Goal: Information Seeking & Learning: Check status

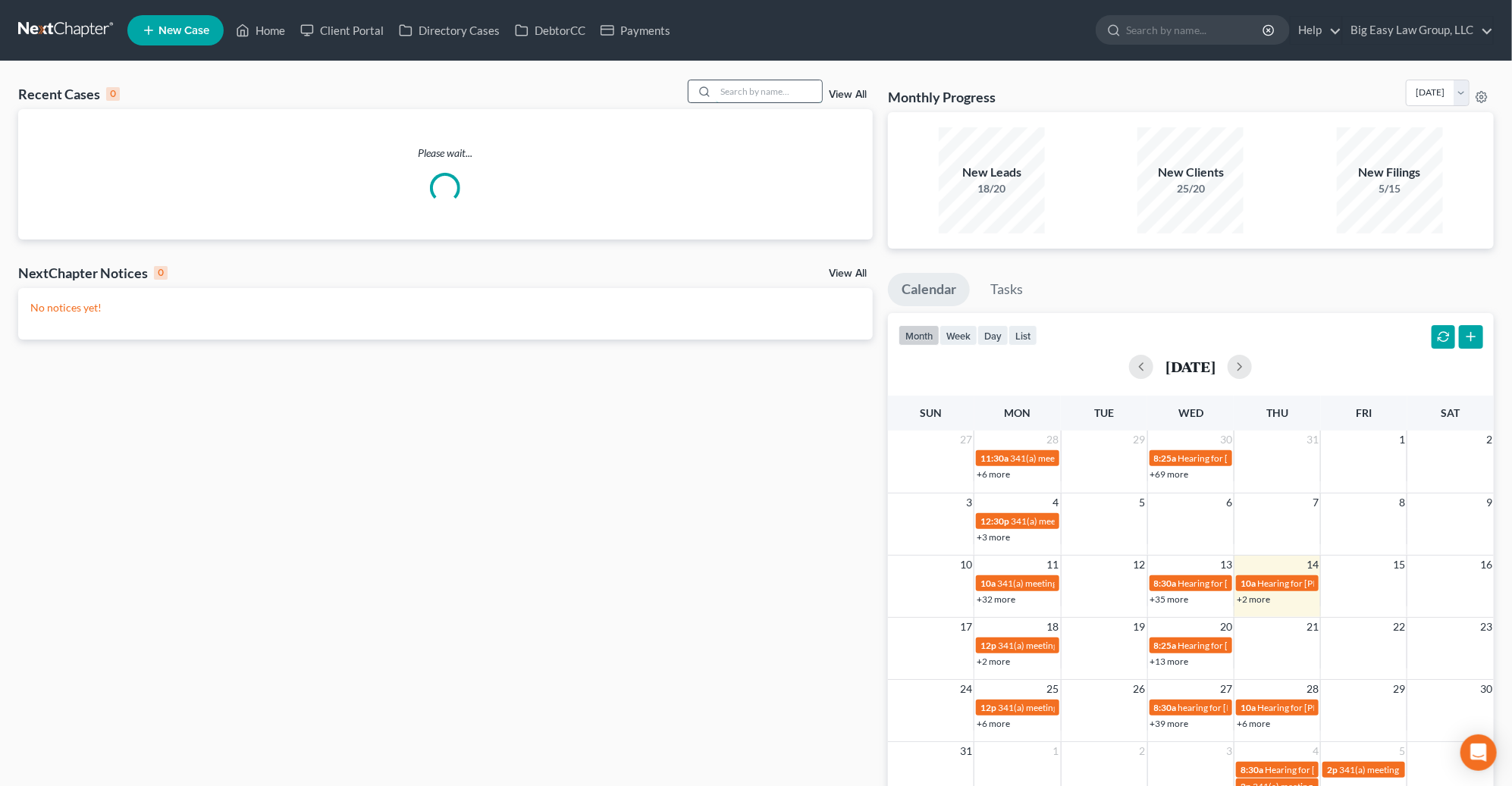
click at [727, 94] on input "search" at bounding box center [769, 91] width 106 height 22
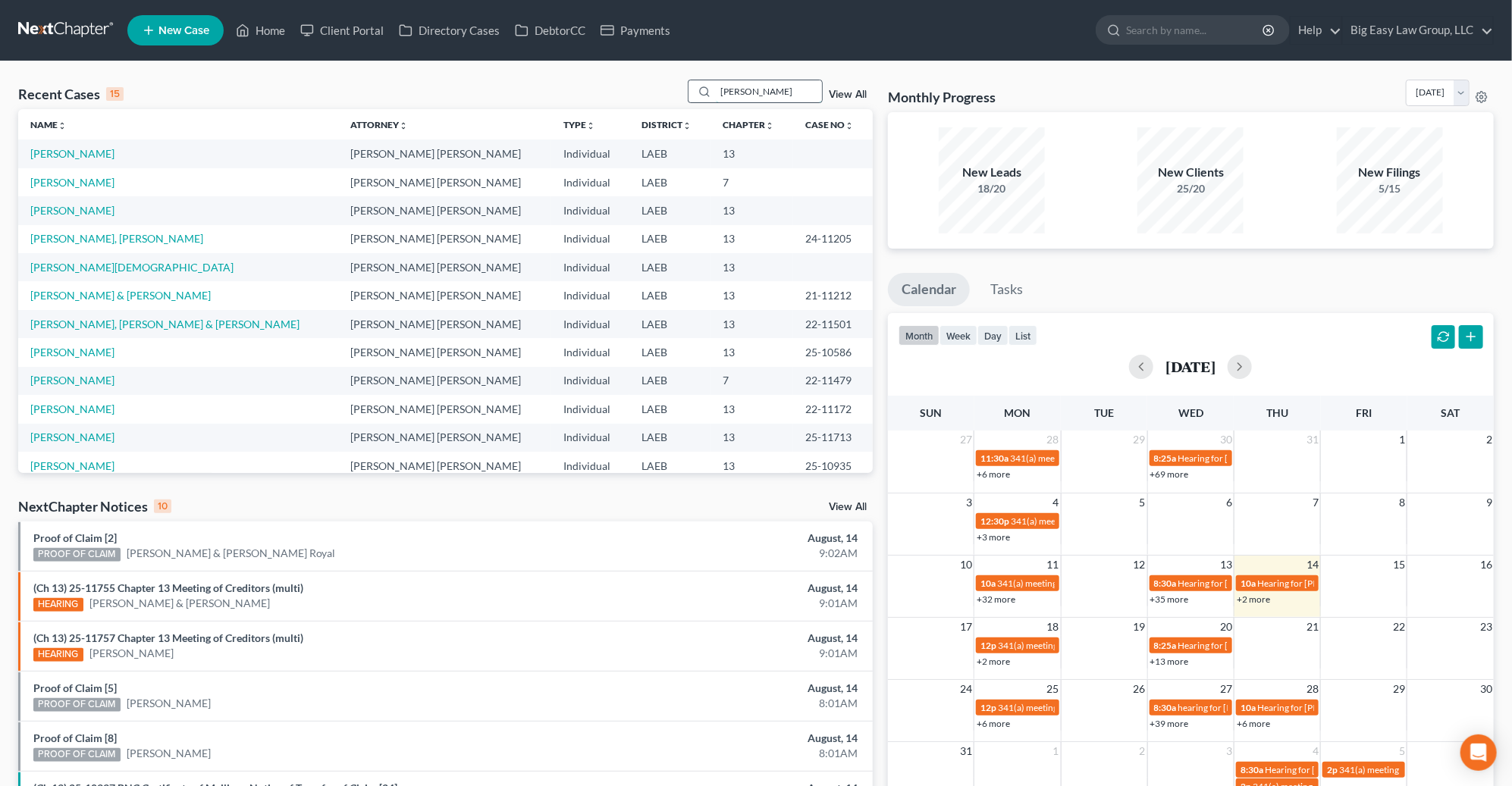
type input "williams"
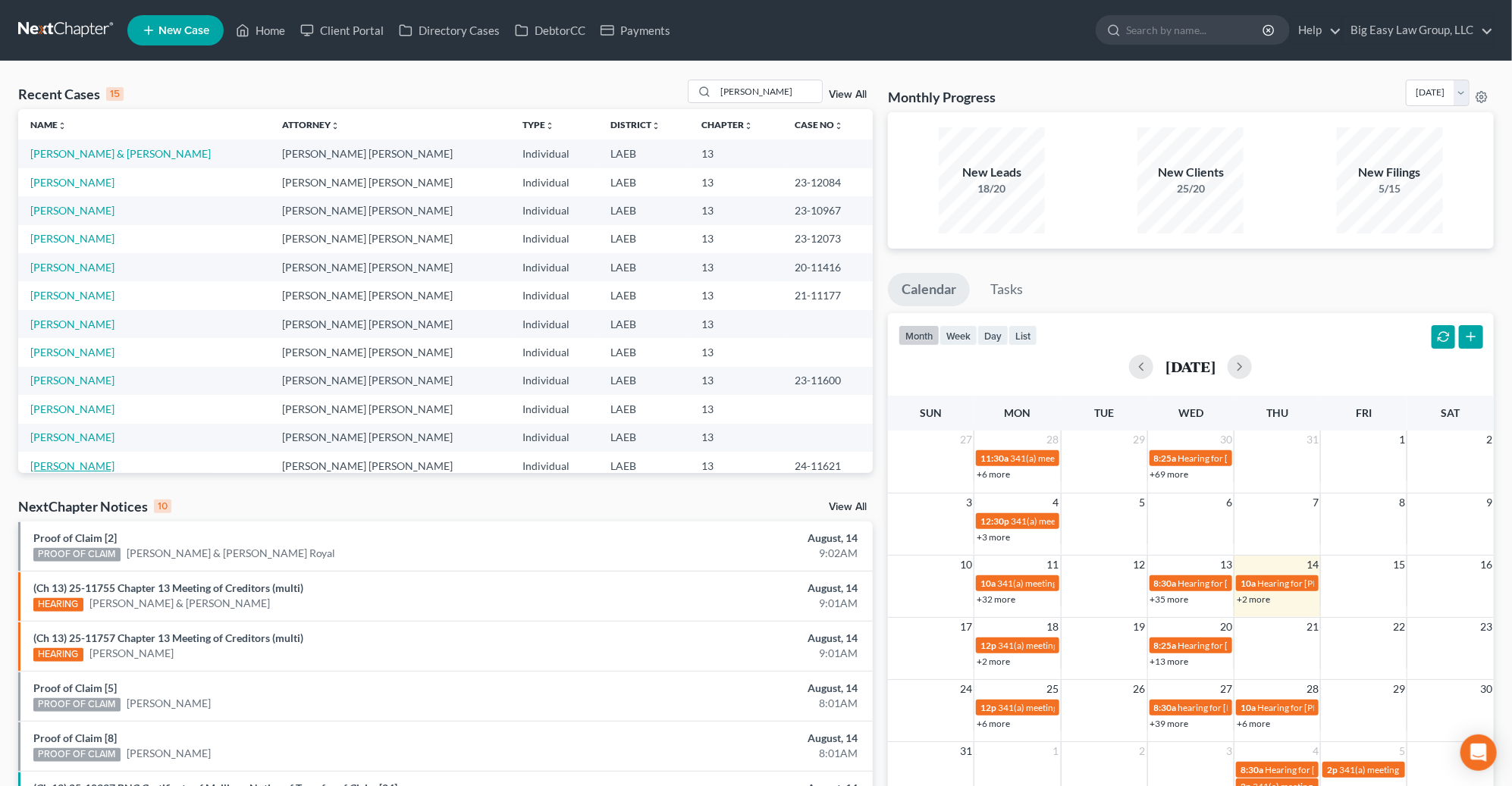
click at [85, 460] on link "[PERSON_NAME]" at bounding box center [72, 466] width 84 height 13
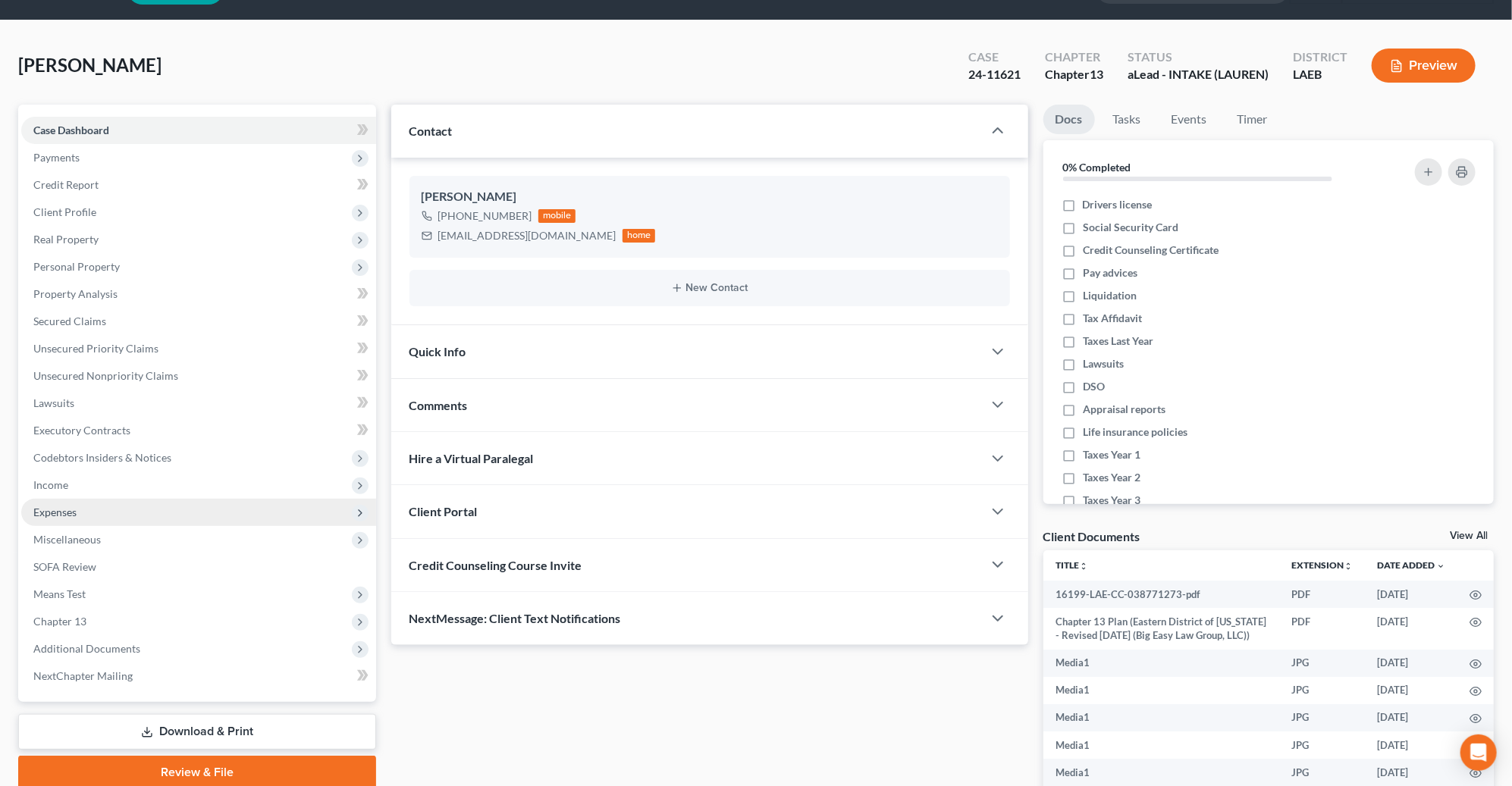
scroll to position [43, 0]
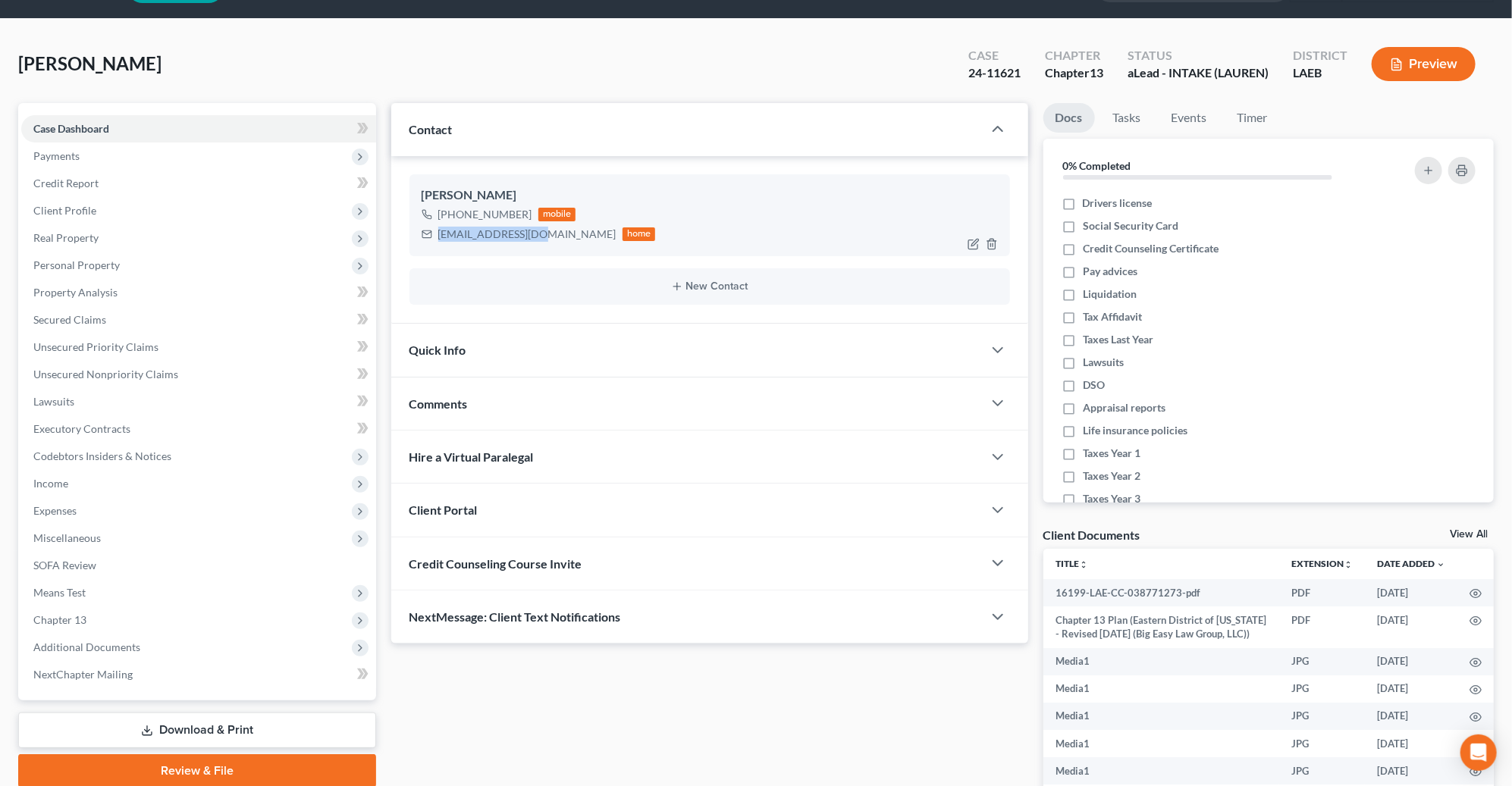
drag, startPoint x: 543, startPoint y: 233, endPoint x: 440, endPoint y: 238, distance: 103.1
click at [440, 238] on div "mw937365@gmail.com" at bounding box center [527, 233] width 179 height 15
copy div "mw937365@gmail.com"
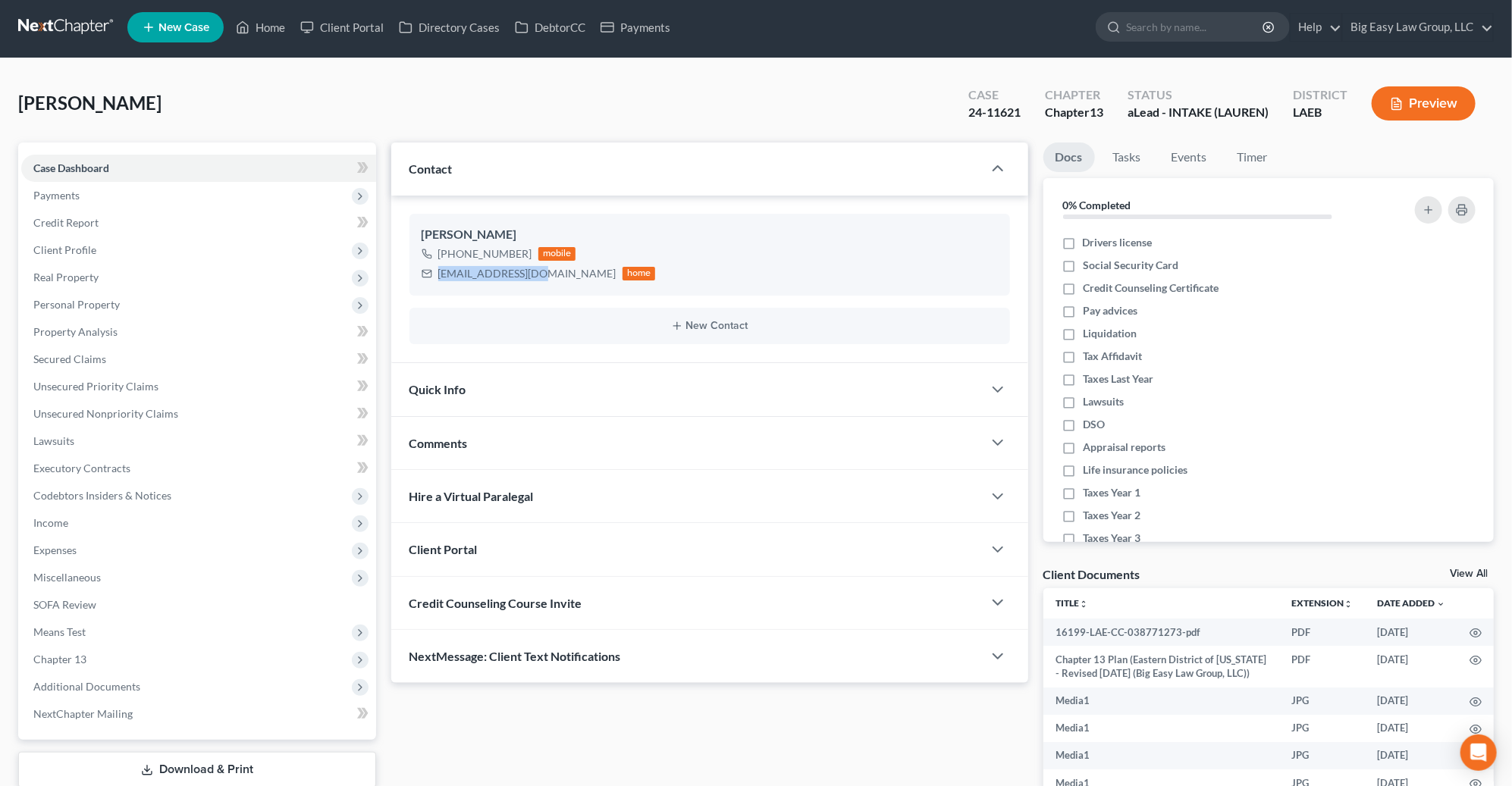
scroll to position [0, 0]
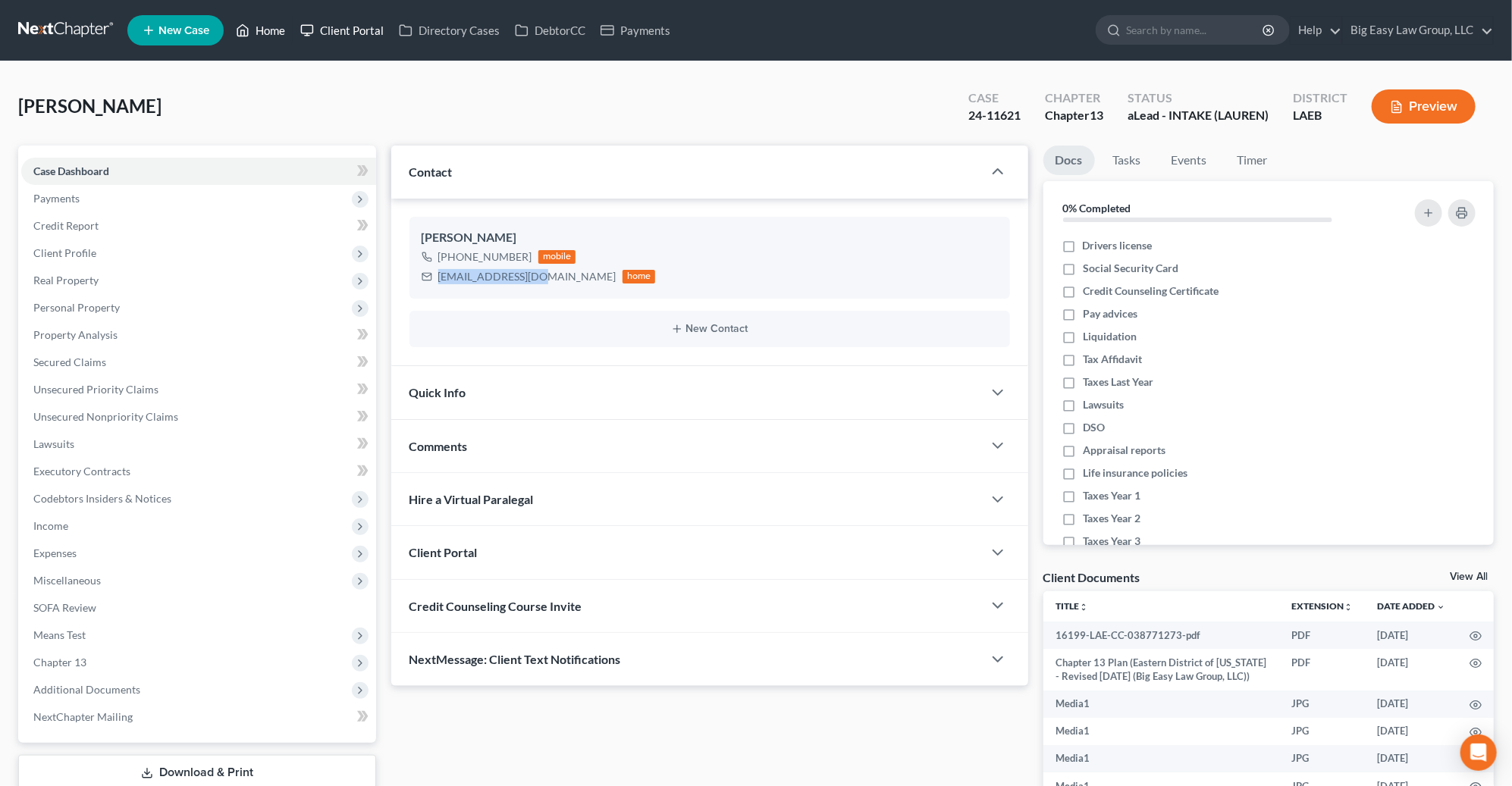
drag, startPoint x: 285, startPoint y: 26, endPoint x: 341, endPoint y: 30, distance: 56.1
click at [286, 26] on link "Home" at bounding box center [260, 30] width 64 height 27
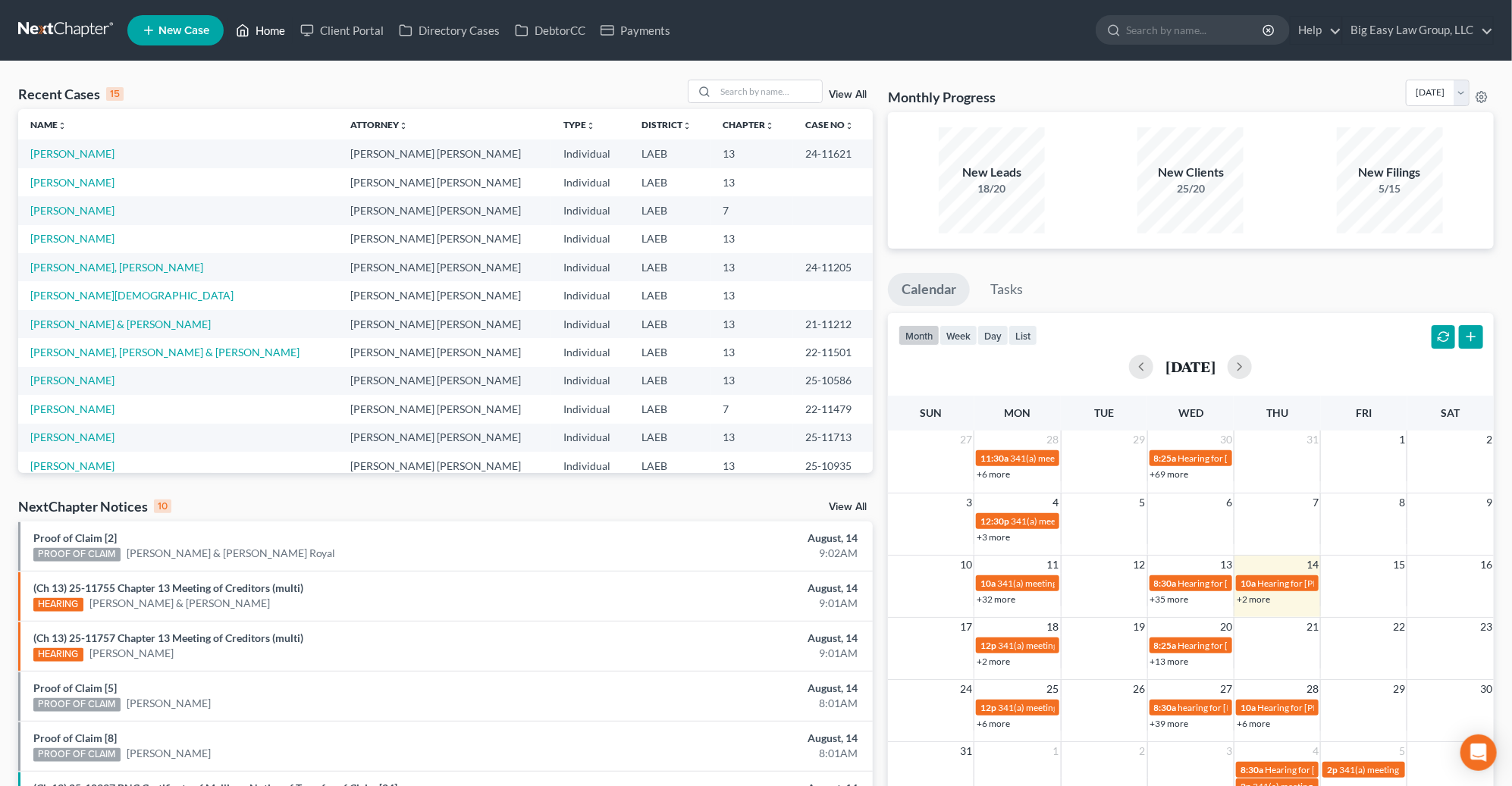
click at [279, 25] on link "Home" at bounding box center [260, 30] width 64 height 27
click at [353, 93] on div "Recent Cases 15 View All" at bounding box center [445, 94] width 854 height 30
click at [781, 91] on input "search" at bounding box center [769, 91] width 106 height 22
type input "bak"
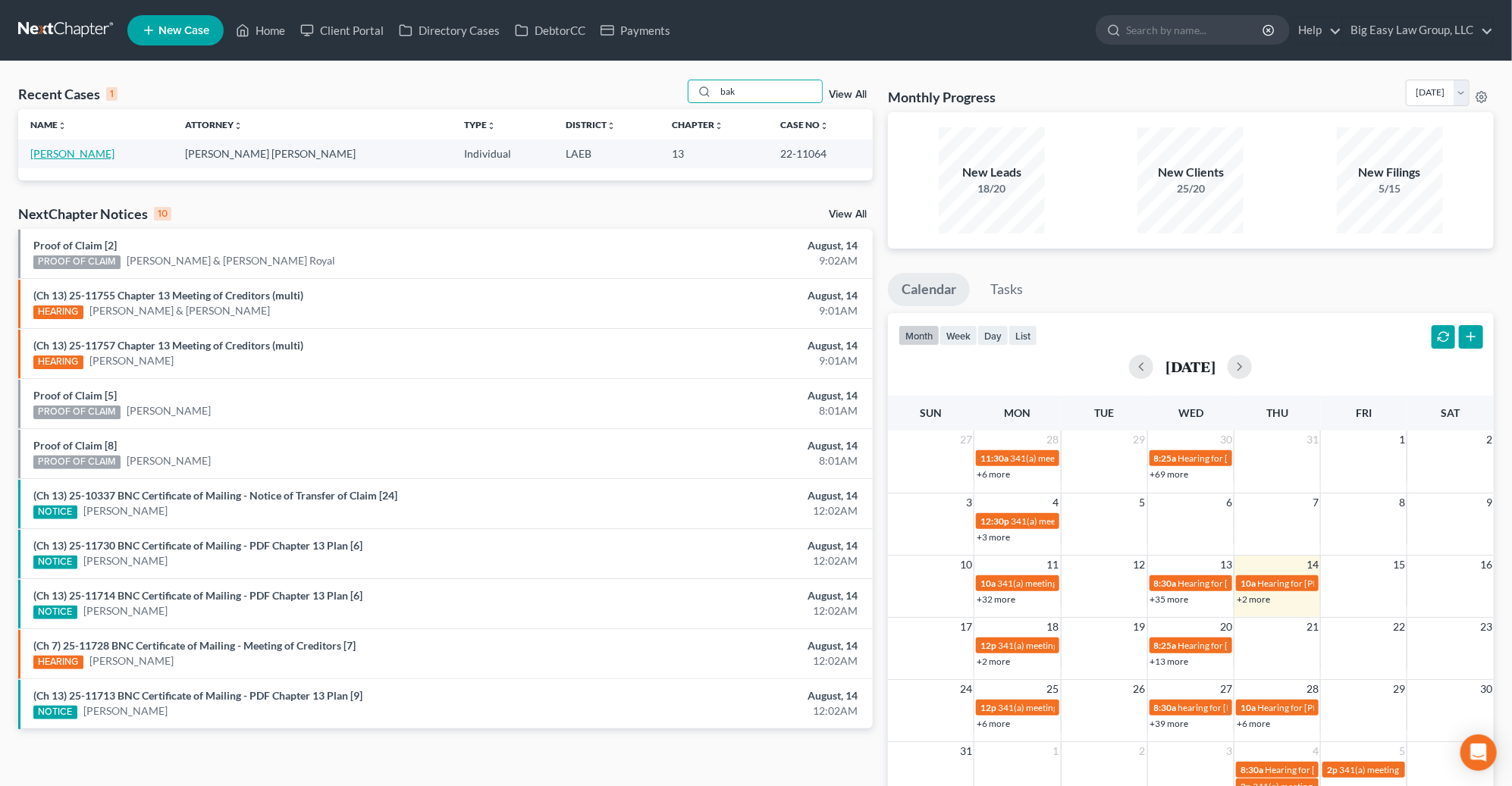
click at [83, 157] on link "[PERSON_NAME]" at bounding box center [72, 153] width 84 height 13
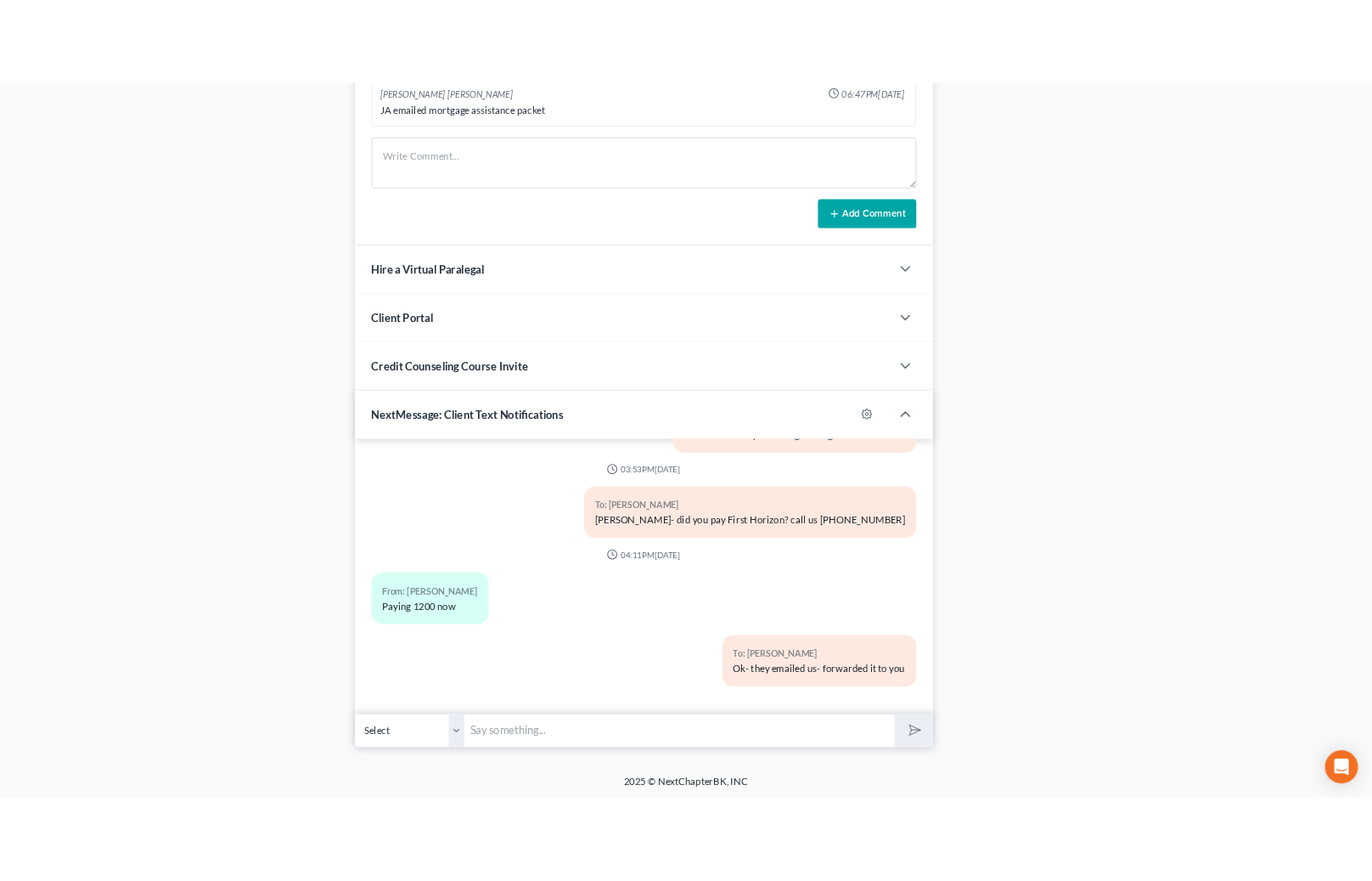
scroll to position [1049, 0]
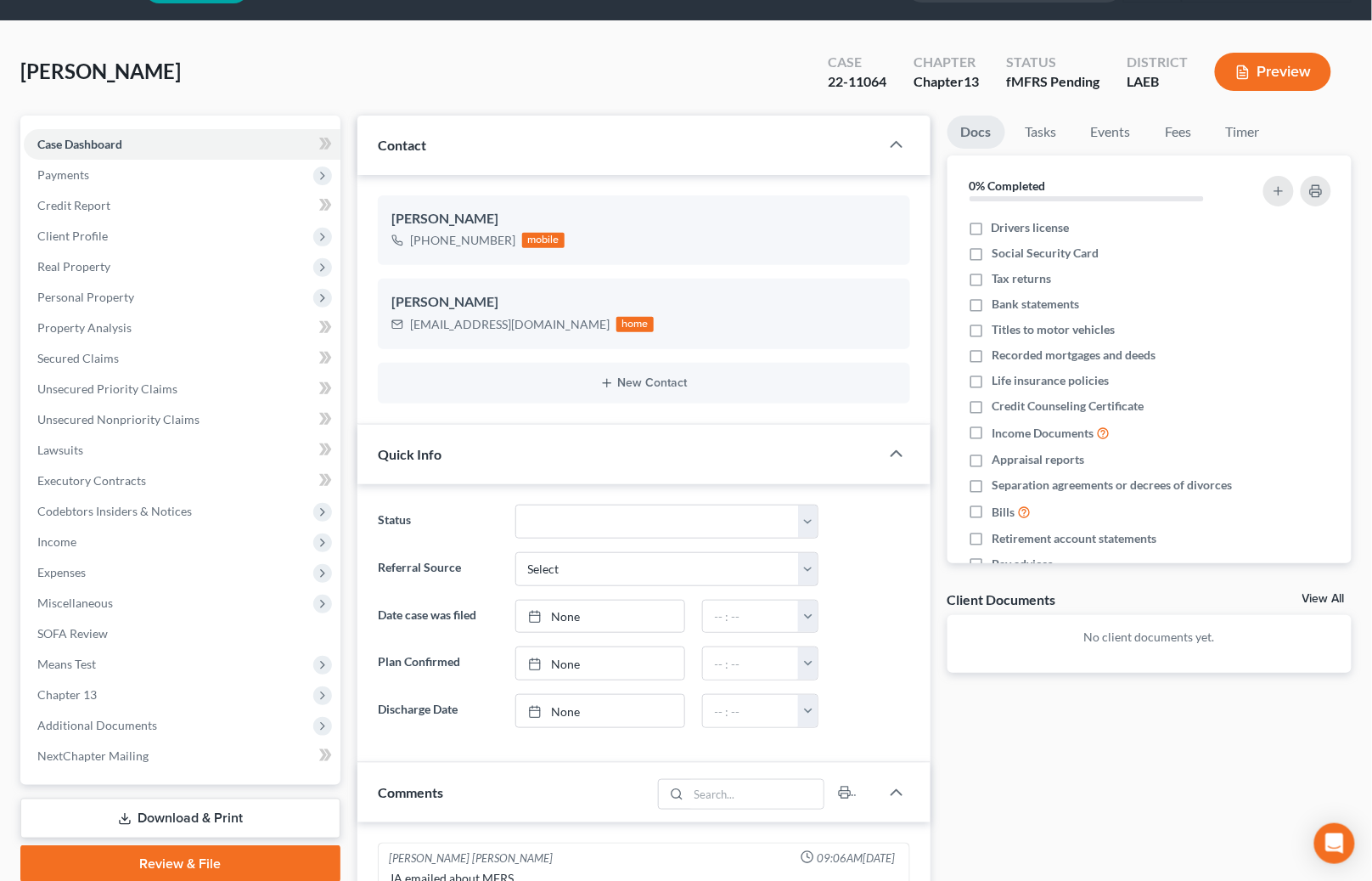
scroll to position [0, 0]
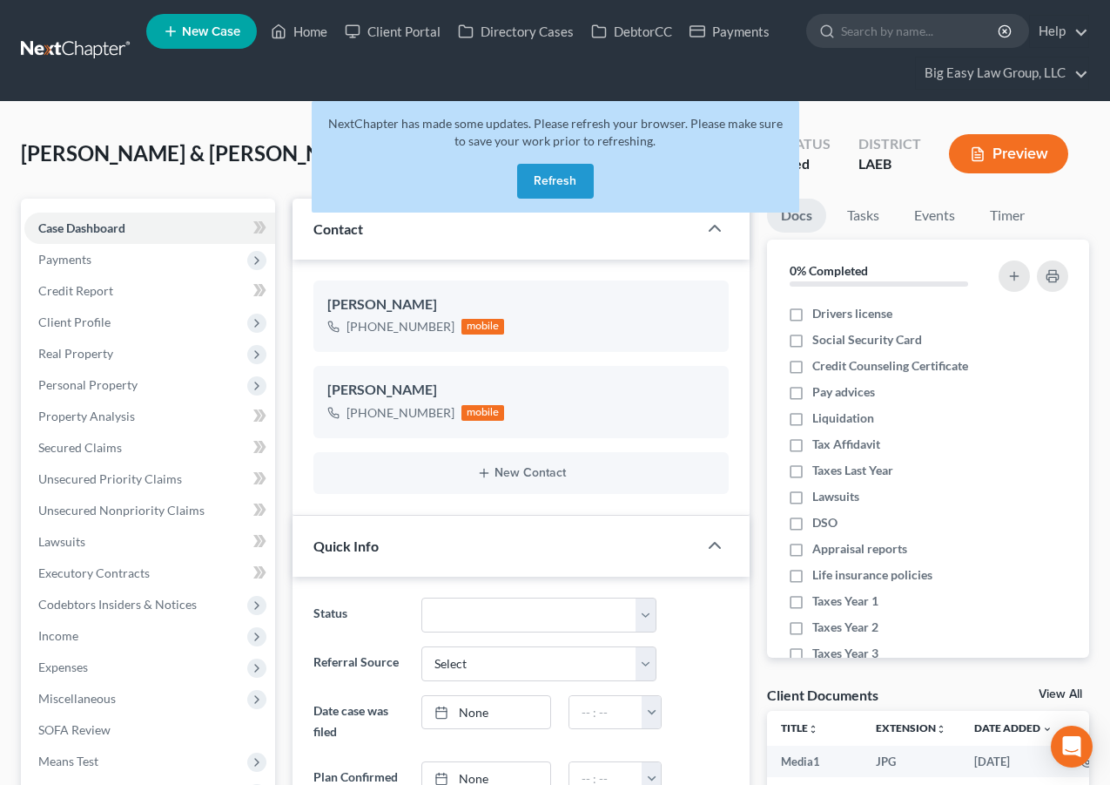
select select "0"
click at [541, 175] on button "Refresh" at bounding box center [555, 181] width 77 height 35
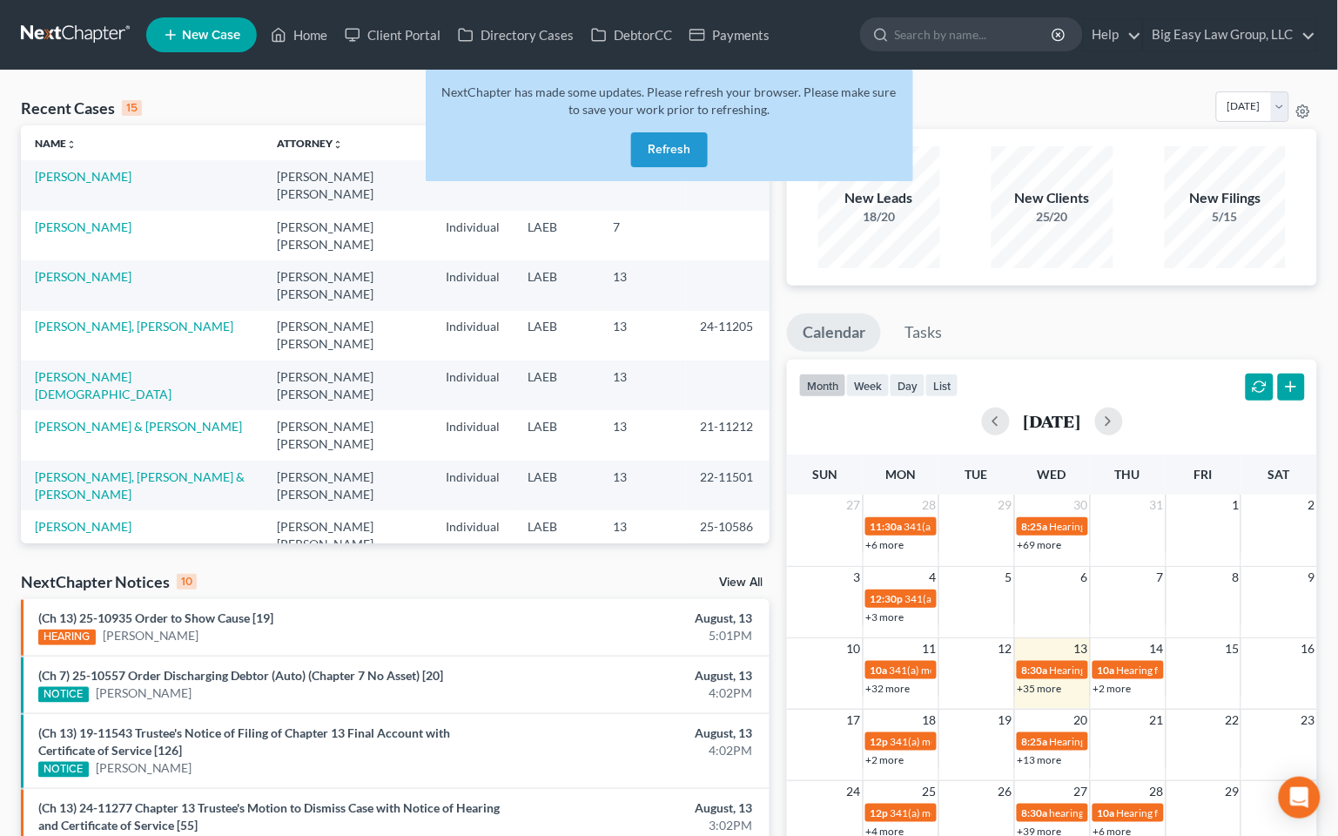
click at [659, 151] on button "Refresh" at bounding box center [669, 149] width 77 height 35
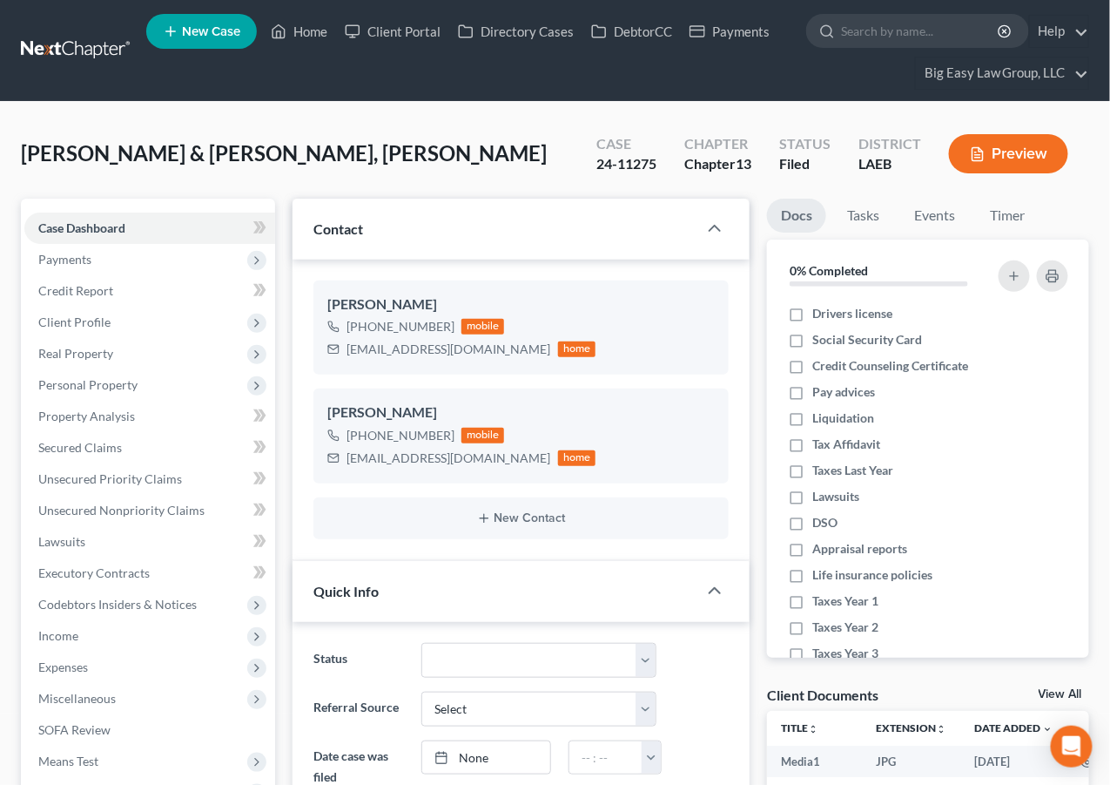
scroll to position [5394, 0]
click at [287, 29] on icon at bounding box center [279, 31] width 16 height 21
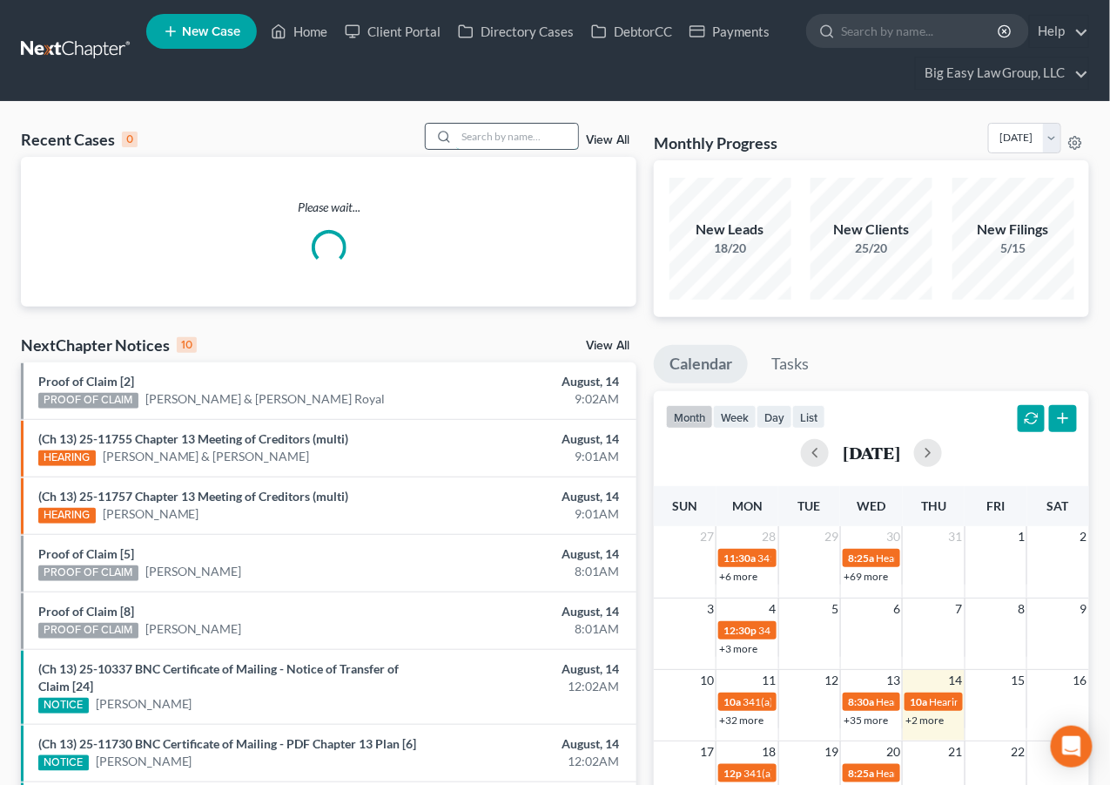
click at [495, 136] on input "search" at bounding box center [517, 136] width 122 height 25
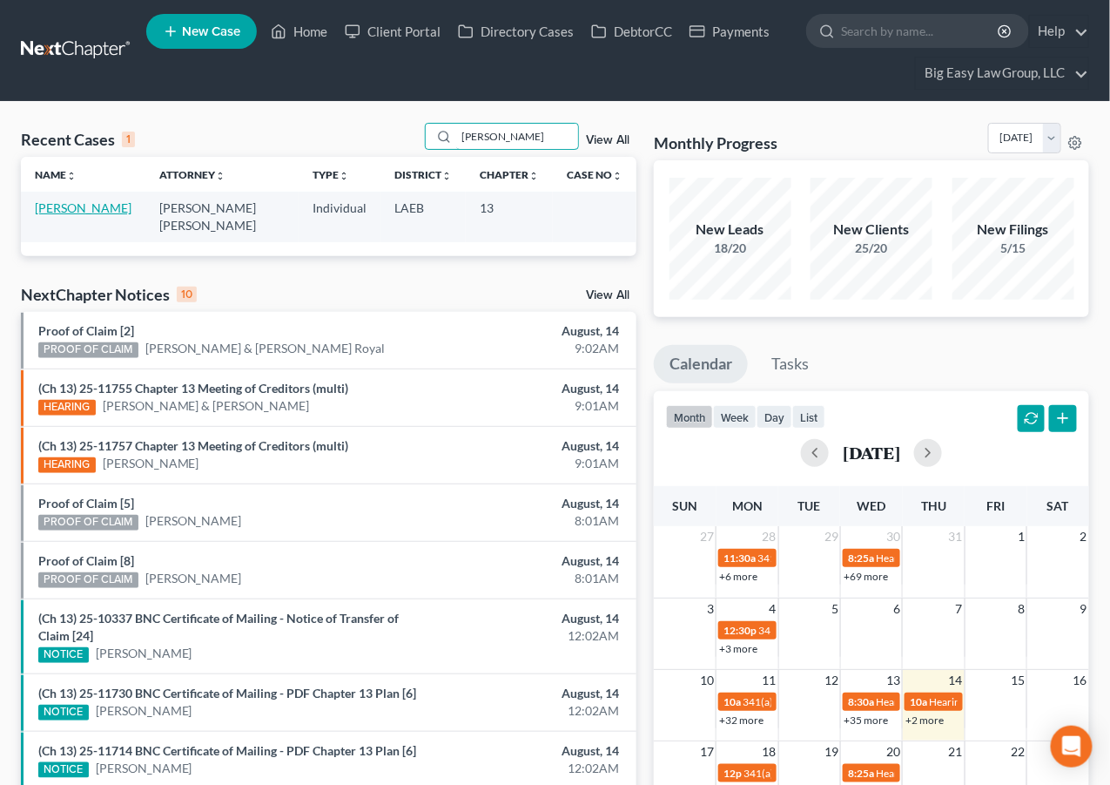
type input "balis"
click at [71, 211] on link "[PERSON_NAME]" at bounding box center [83, 207] width 97 height 15
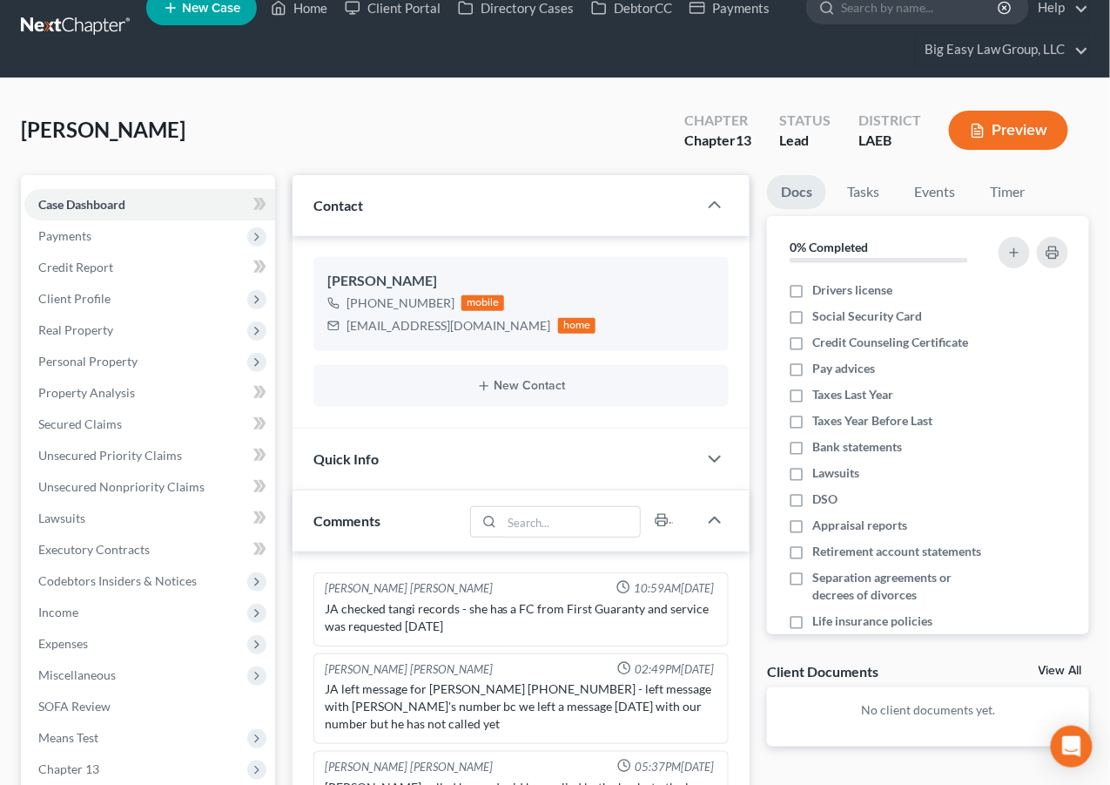
scroll to position [17, 0]
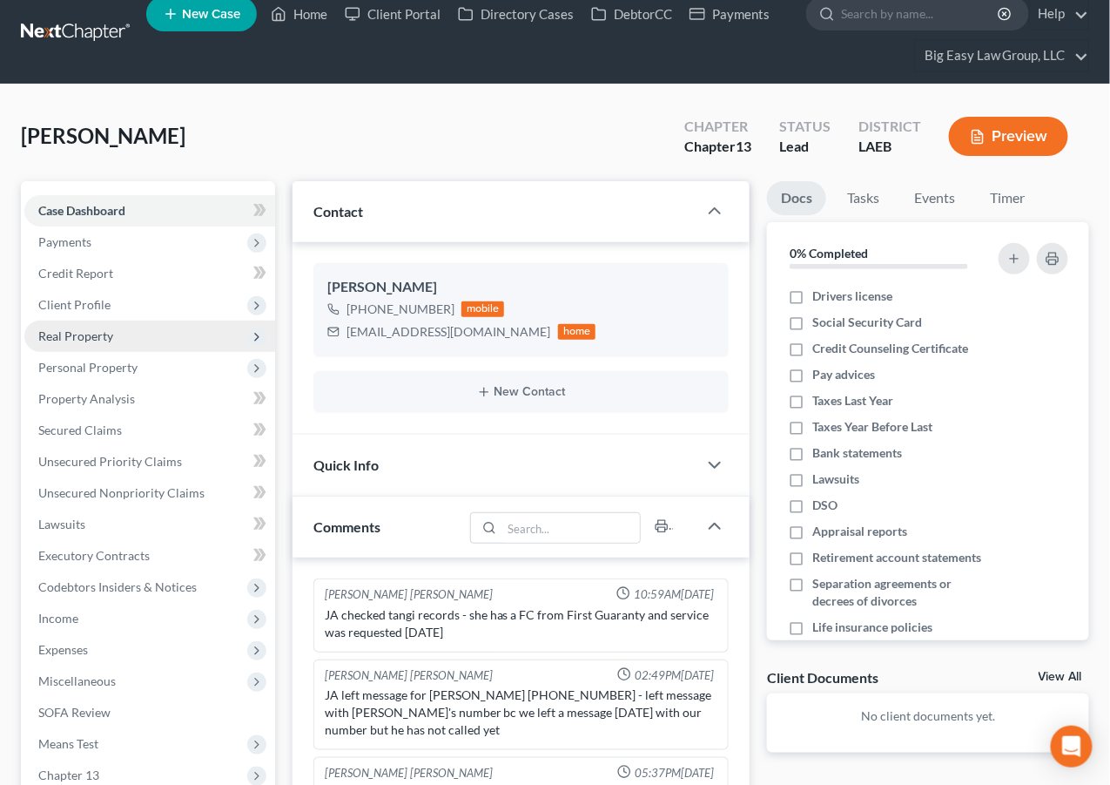
click at [126, 340] on span "Real Property" at bounding box center [149, 335] width 251 height 31
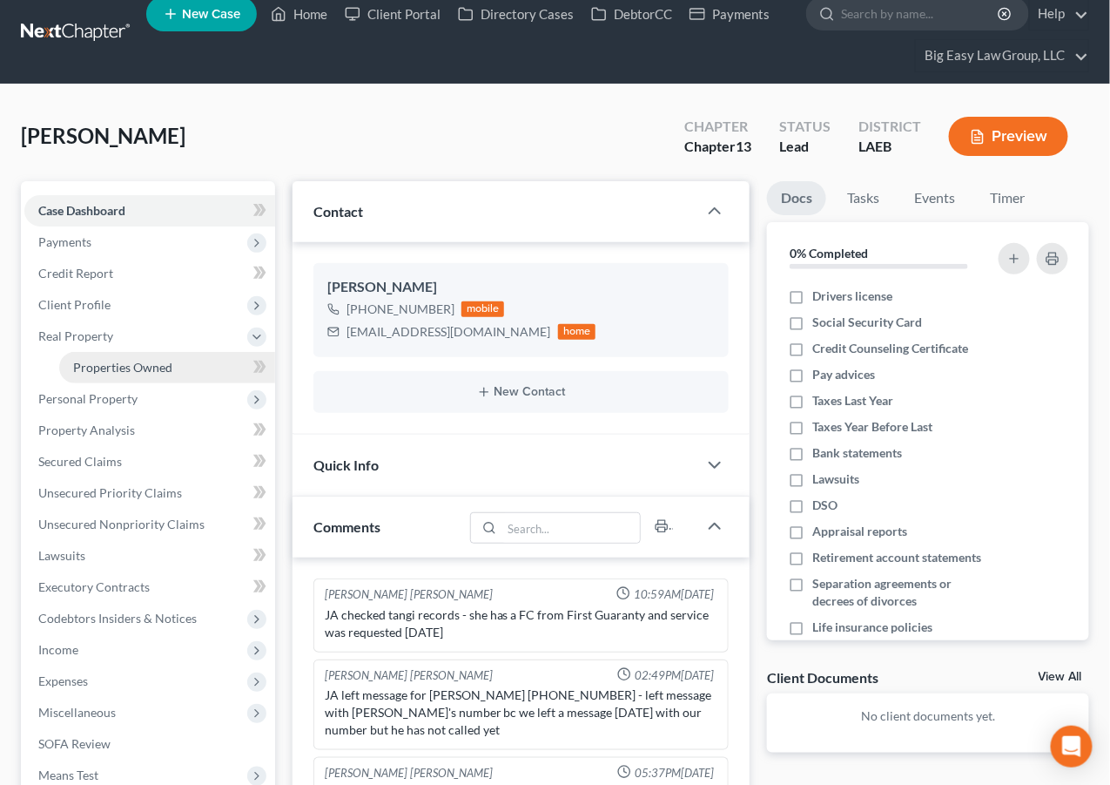
click at [194, 368] on link "Properties Owned" at bounding box center [167, 367] width 216 height 31
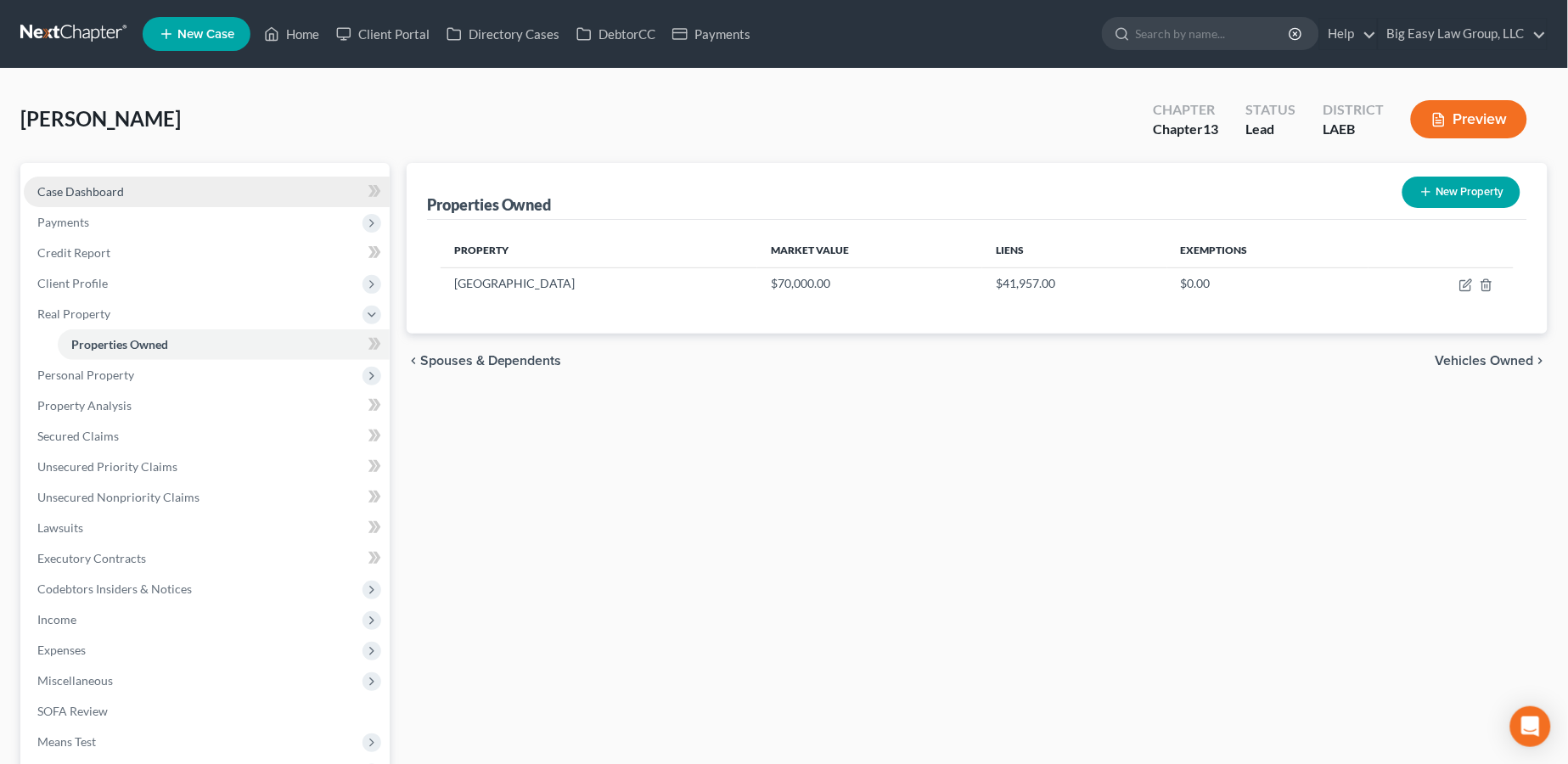
click at [130, 177] on link "Case Dashboard" at bounding box center [206, 191] width 366 height 30
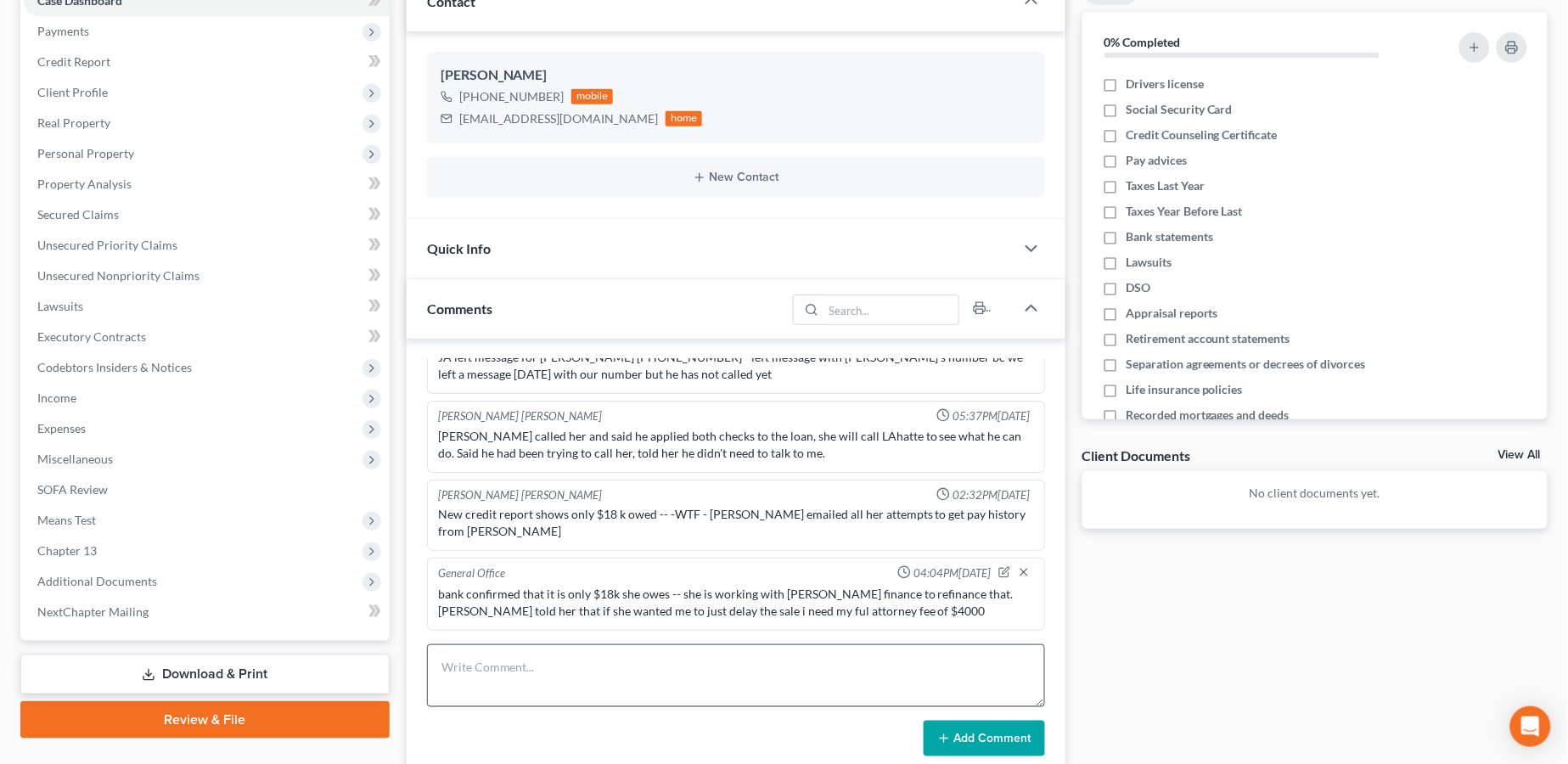
scroll to position [215, 0]
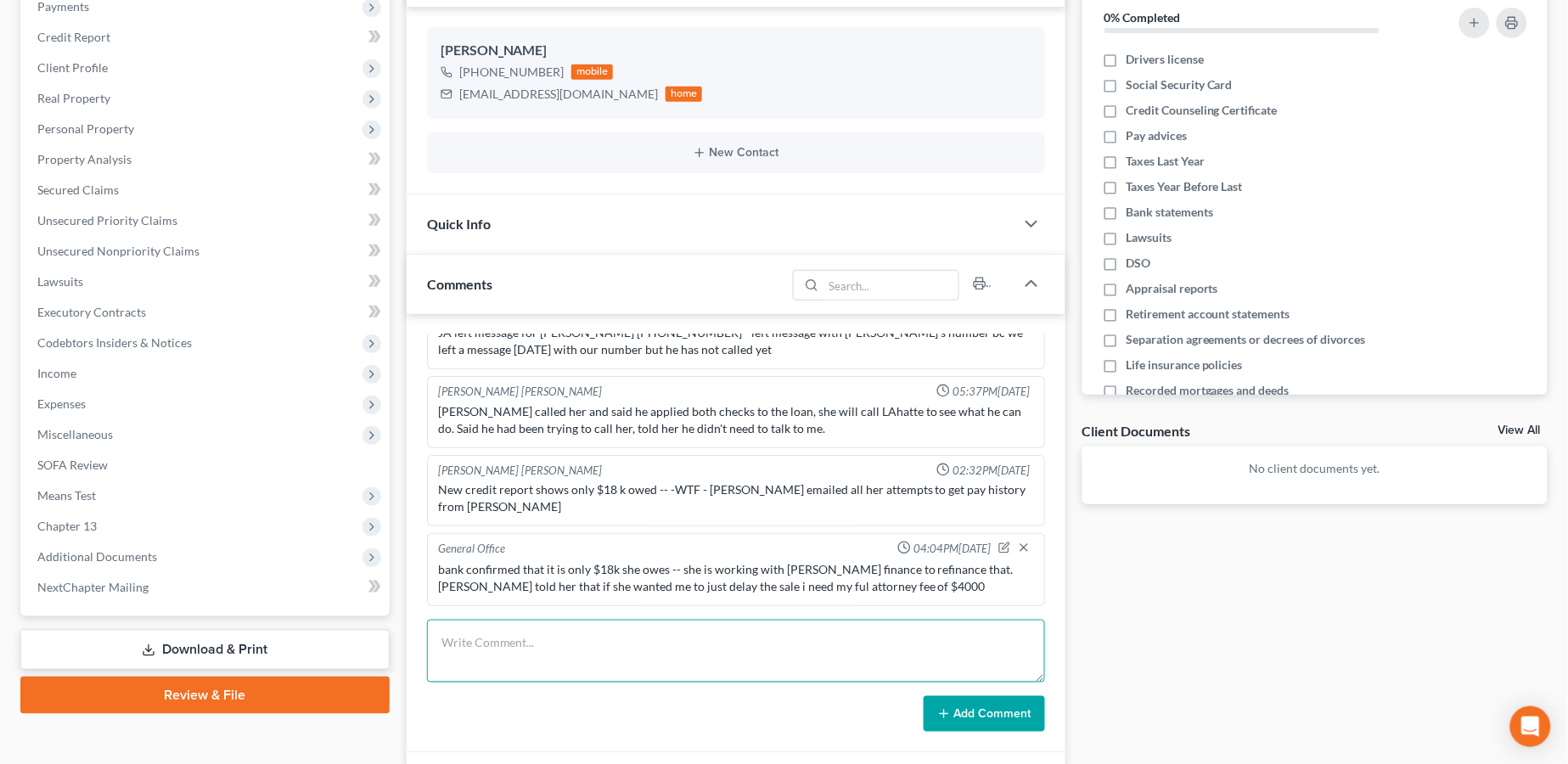
click at [648, 660] on textarea at bounding box center [736, 651] width 618 height 62
type textarea "JA thinks her sale is tentatively set for Sept 24"
click at [941, 714] on icon at bounding box center [944, 713] width 14 height 14
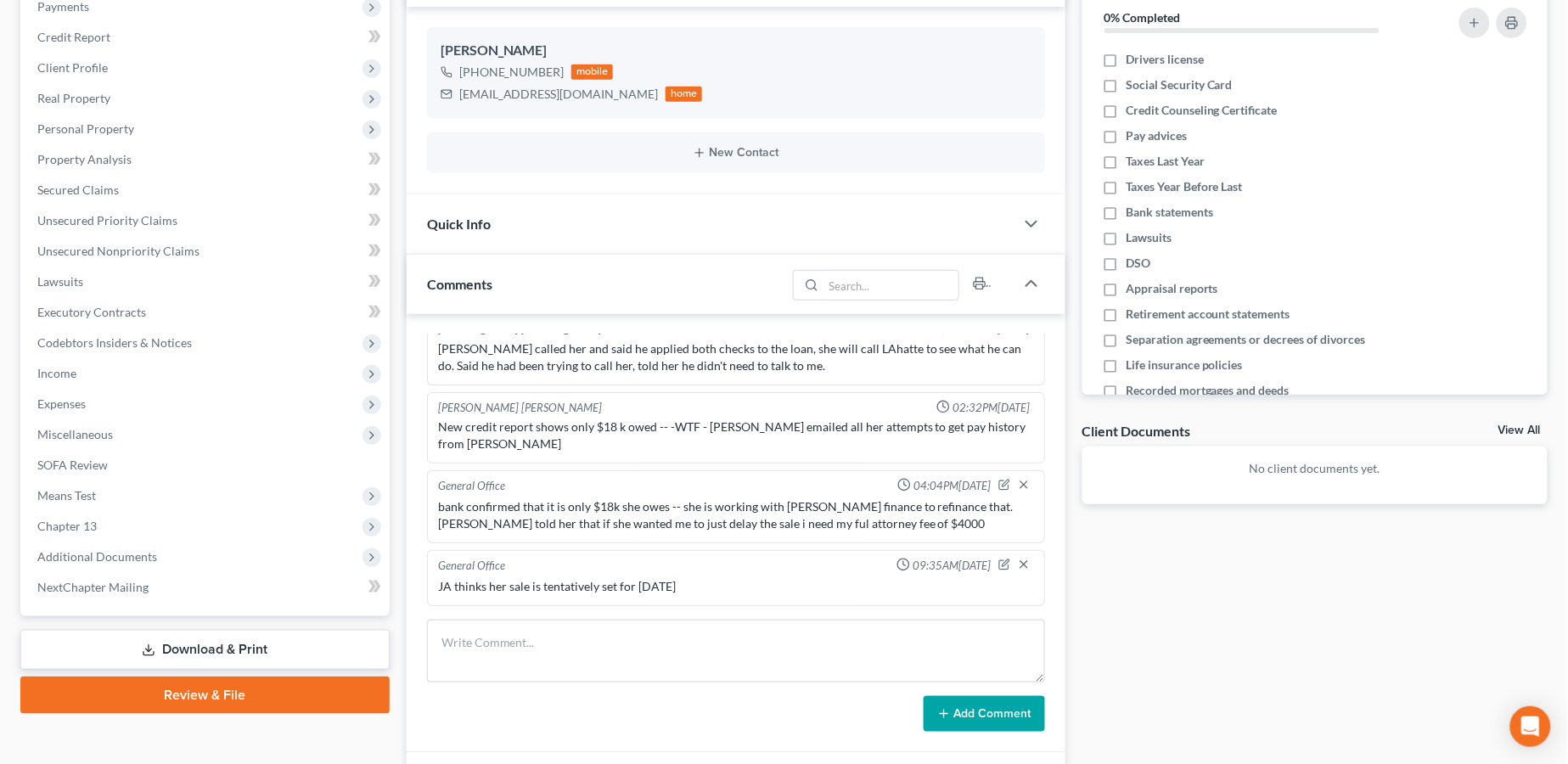
scroll to position [0, 0]
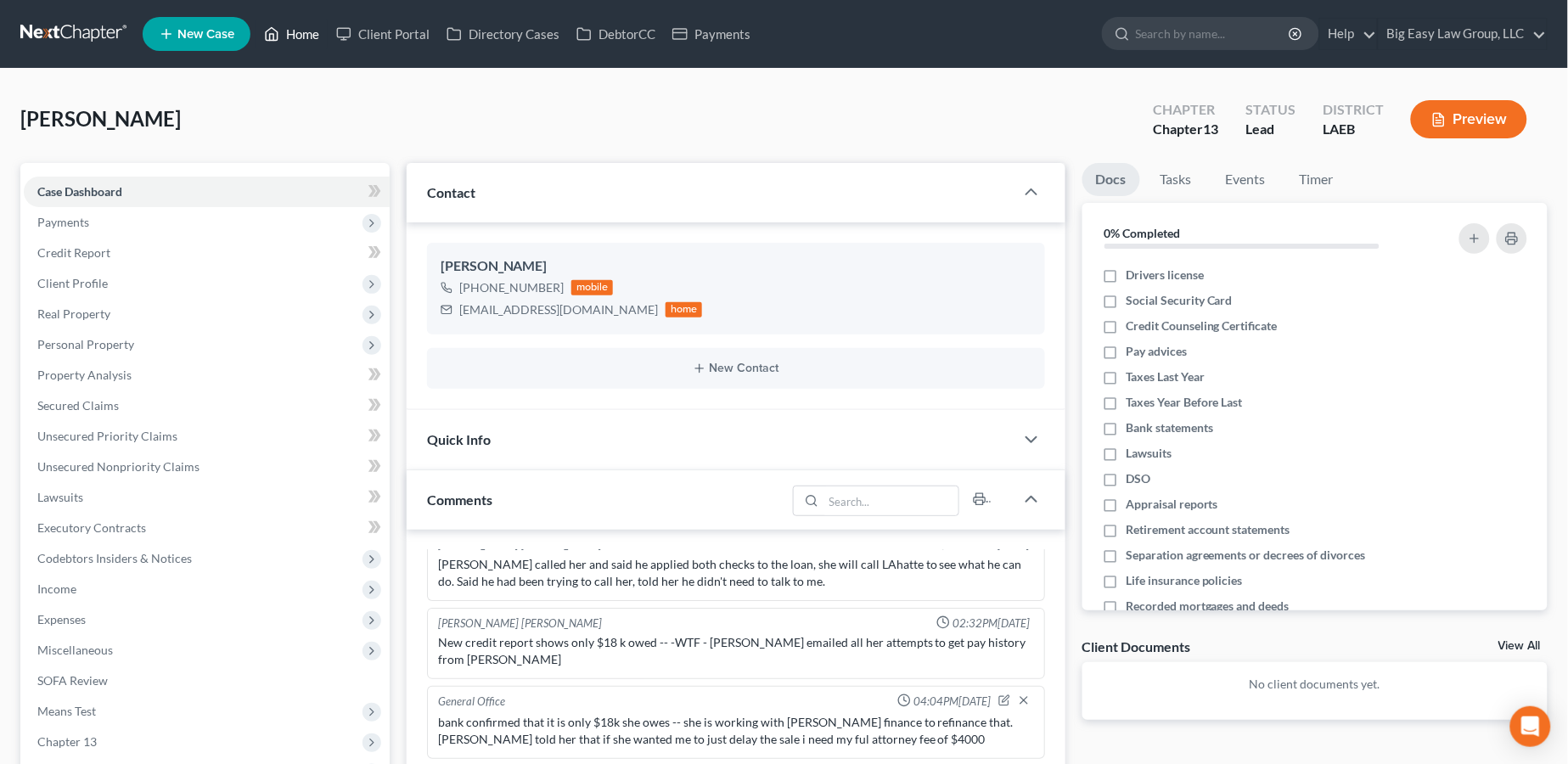
click at [293, 33] on link "Home" at bounding box center [292, 33] width 72 height 30
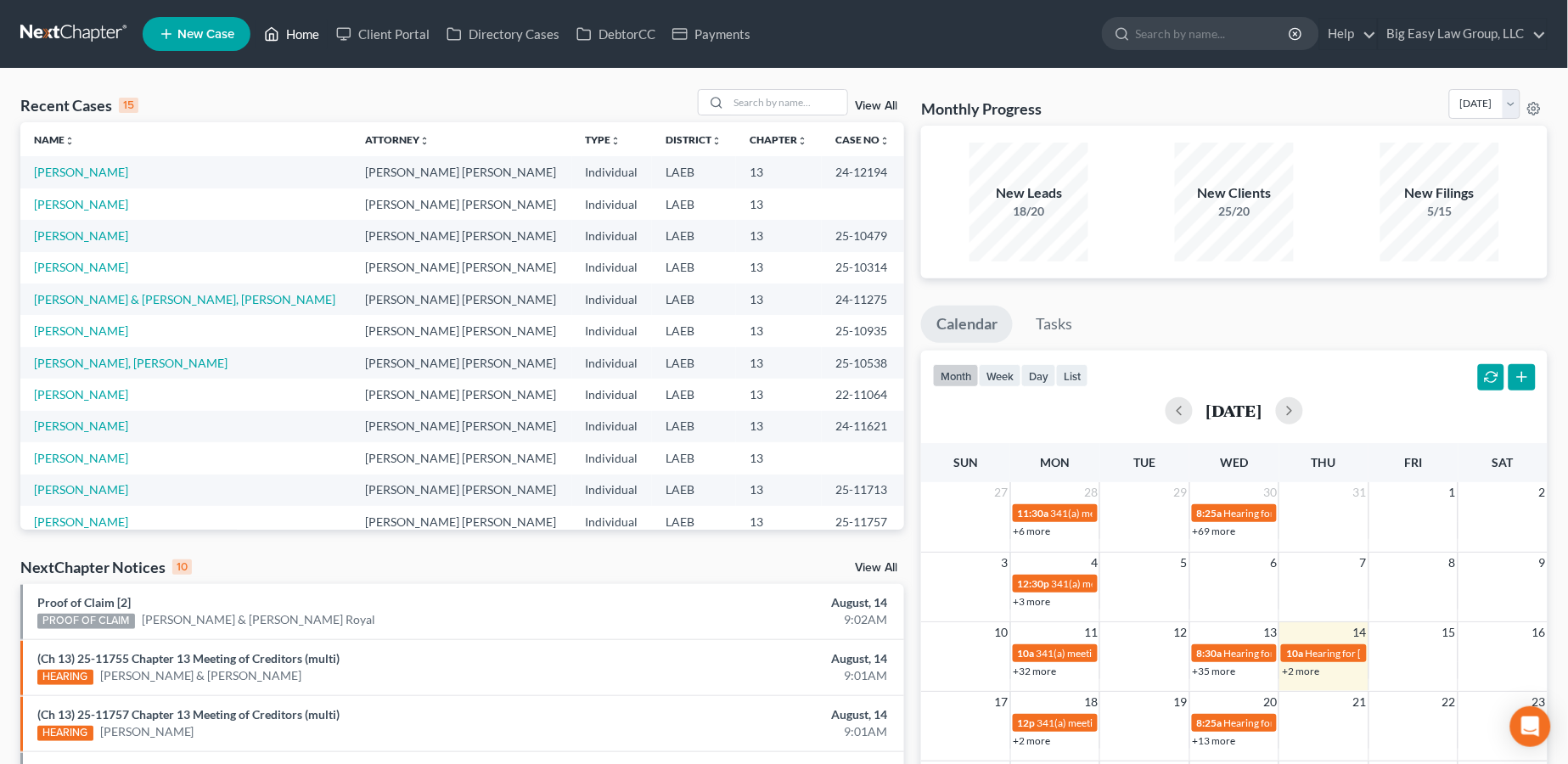
click at [301, 36] on link "Home" at bounding box center [292, 33] width 72 height 30
drag, startPoint x: 304, startPoint y: 36, endPoint x: 497, endPoint y: 67, distance: 195.5
click at [304, 37] on link "Home" at bounding box center [292, 33] width 72 height 30
click at [740, 109] on input "search" at bounding box center [788, 101] width 119 height 24
type input "fluker"
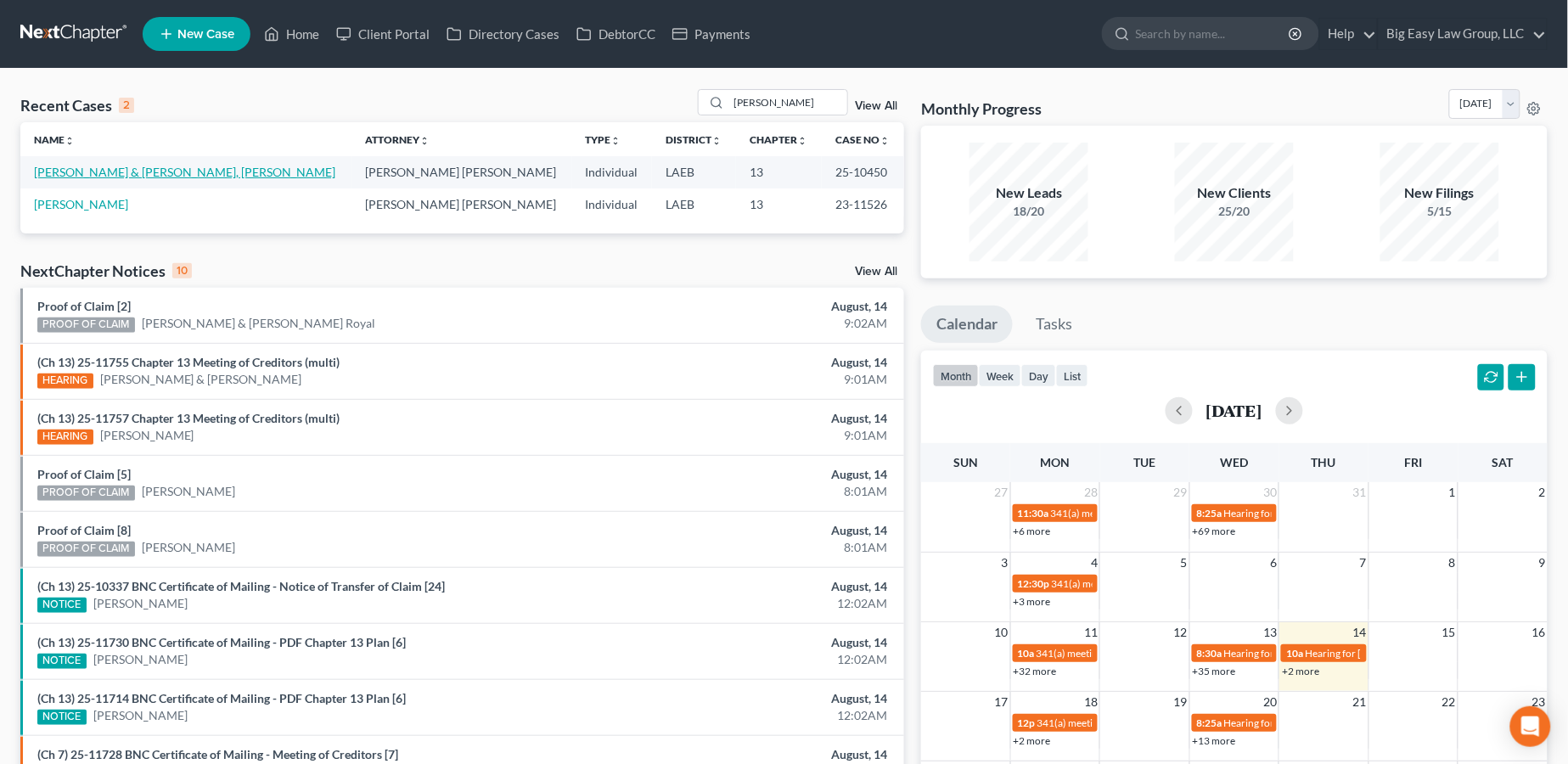
click at [89, 174] on link "[PERSON_NAME] & [PERSON_NAME], [PERSON_NAME]" at bounding box center [184, 172] width 301 height 15
select select "3"
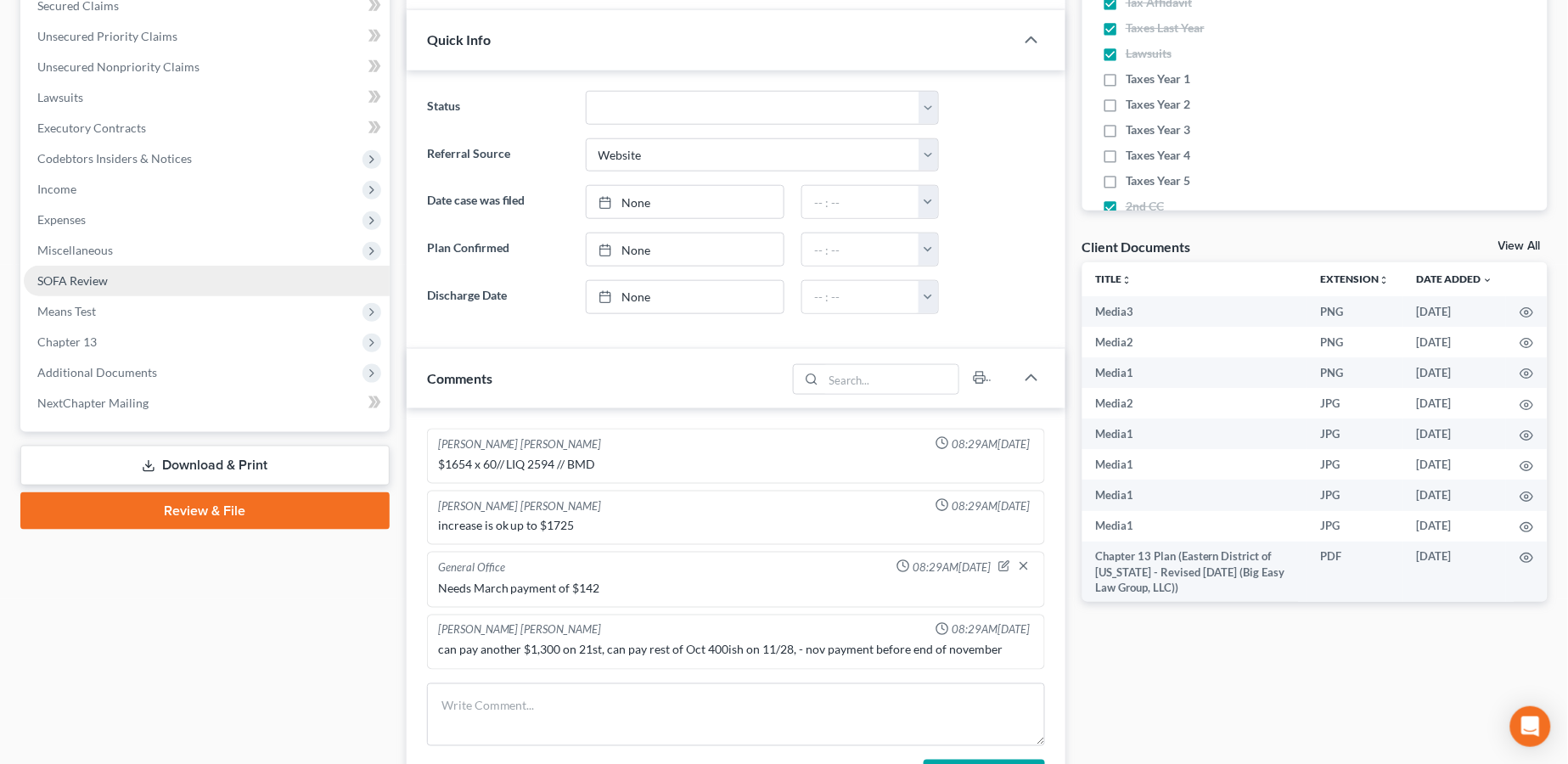
scroll to position [8369, 0]
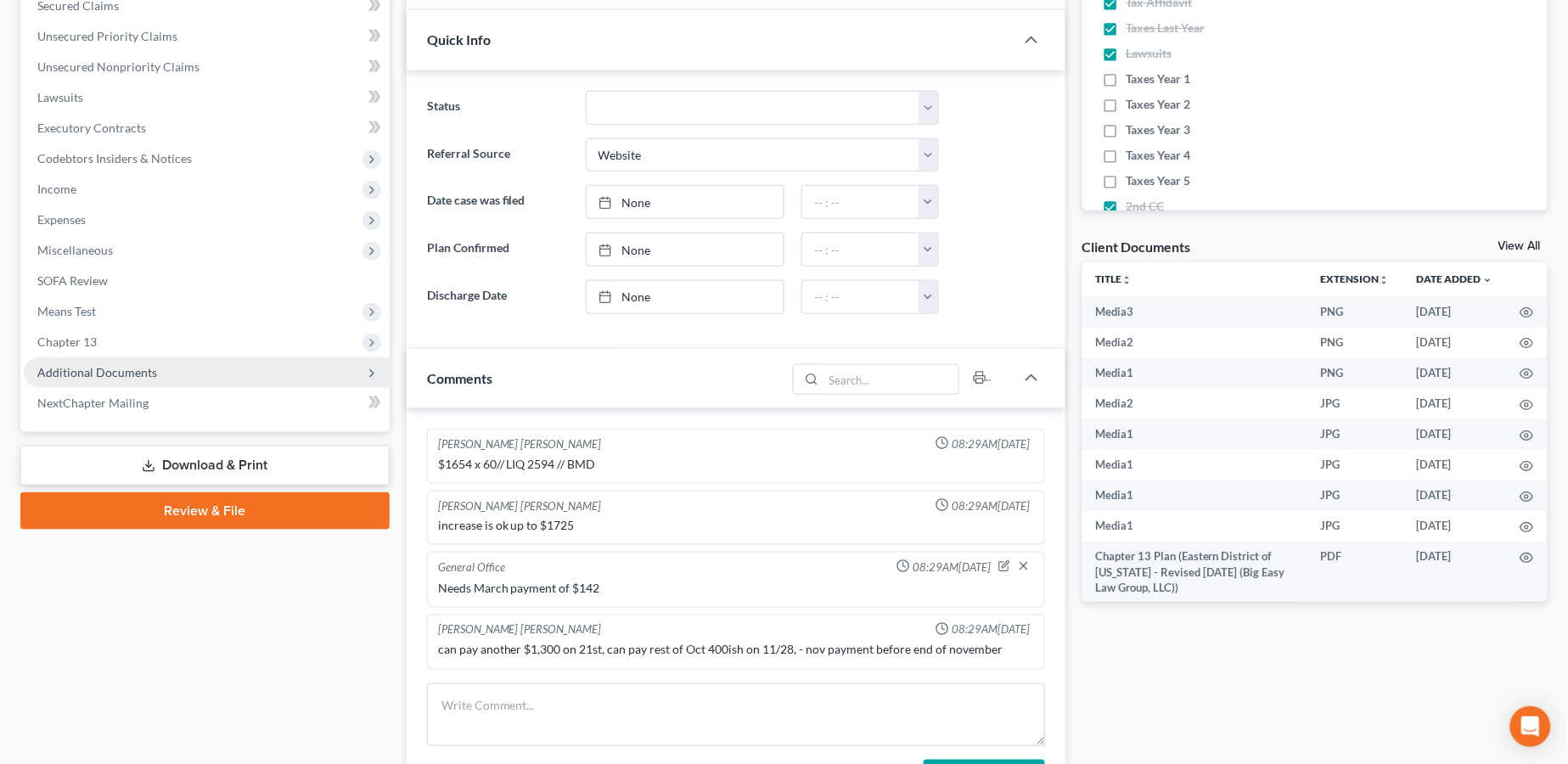
click at [218, 378] on span "Additional Documents" at bounding box center [206, 372] width 366 height 30
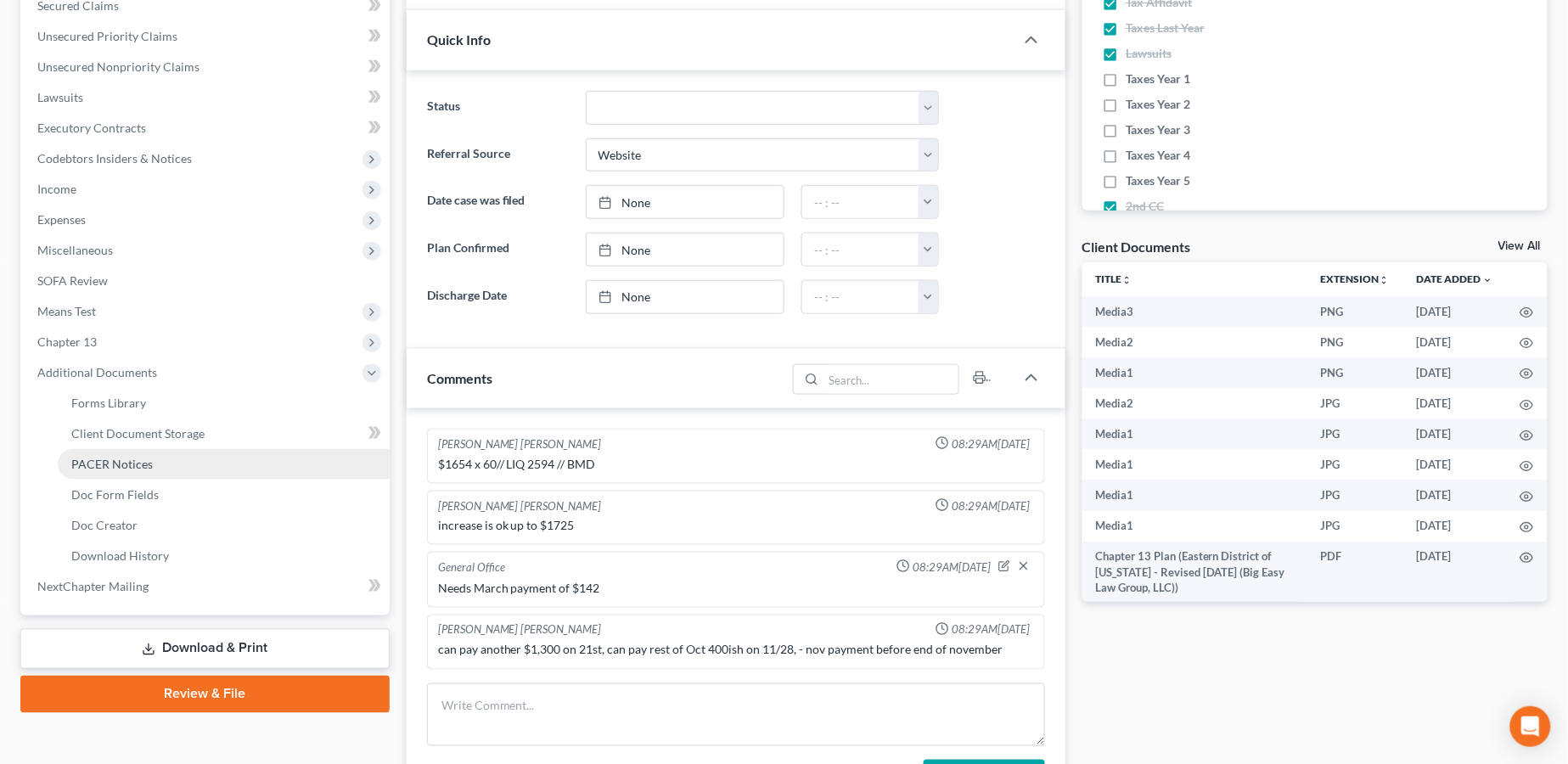
click at [233, 475] on link "PACER Notices" at bounding box center [223, 464] width 332 height 30
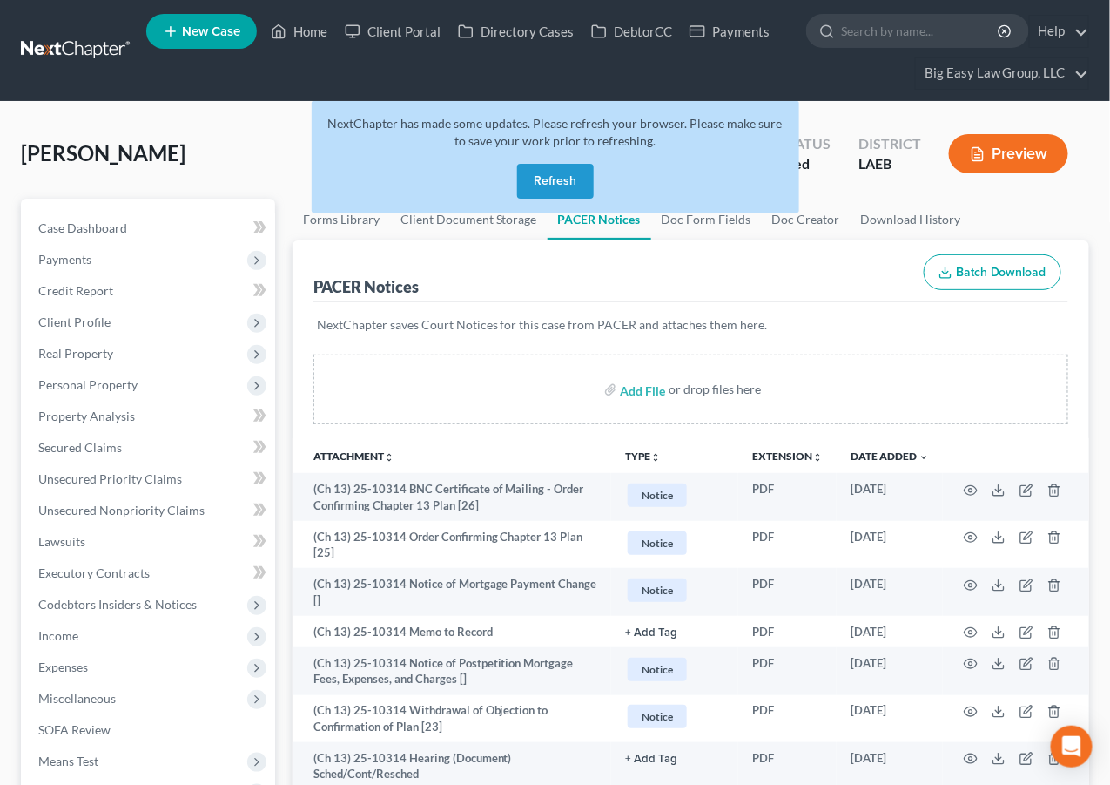
click at [542, 166] on button "Refresh" at bounding box center [555, 181] width 77 height 35
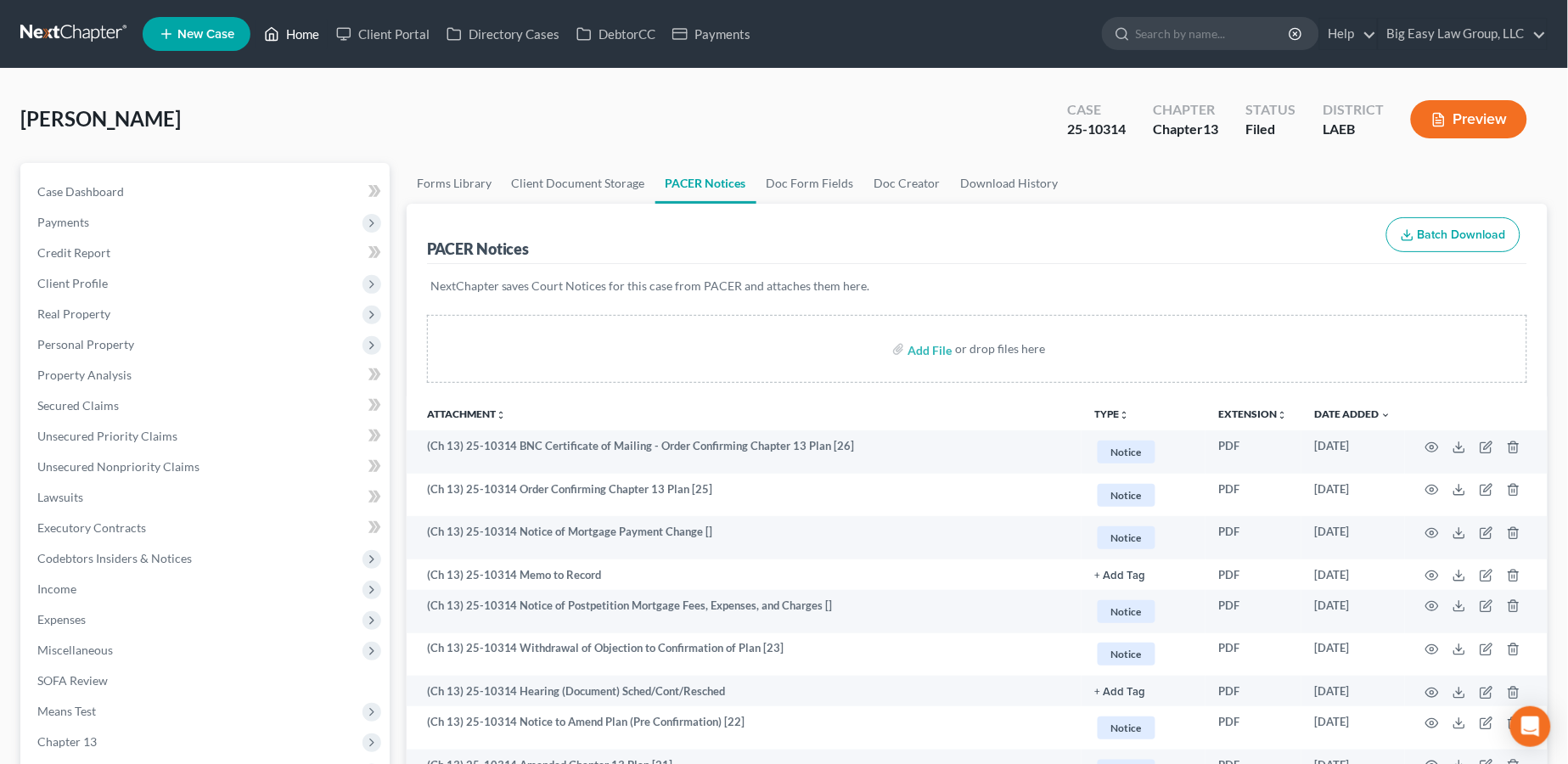
click at [307, 35] on link "Home" at bounding box center [292, 33] width 72 height 30
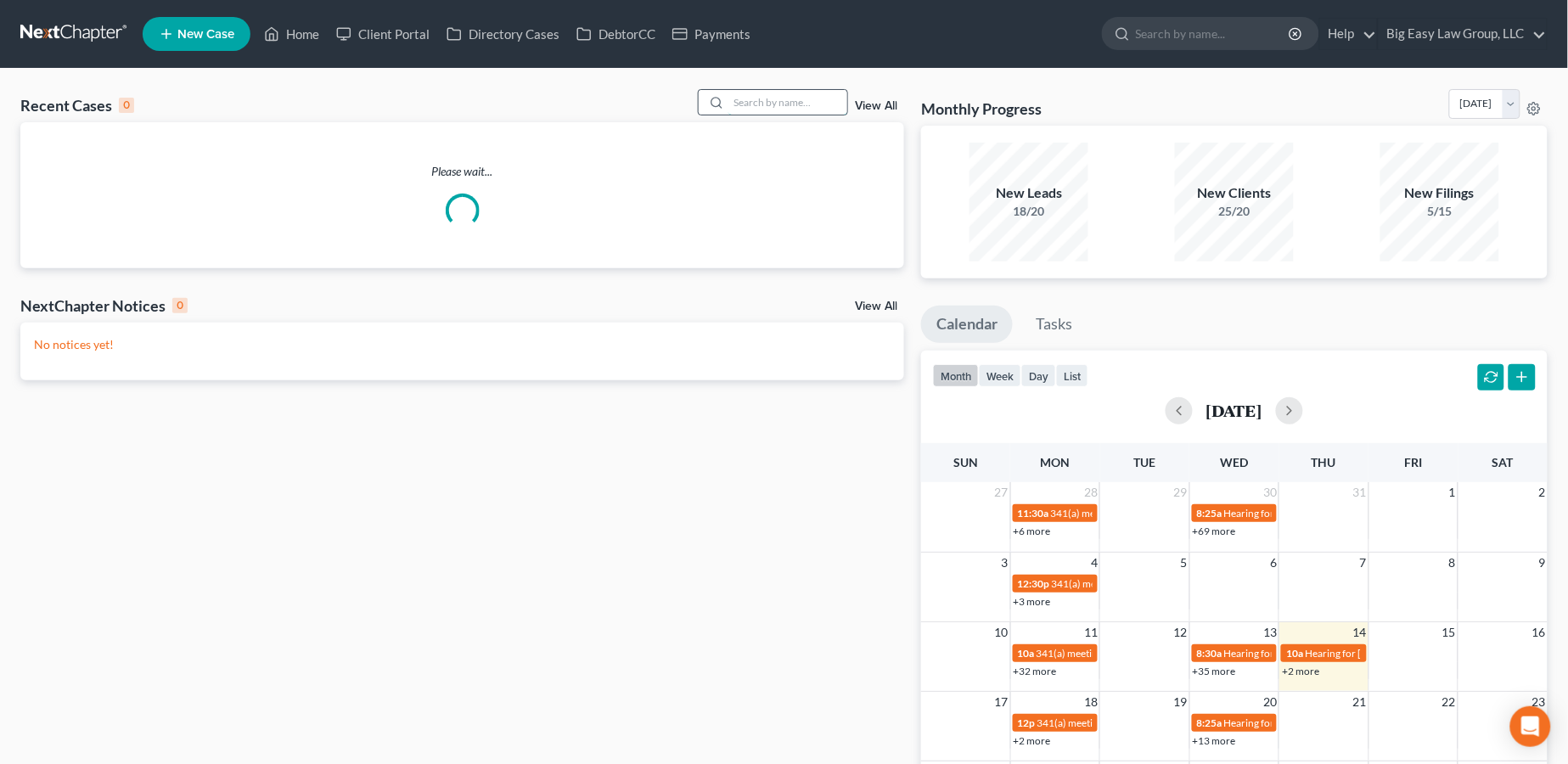
drag, startPoint x: 741, startPoint y: 99, endPoint x: 764, endPoint y: 96, distance: 23.2
click at [746, 97] on input "search" at bounding box center [788, 101] width 119 height 24
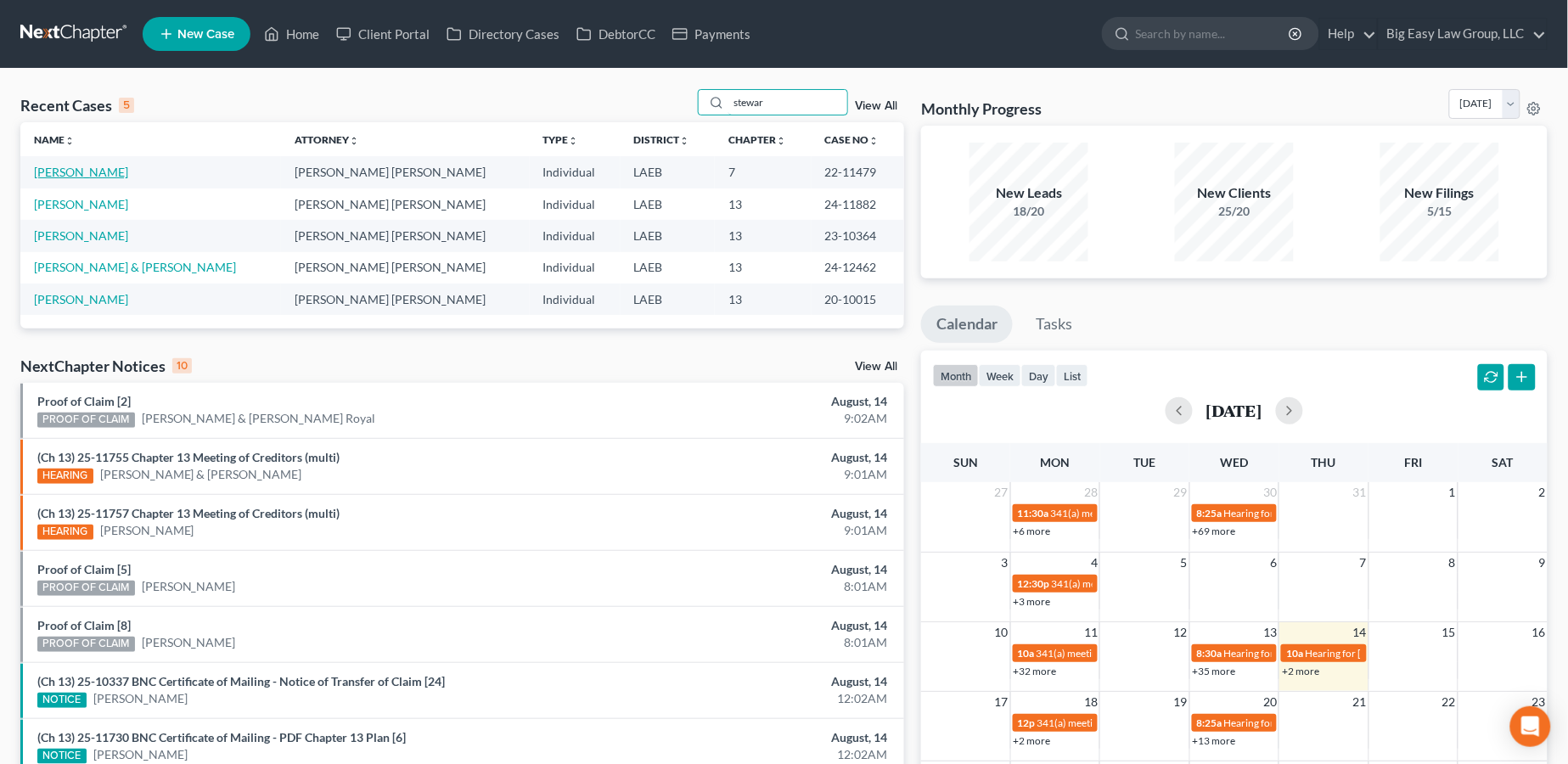
type input "stewar"
click at [96, 168] on link "[PERSON_NAME]" at bounding box center [81, 172] width 95 height 15
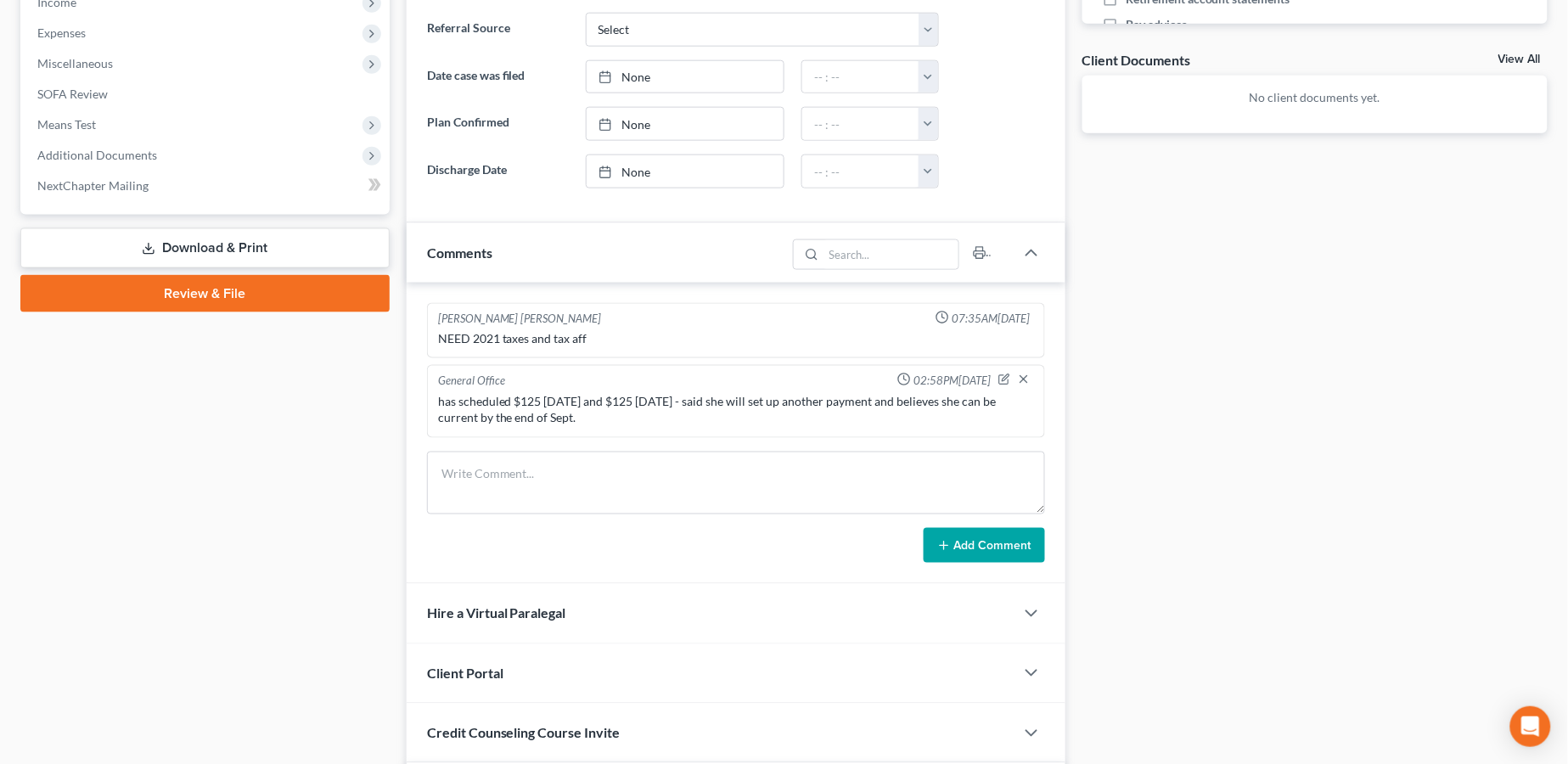
scroll to position [607, 0]
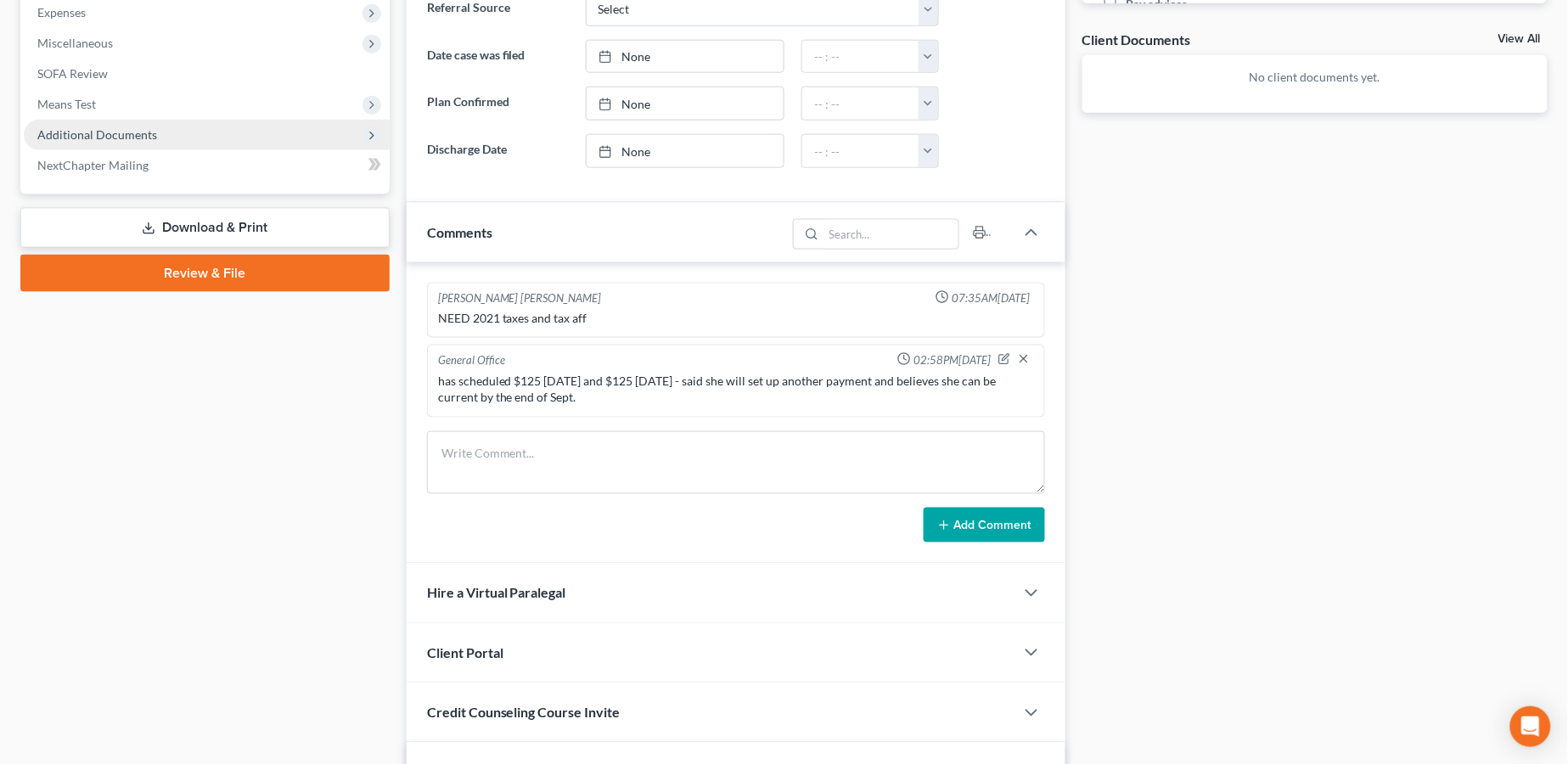
click at [146, 138] on span "Additional Documents" at bounding box center [97, 134] width 120 height 15
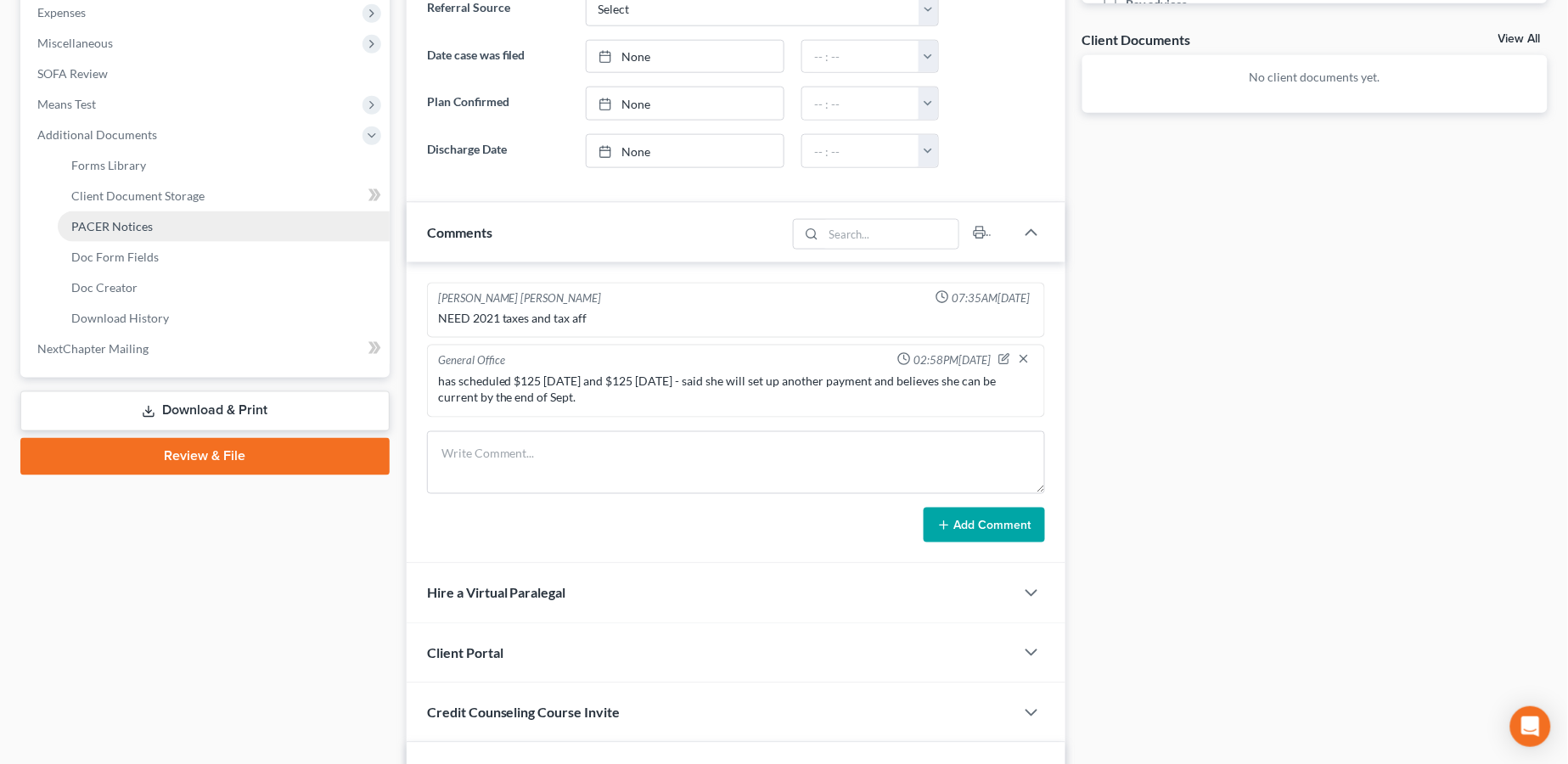
click at [157, 222] on link "PACER Notices" at bounding box center [223, 226] width 332 height 30
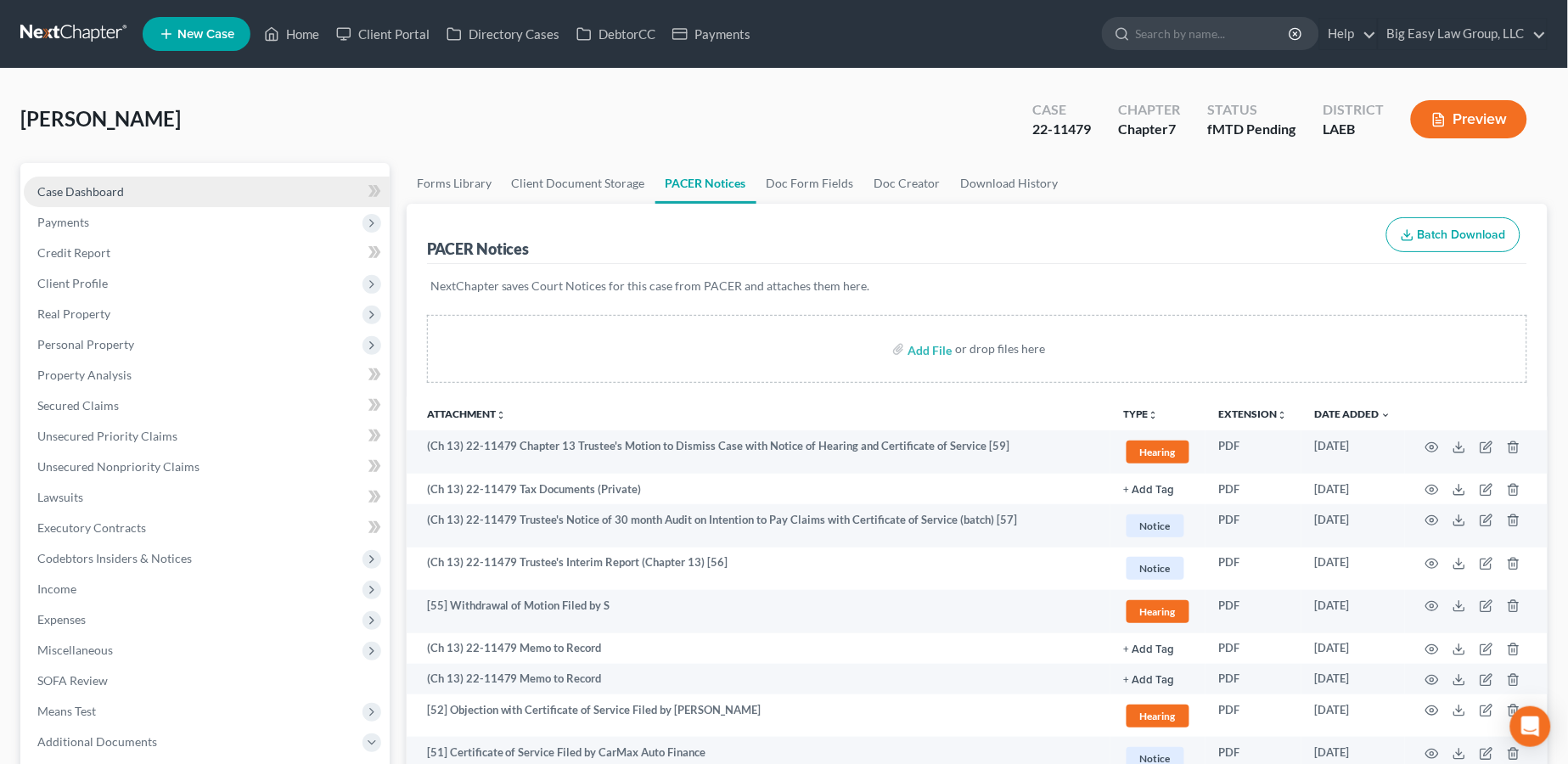
click at [161, 193] on link "Case Dashboard" at bounding box center [206, 191] width 366 height 30
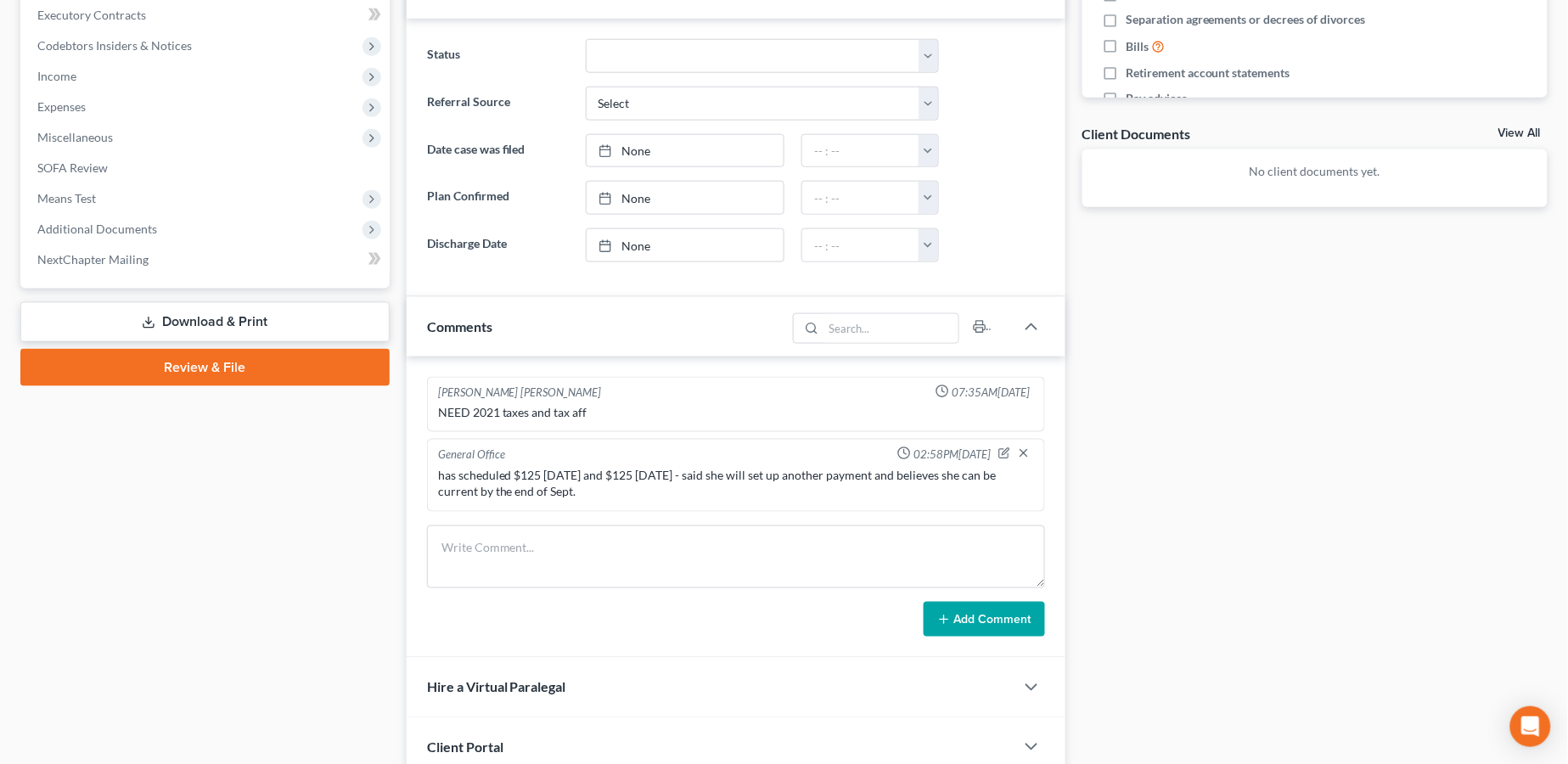
scroll to position [517, 0]
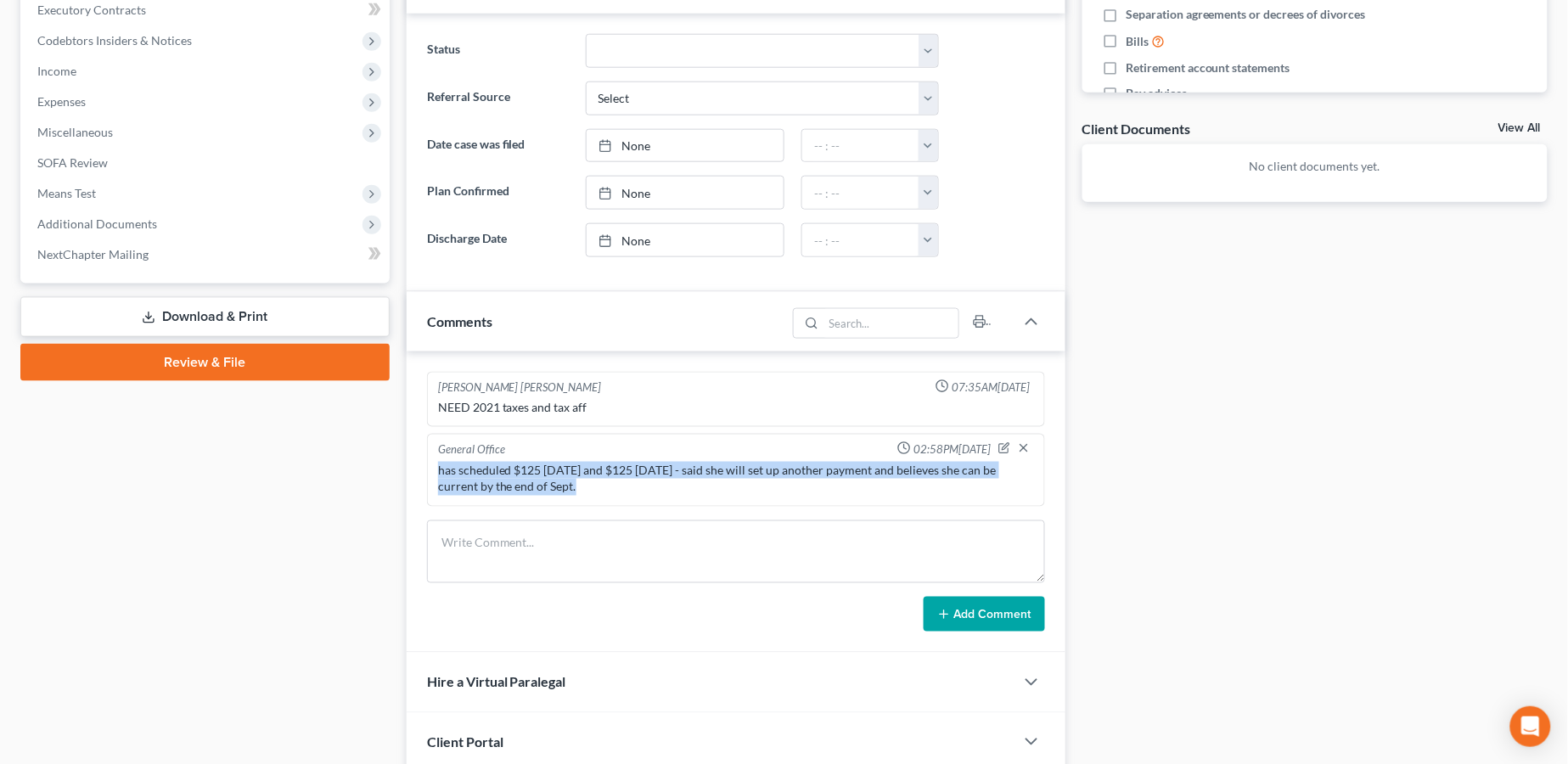
drag, startPoint x: 544, startPoint y: 486, endPoint x: 437, endPoint y: 473, distance: 107.8
click at [438, 473] on div "has scheduled $125 Aug 27 and $125 Sept 3 - said she will set up another paymen…" at bounding box center [735, 478] width 596 height 34
copy div "has scheduled $125 Aug 27 and $125 Sept 3 - said she will set up another paymen…"
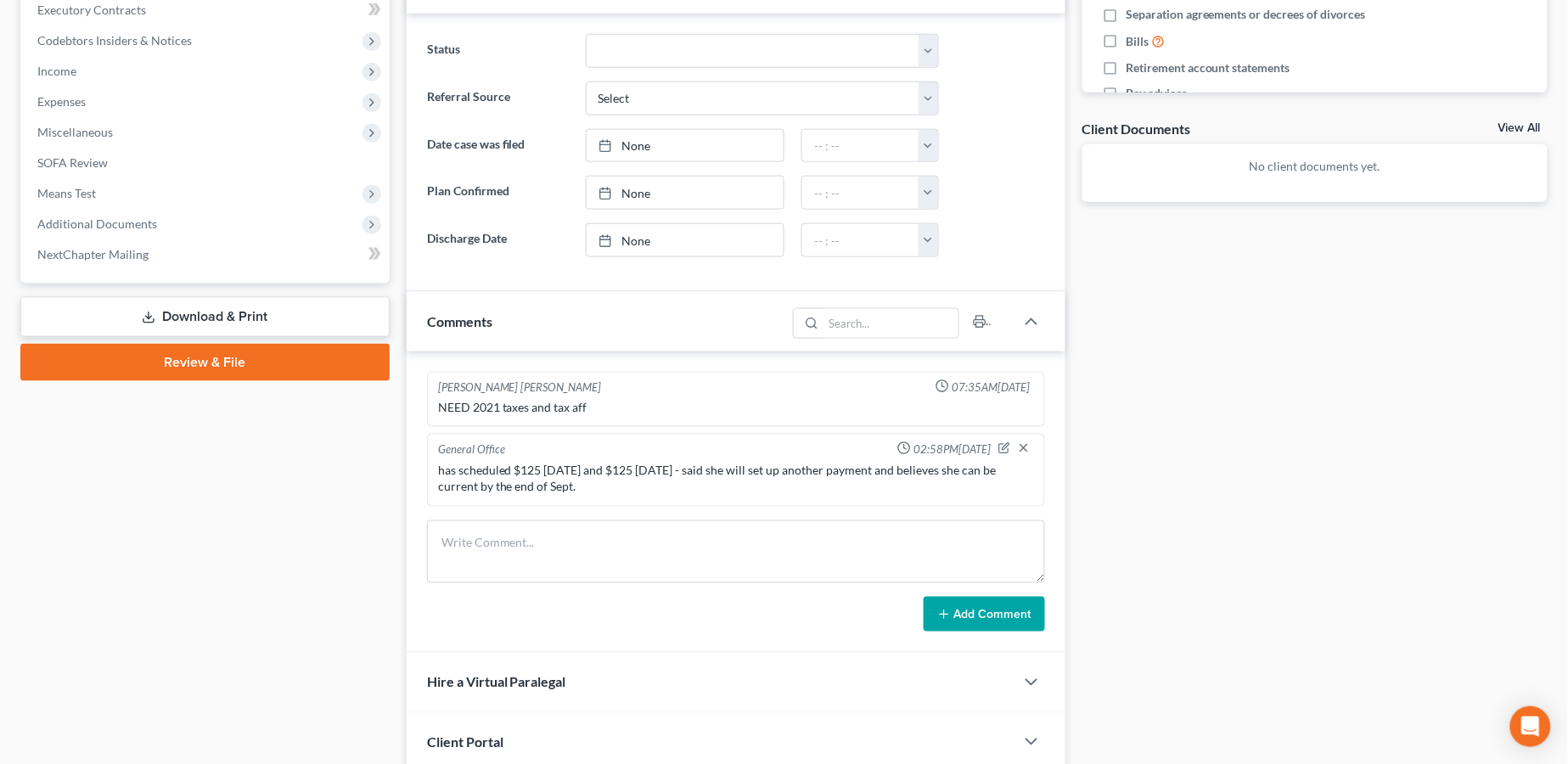
click at [128, 519] on div "Case Dashboard Payments Invoices Payments Payments Credit Report Client Profile" at bounding box center [205, 458] width 386 height 1626
click at [149, 473] on div "Case Dashboard Payments Invoices Payments Payments Credit Report Client Profile" at bounding box center [205, 458] width 386 height 1626
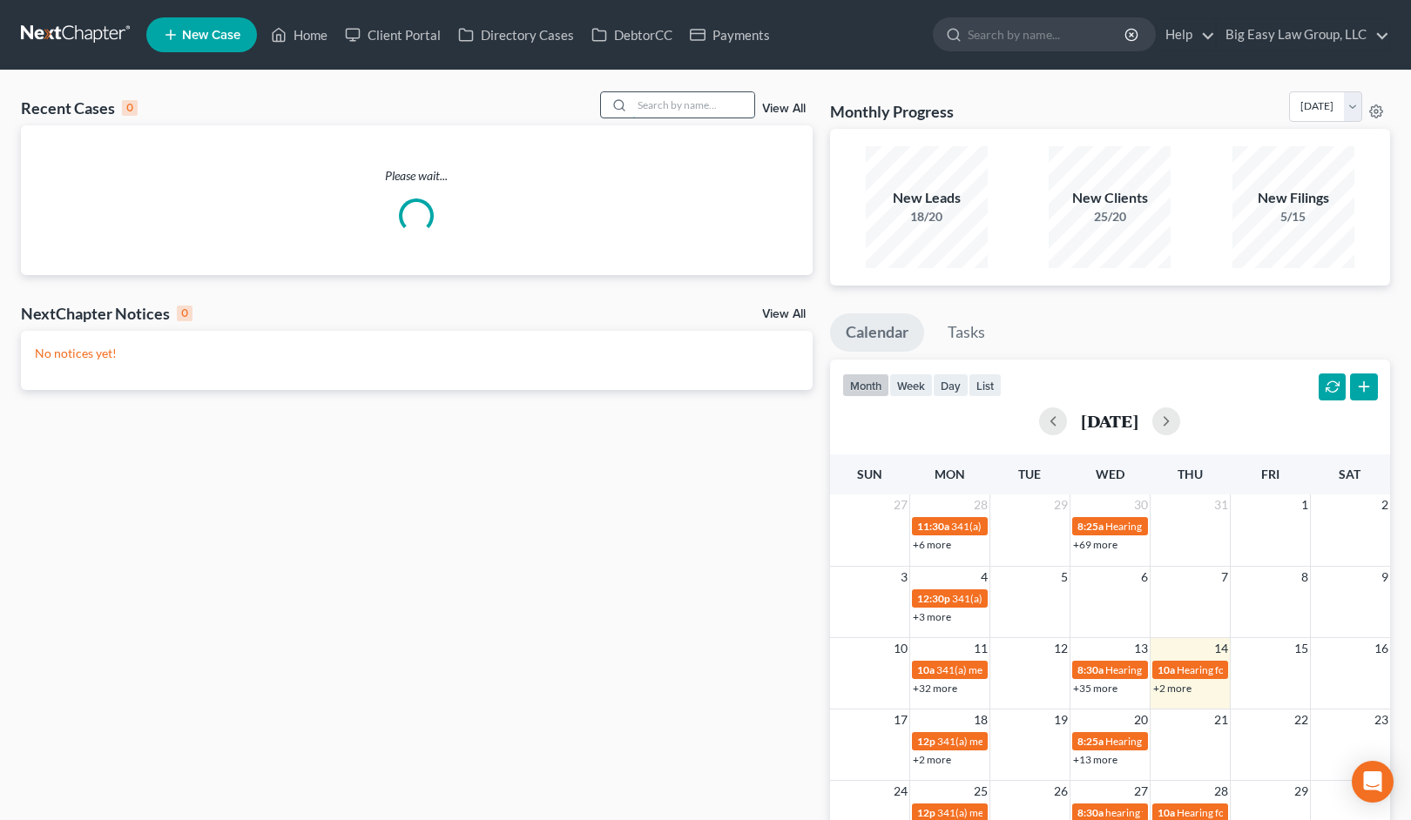
click at [644, 101] on input "search" at bounding box center [693, 104] width 122 height 25
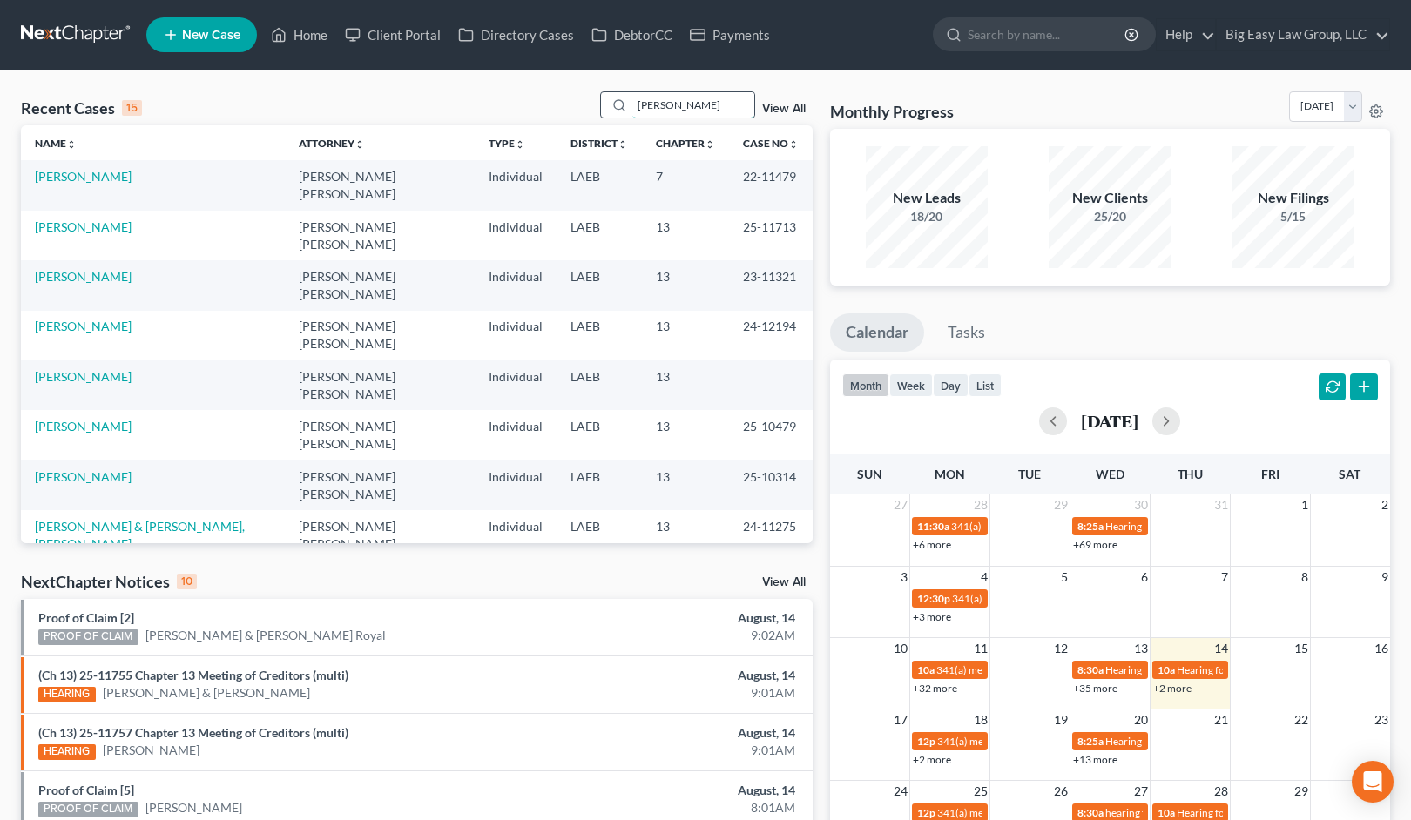
type input "[PERSON_NAME]"
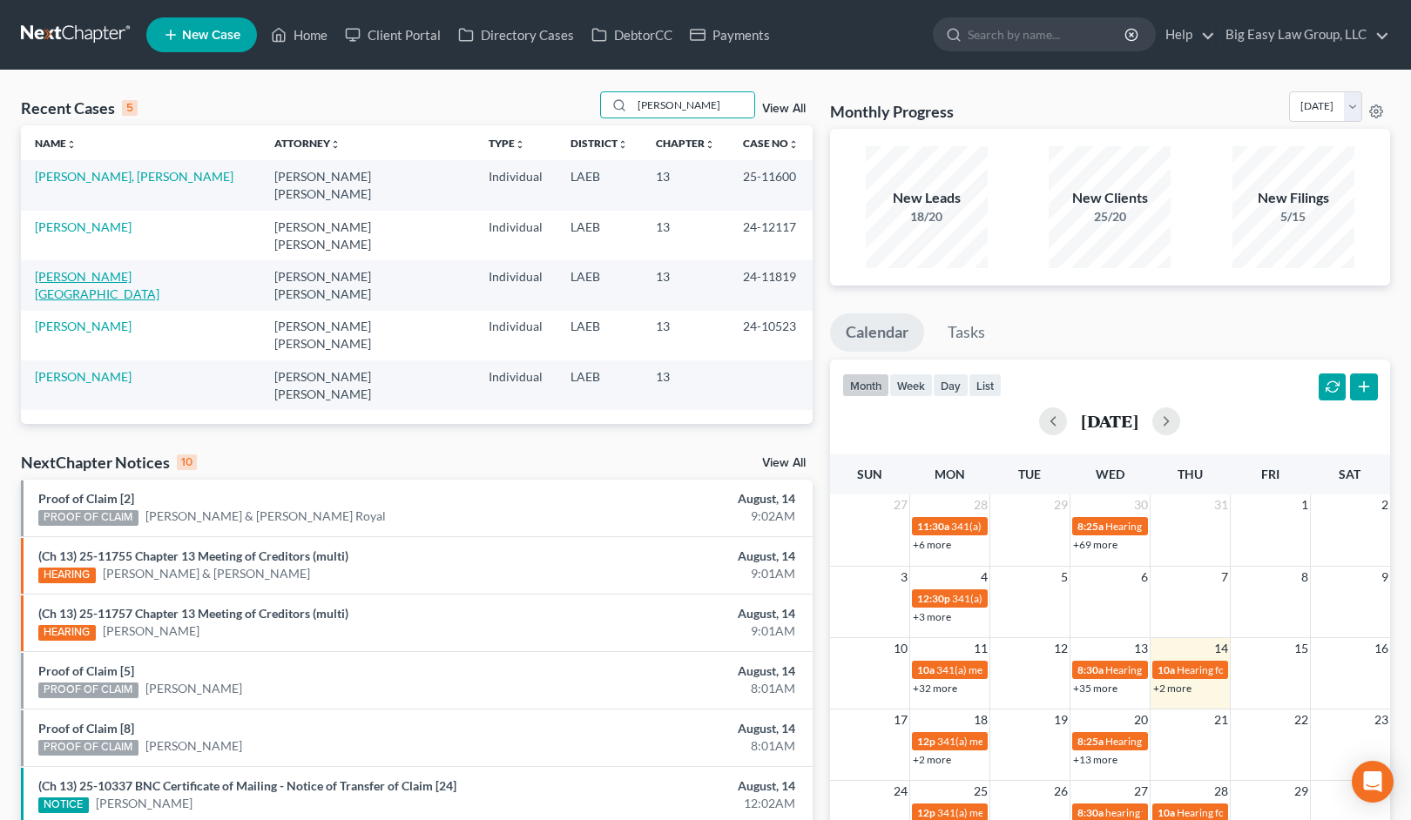
click at [38, 269] on link "[PERSON_NAME][GEOGRAPHIC_DATA]" at bounding box center [97, 285] width 125 height 32
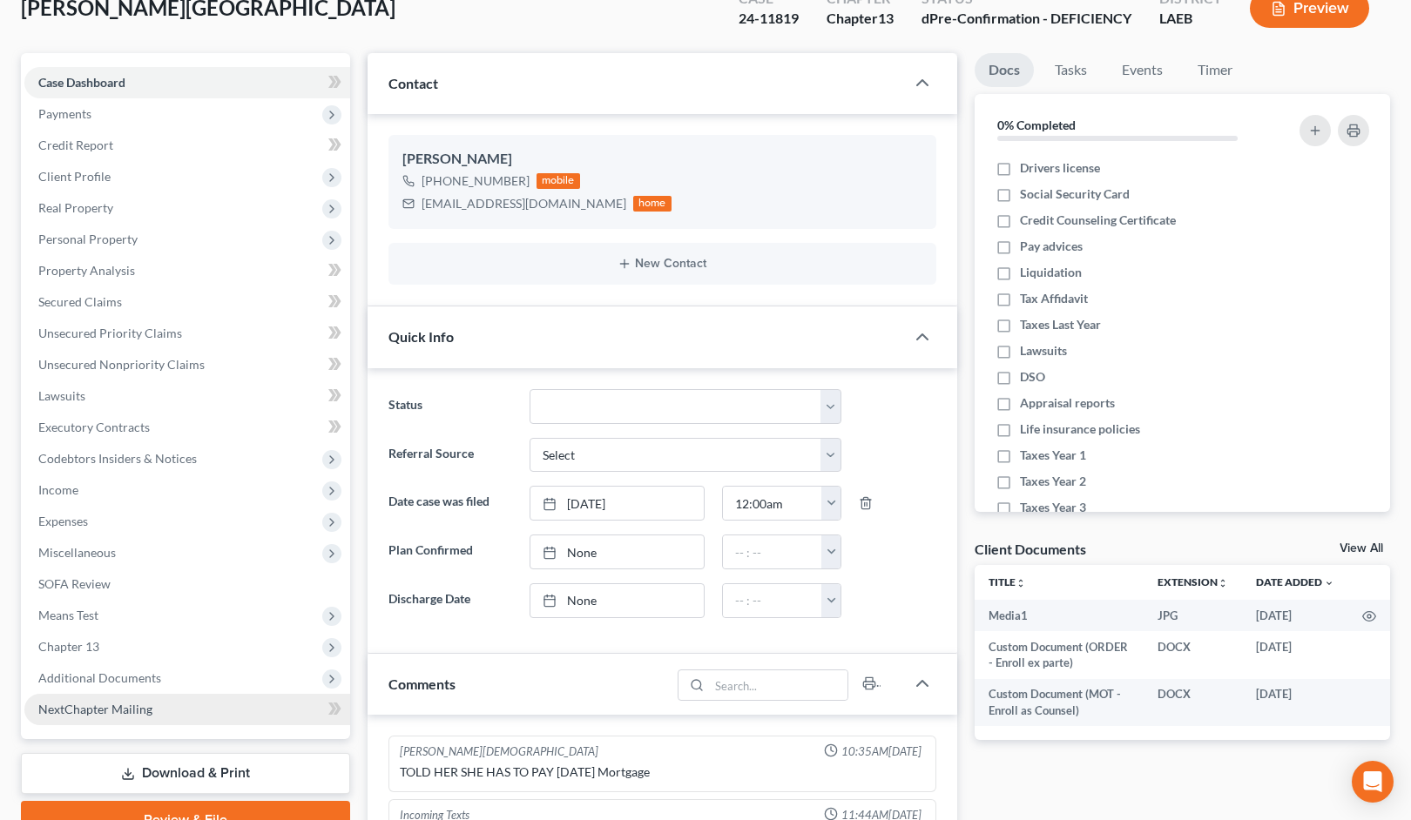
scroll to position [137, 0]
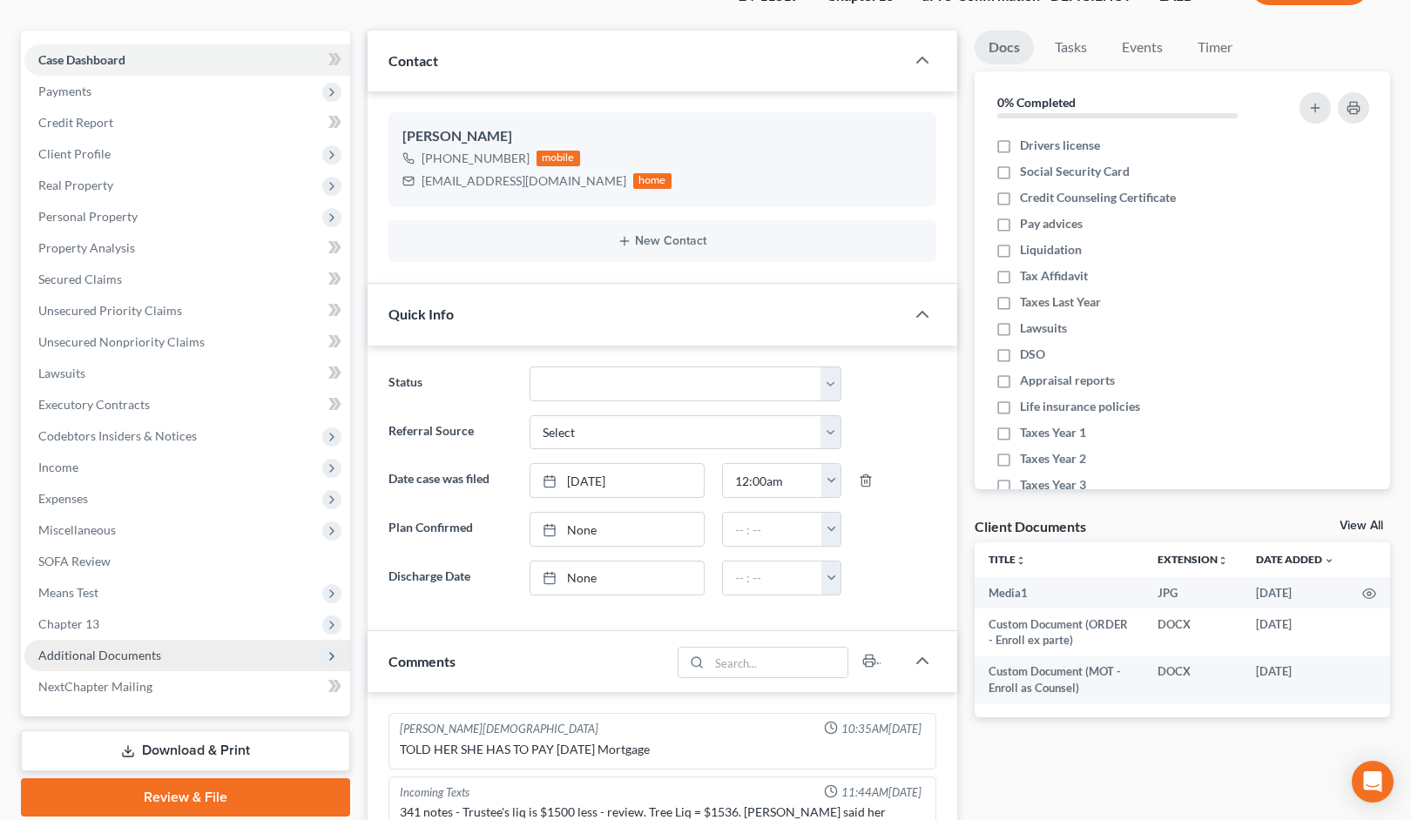
click at [158, 648] on span "Additional Documents" at bounding box center [187, 655] width 326 height 31
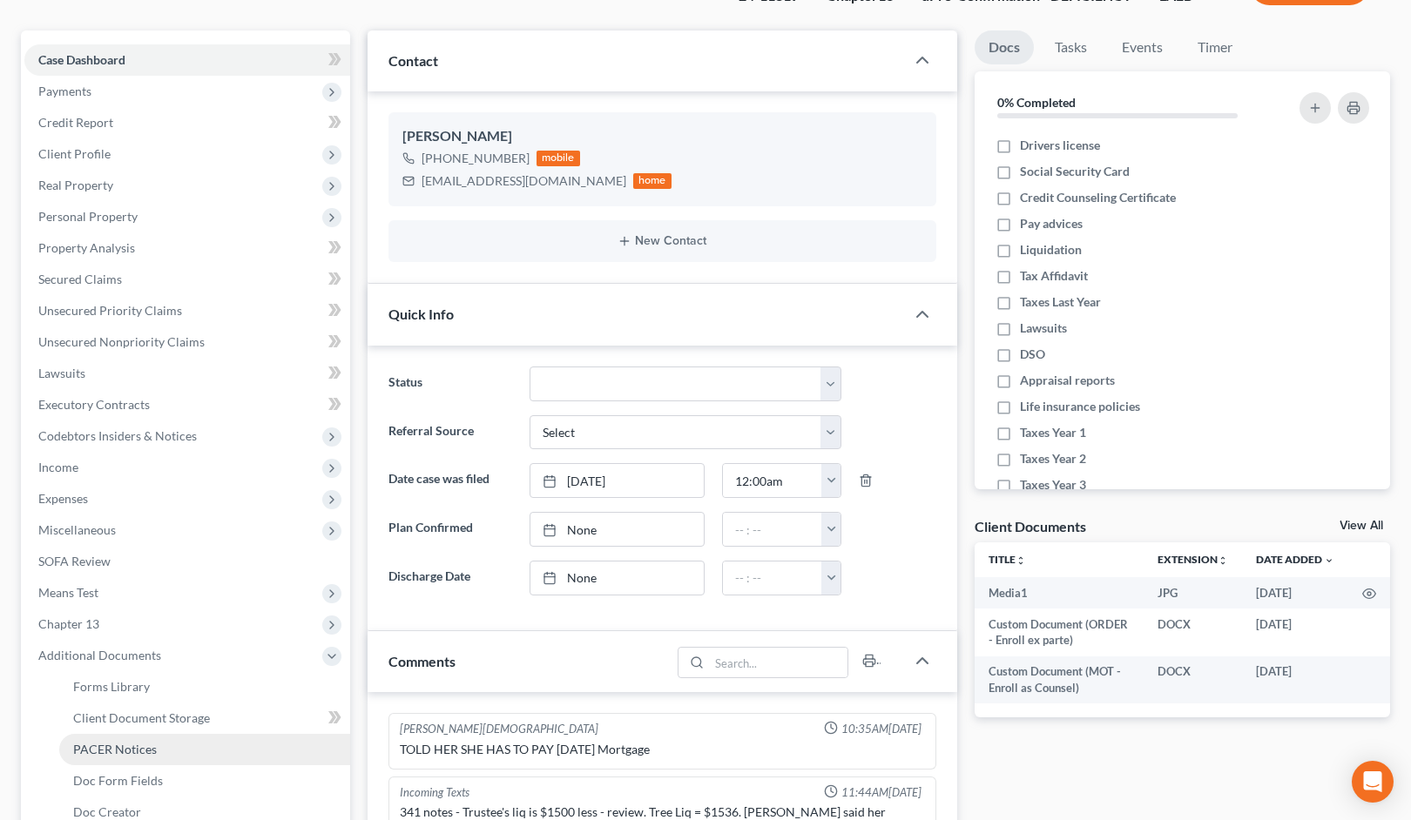
click at [184, 742] on link "PACER Notices" at bounding box center [204, 749] width 291 height 31
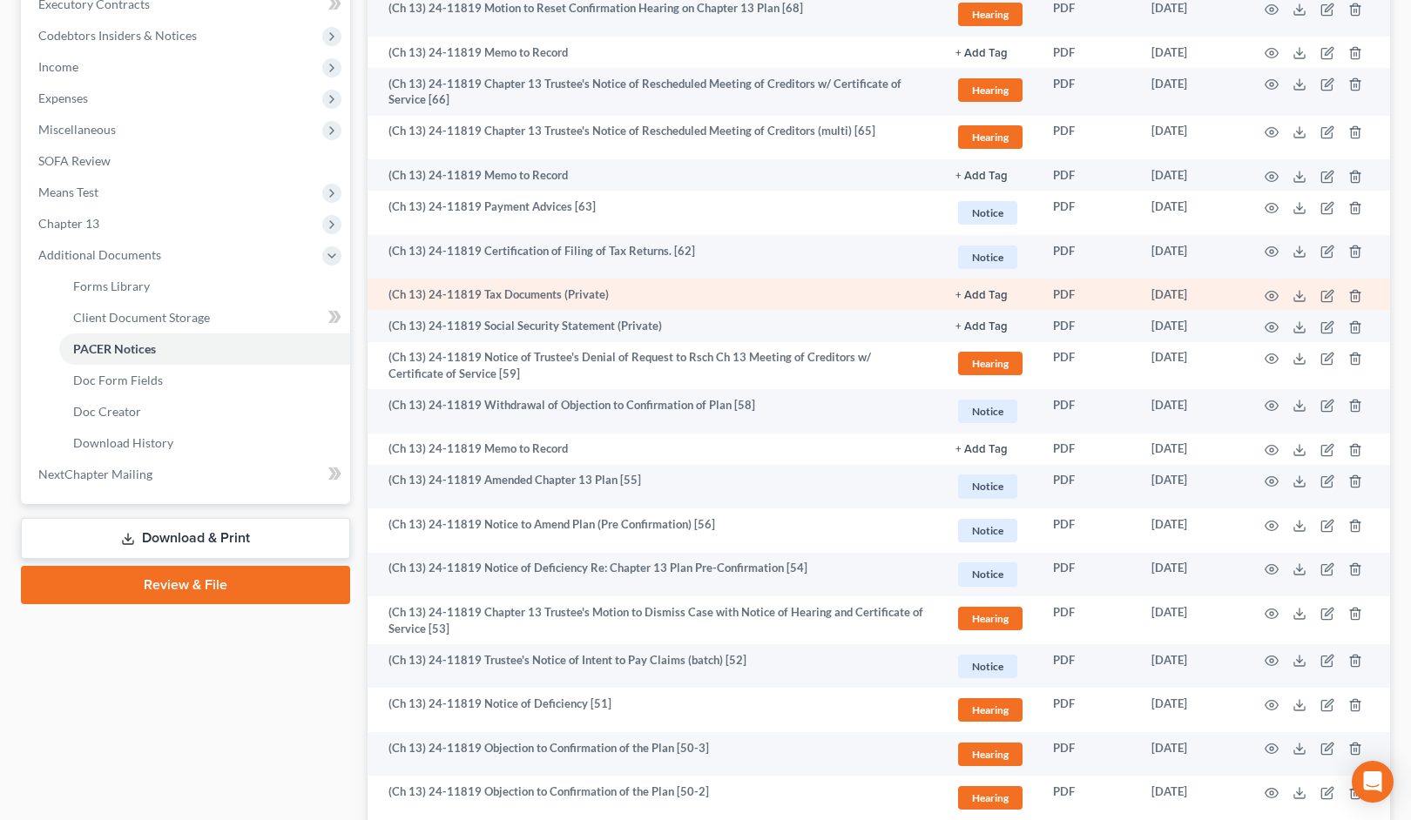
scroll to position [566, 0]
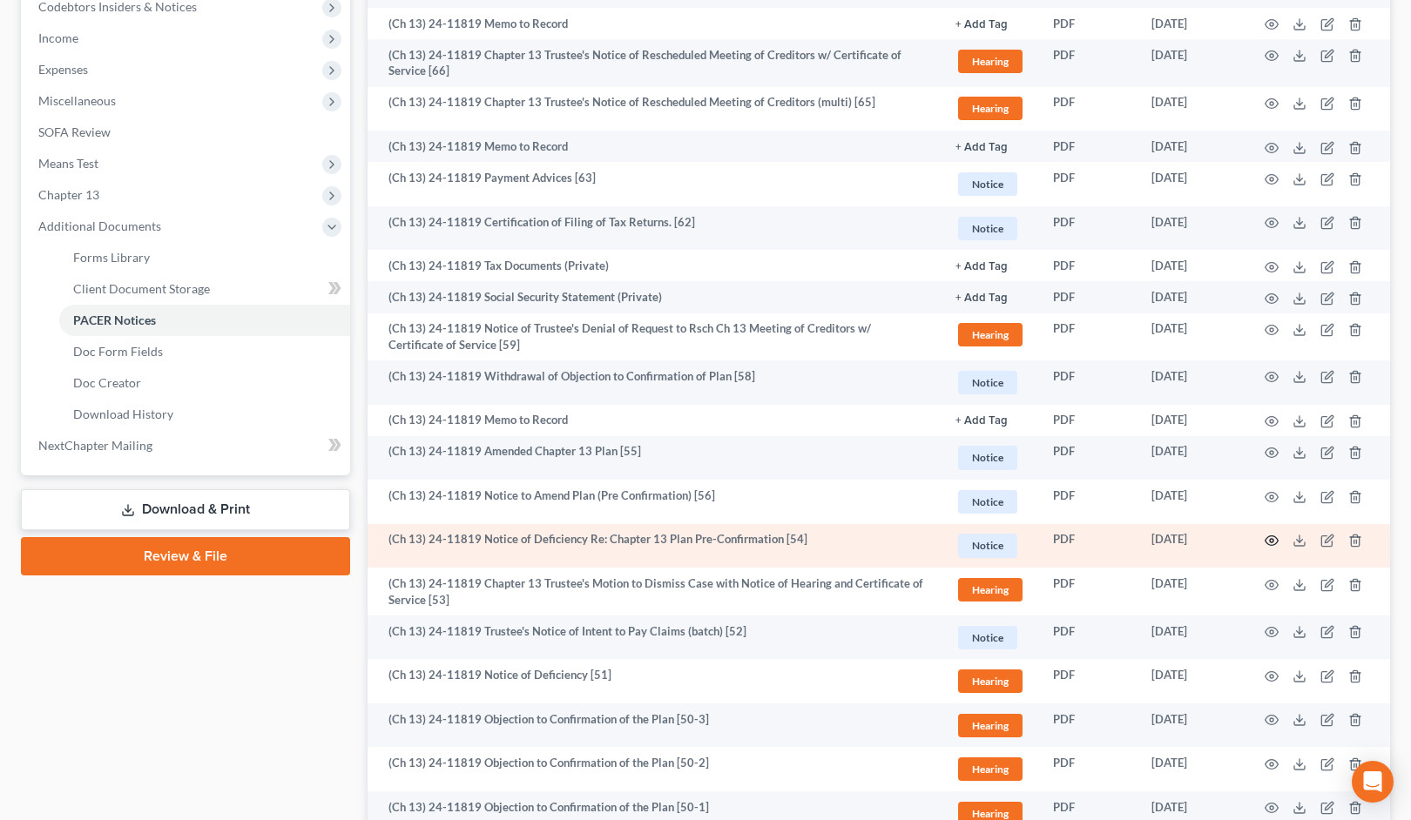
click at [1268, 543] on icon "button" at bounding box center [1271, 541] width 14 height 14
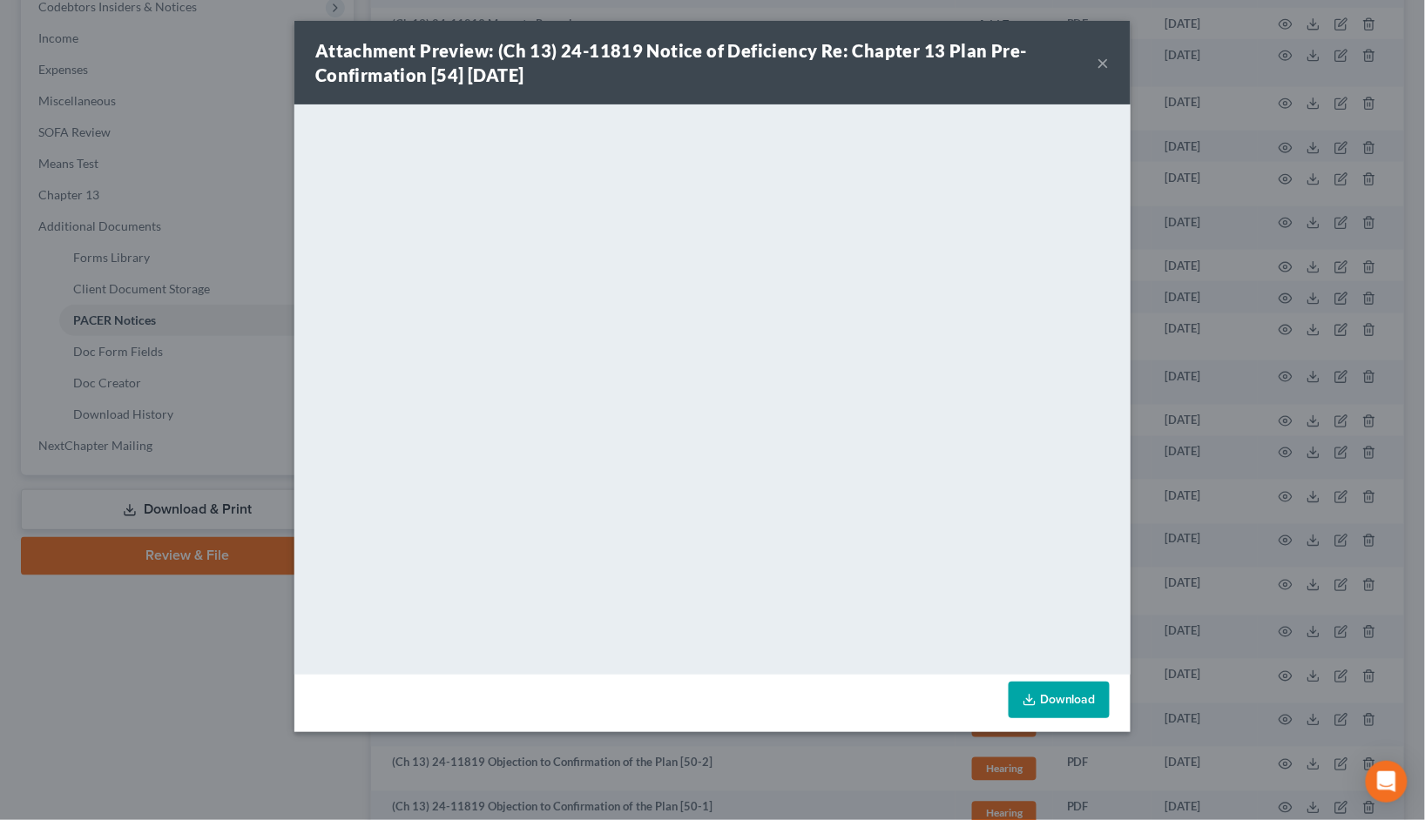
click at [1102, 57] on button "×" at bounding box center [1103, 62] width 12 height 21
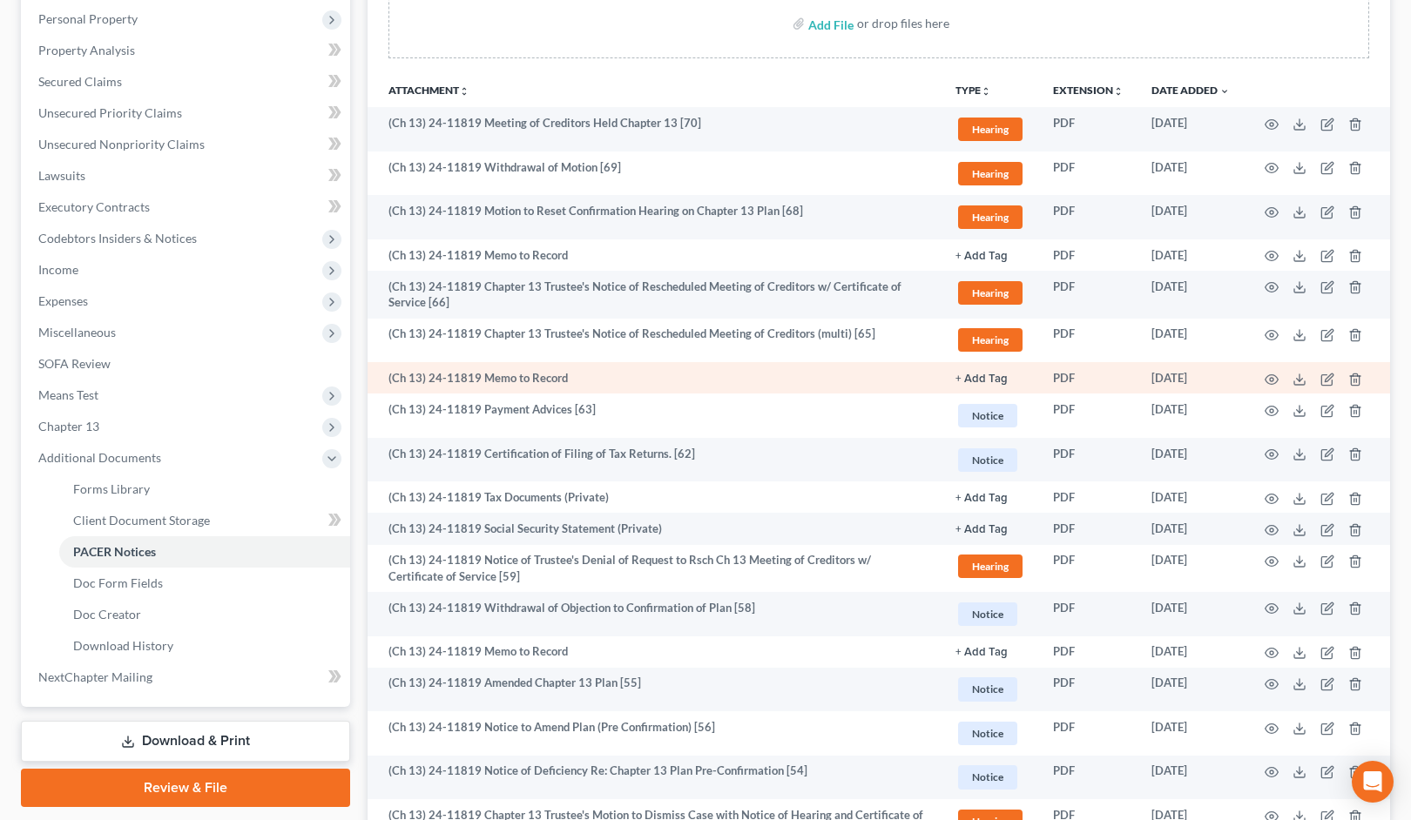
scroll to position [314, 0]
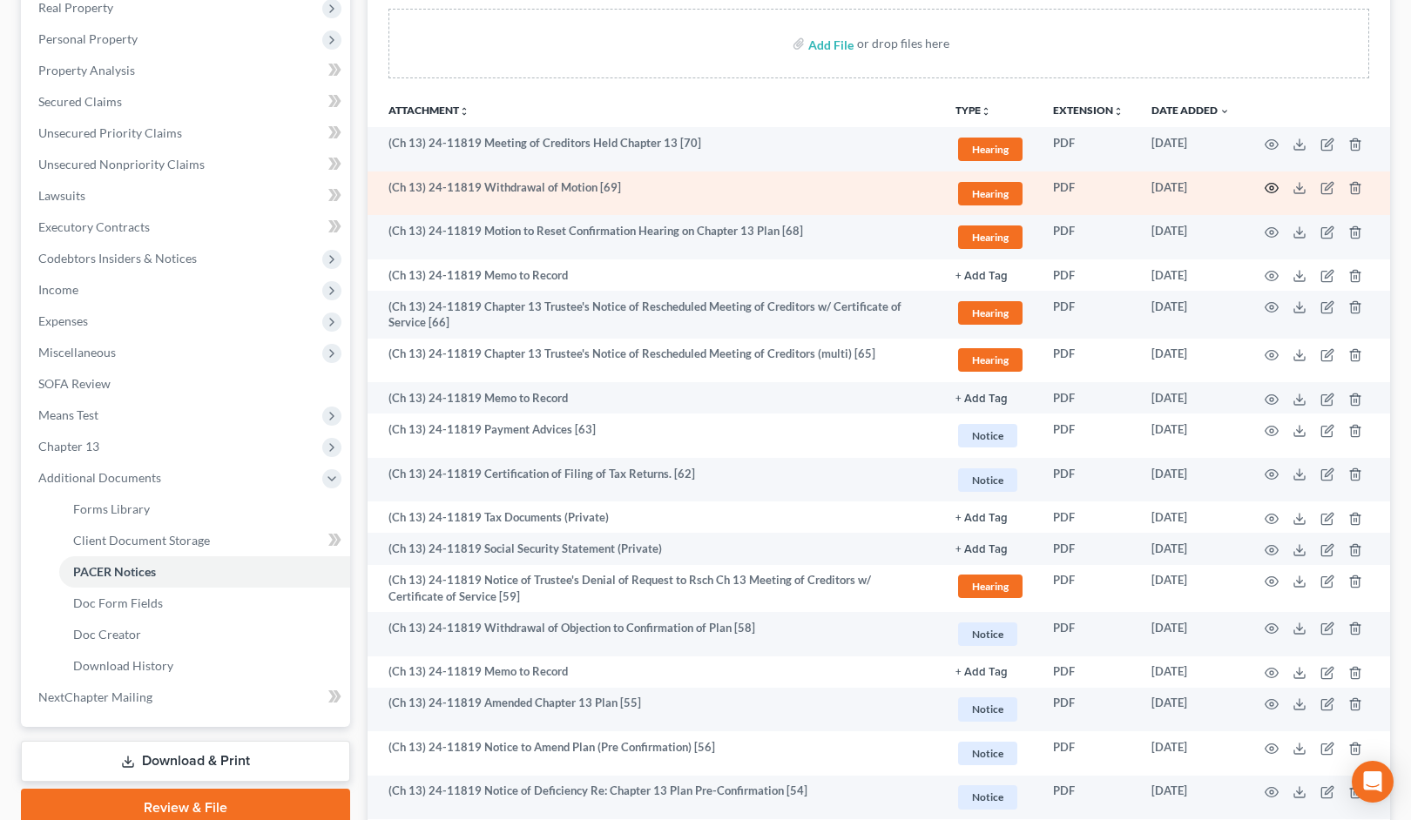
click at [1273, 188] on circle "button" at bounding box center [1271, 187] width 3 height 3
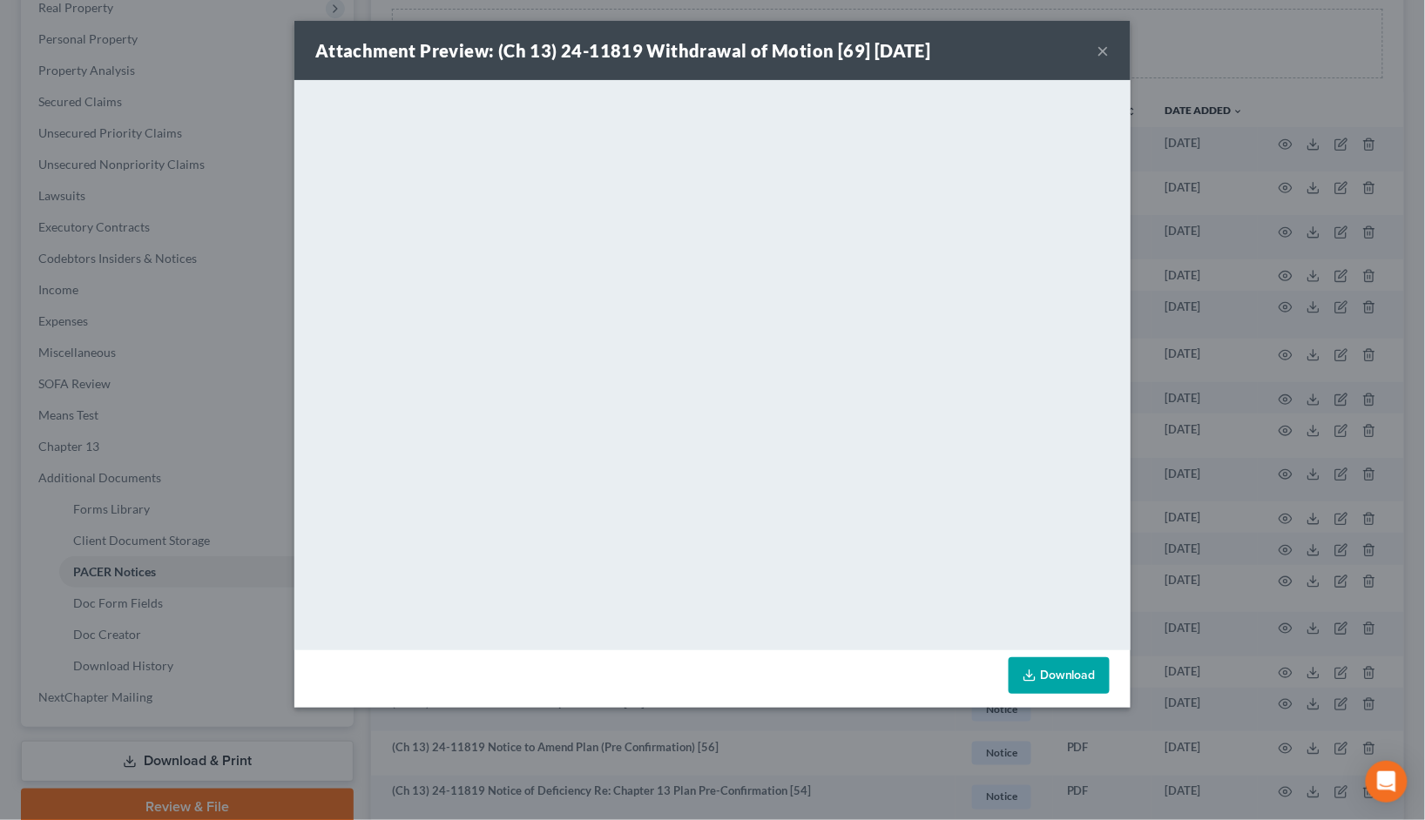
click at [1099, 45] on button "×" at bounding box center [1103, 50] width 12 height 21
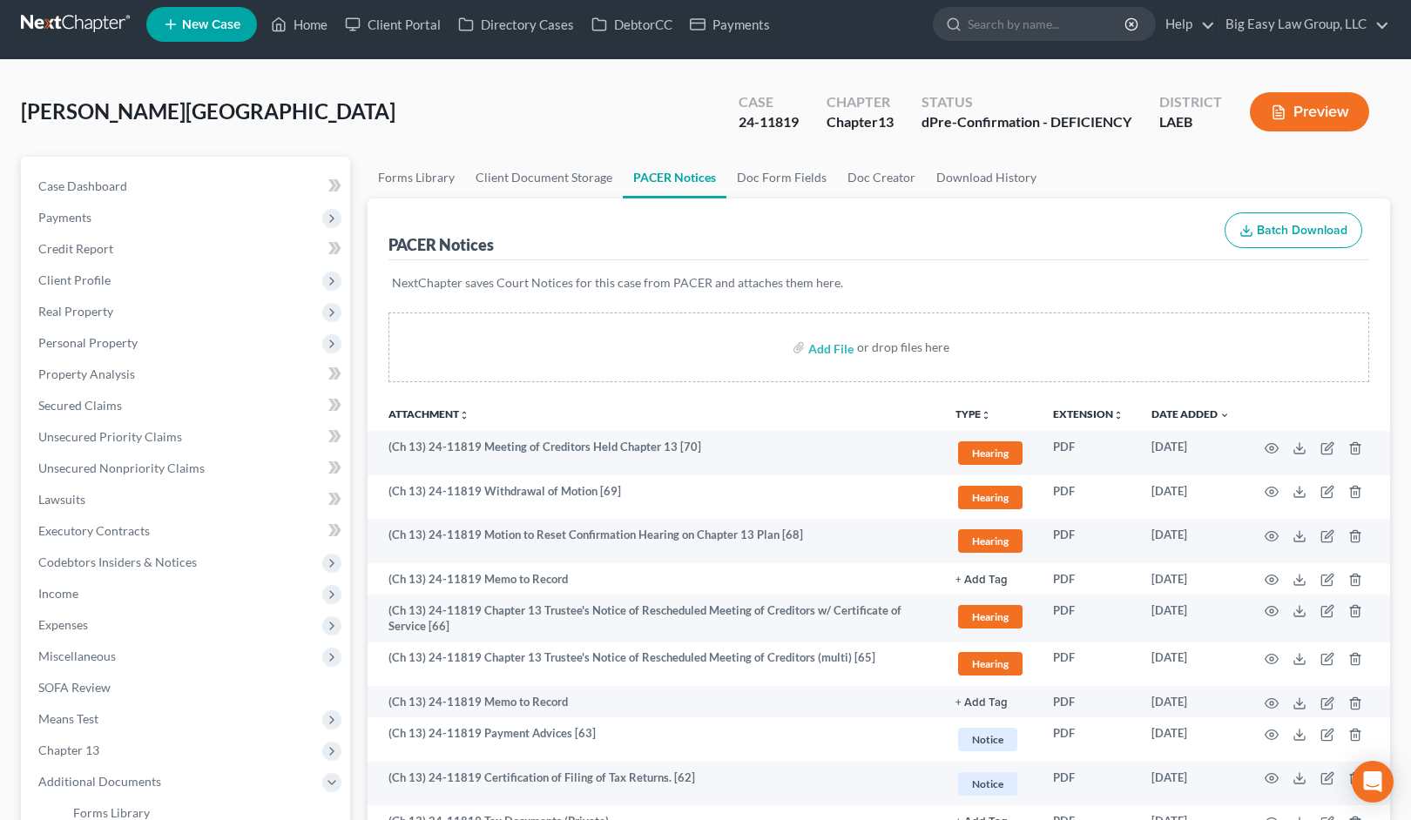
scroll to position [0, 0]
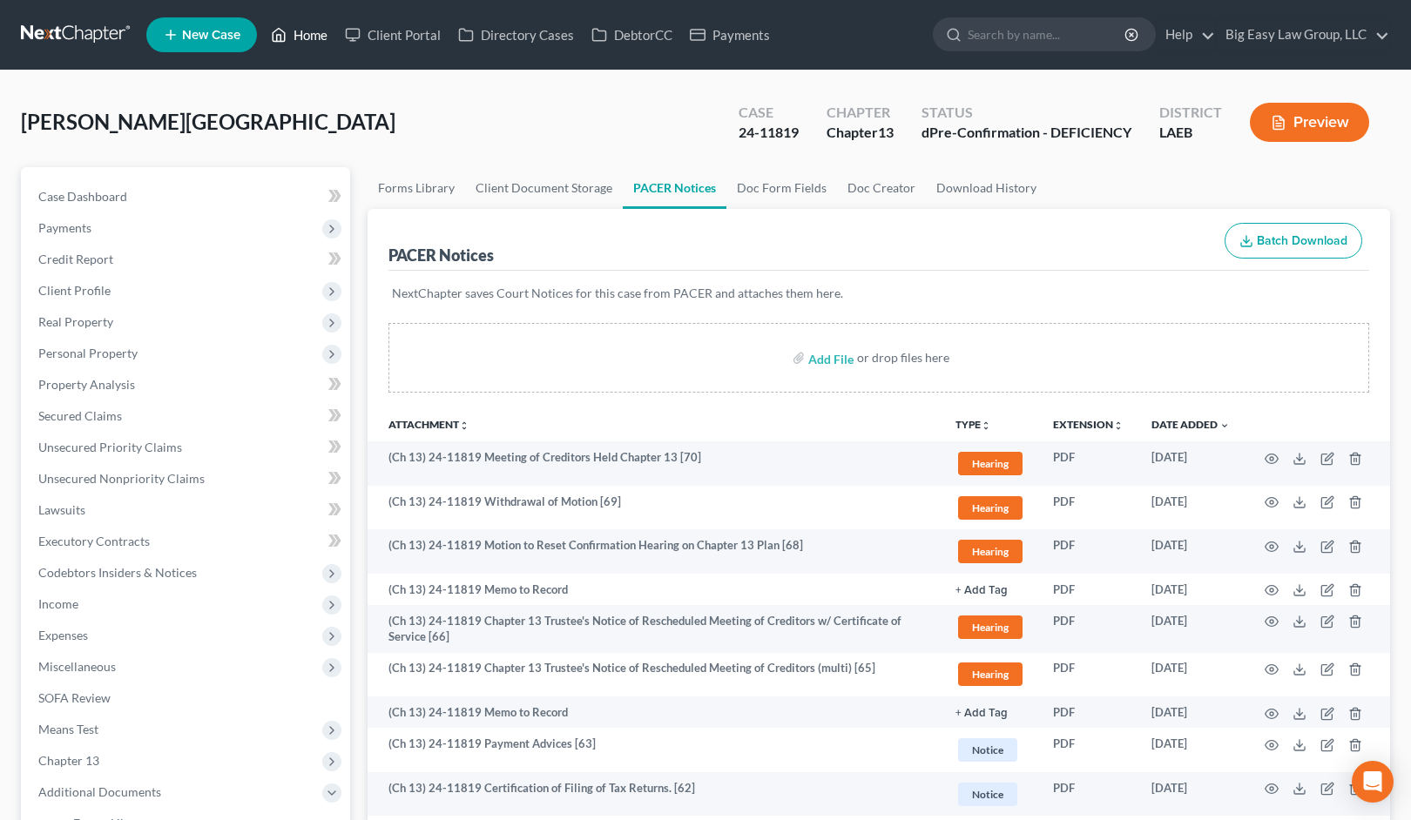
drag, startPoint x: 307, startPoint y: 30, endPoint x: 320, endPoint y: 30, distance: 13.1
click at [307, 30] on link "Home" at bounding box center [299, 34] width 74 height 31
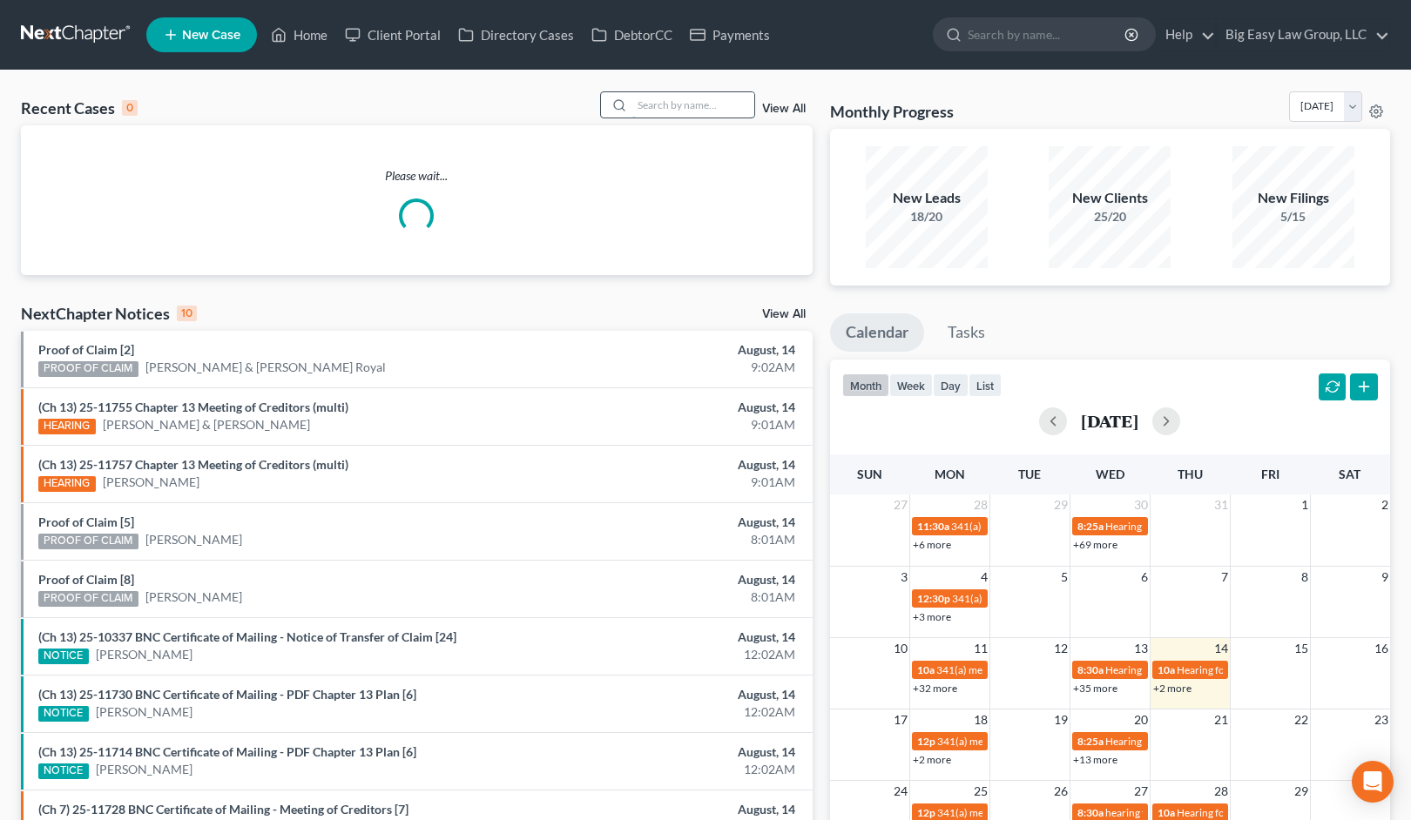
click at [700, 104] on input "search" at bounding box center [693, 104] width 122 height 25
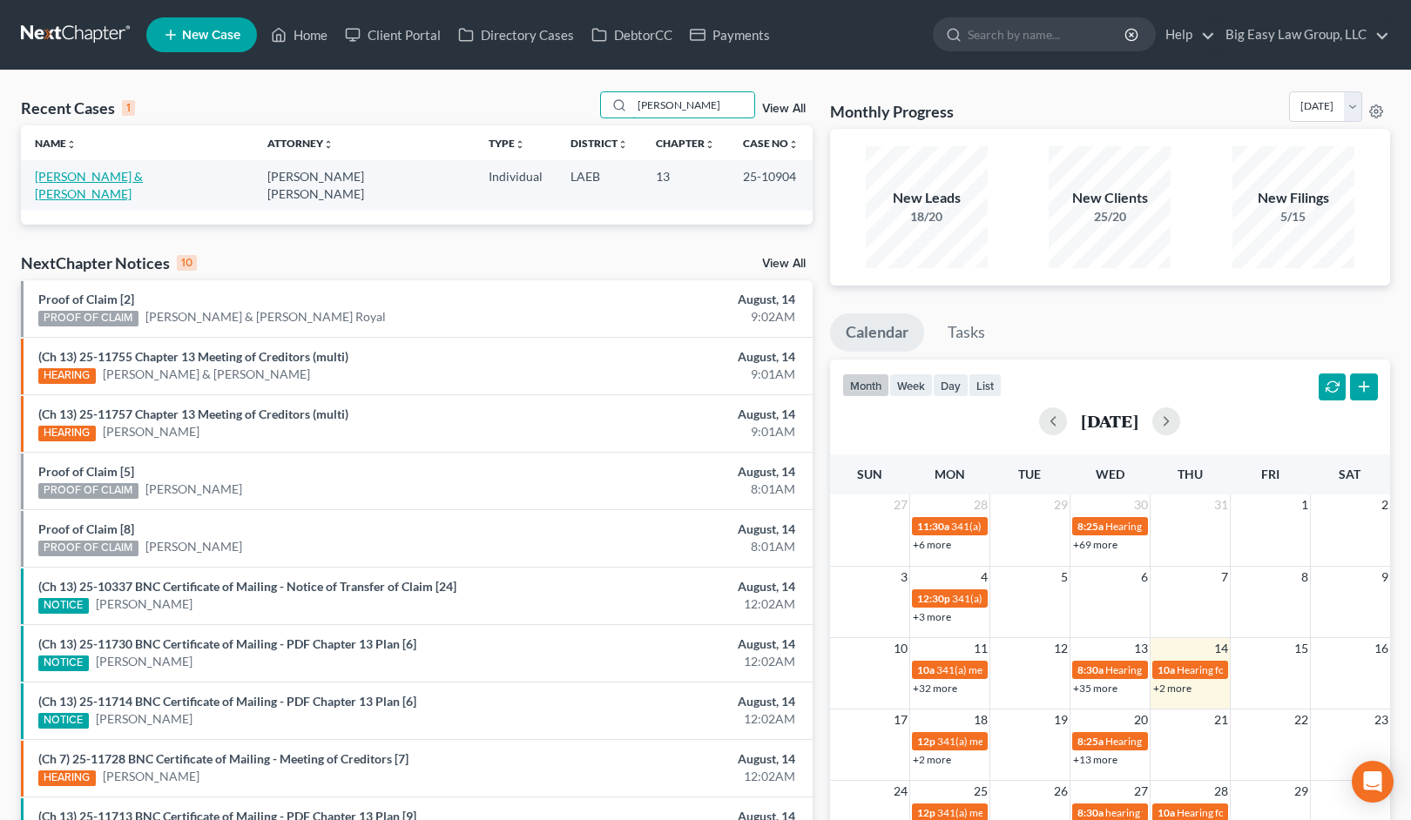
type input "[PERSON_NAME]"
click at [104, 172] on link "[PERSON_NAME] & [PERSON_NAME]" at bounding box center [89, 185] width 108 height 32
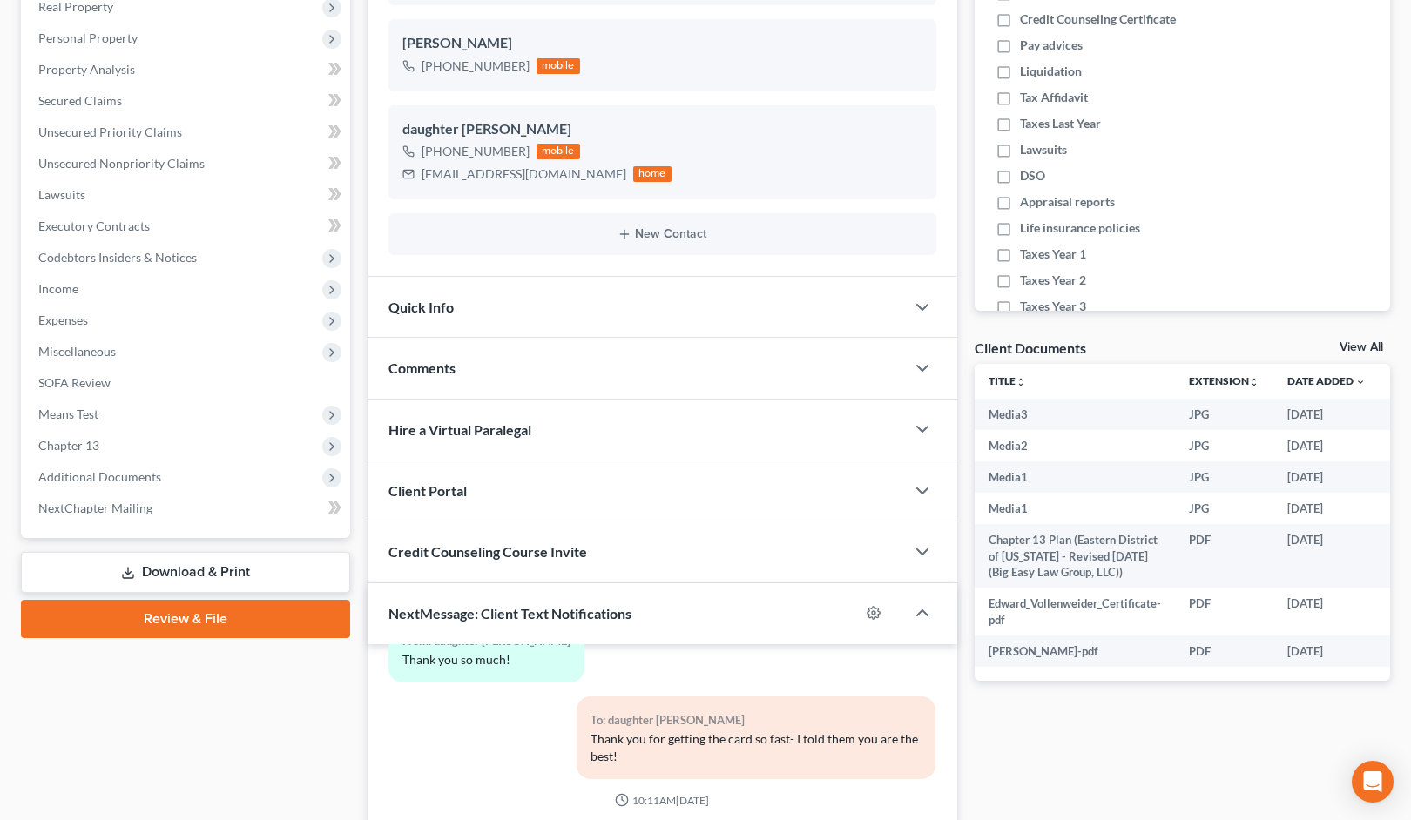
scroll to position [317, 0]
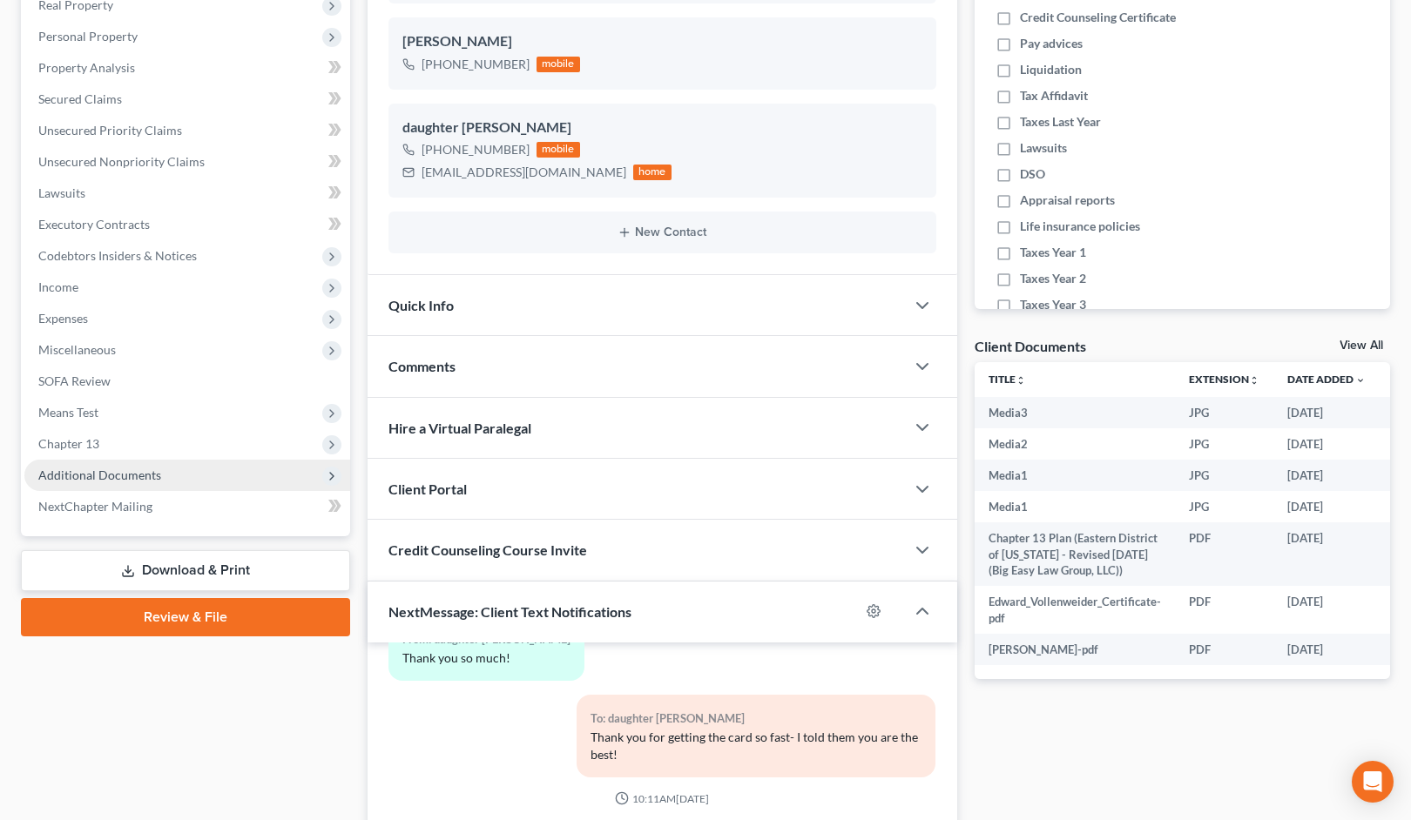
click at [210, 482] on span "Additional Documents" at bounding box center [187, 475] width 326 height 31
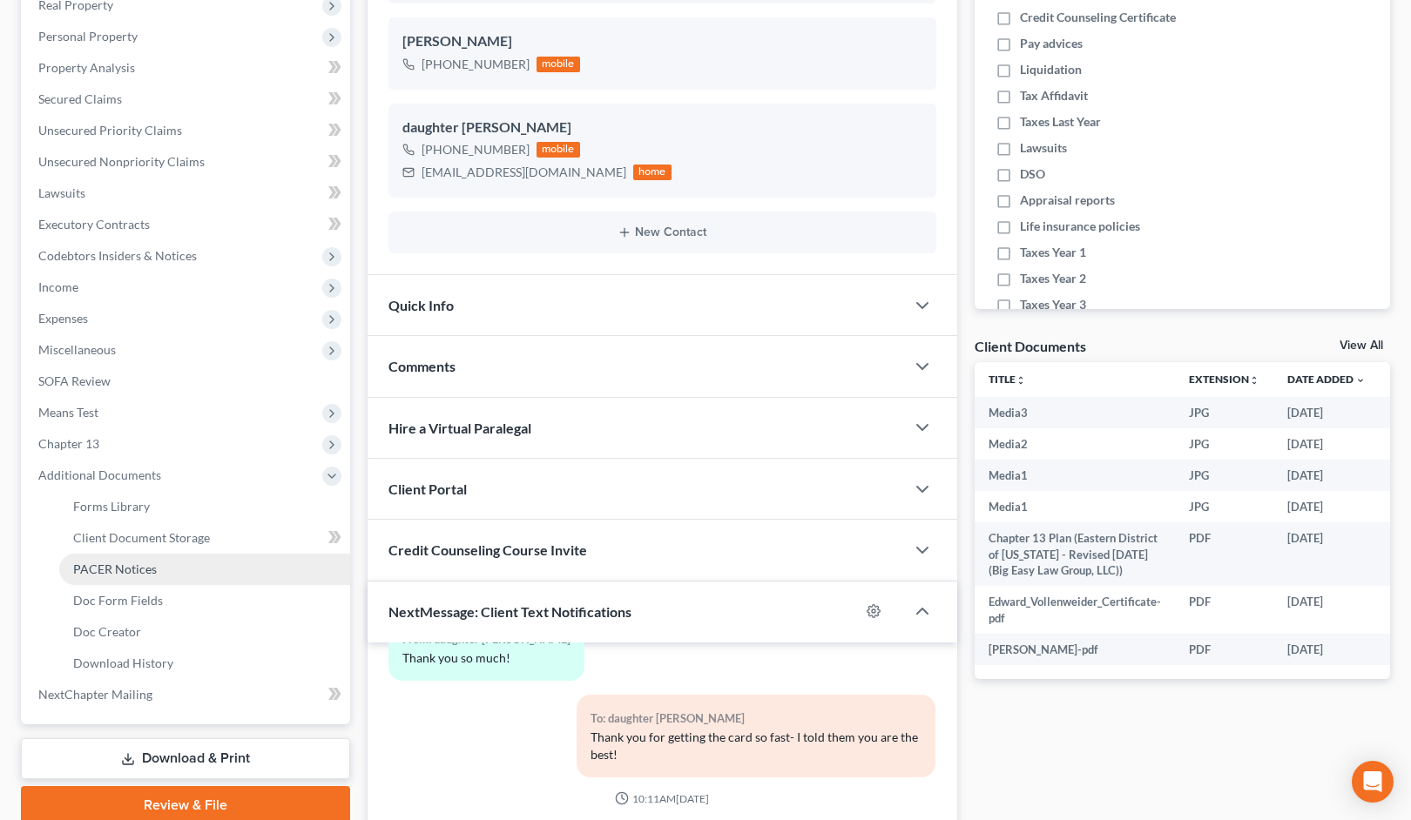
click at [209, 565] on link "PACER Notices" at bounding box center [204, 569] width 291 height 31
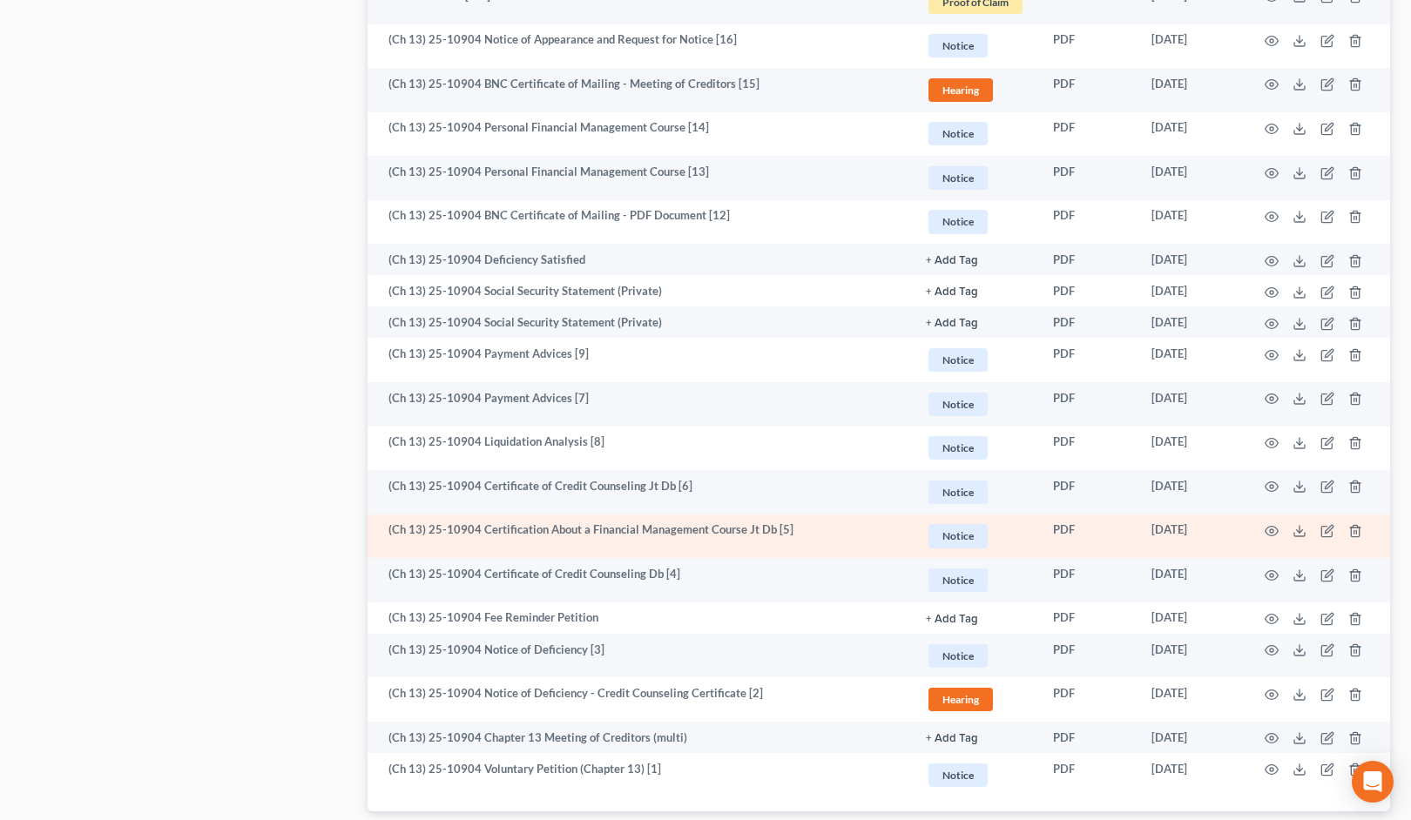
scroll to position [2252, 0]
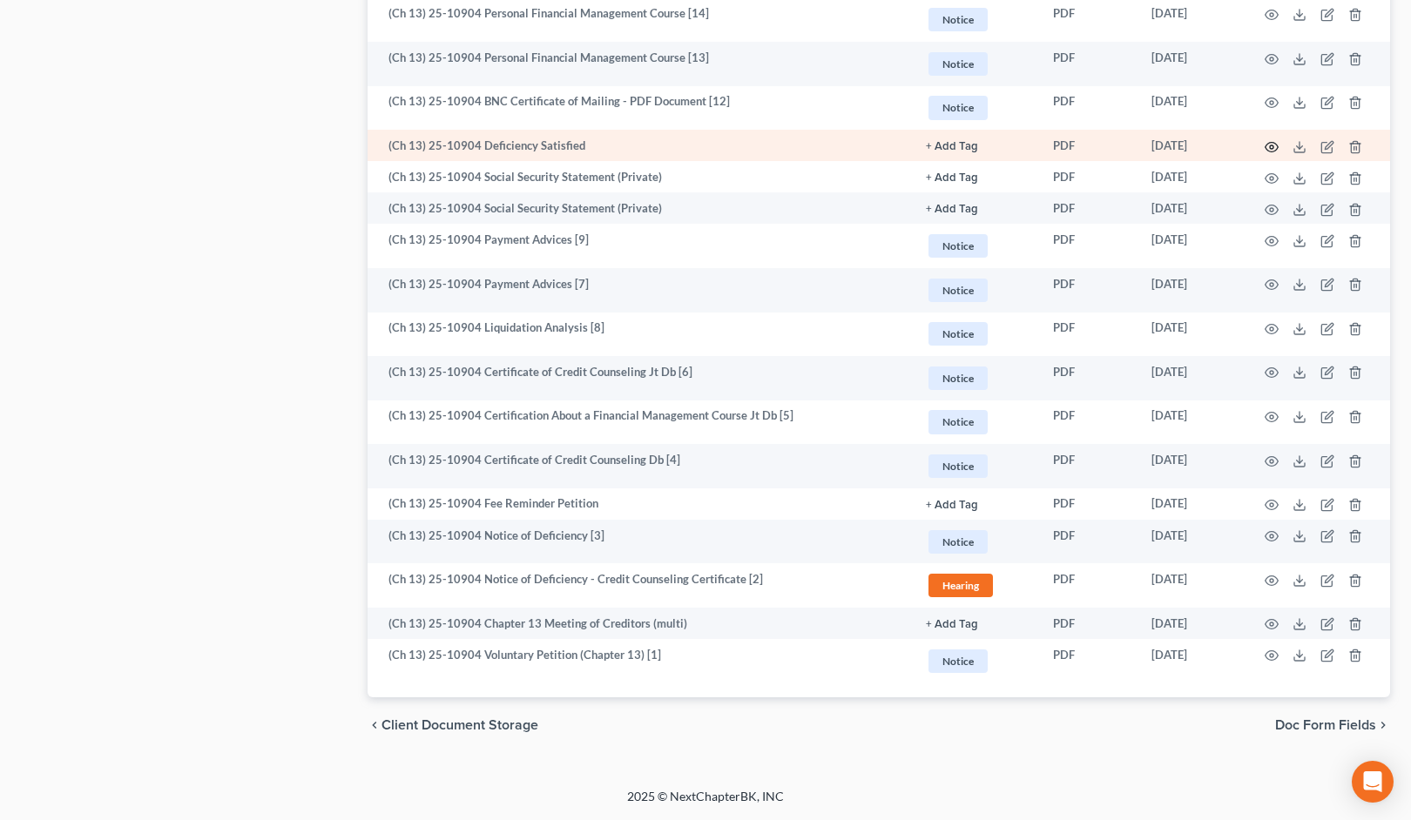
click at [1272, 145] on circle "button" at bounding box center [1271, 146] width 3 height 3
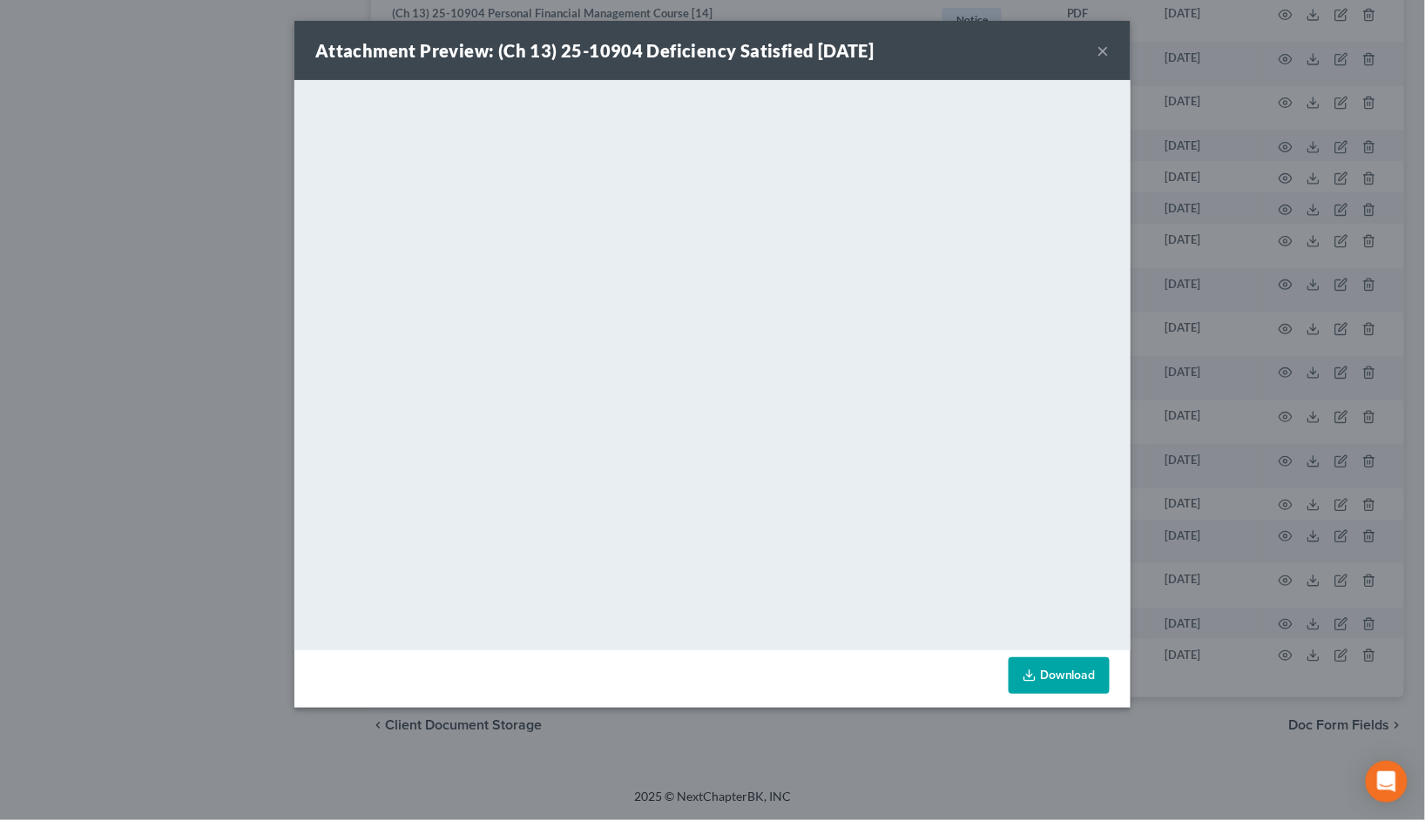
click at [1101, 52] on button "×" at bounding box center [1103, 50] width 12 height 21
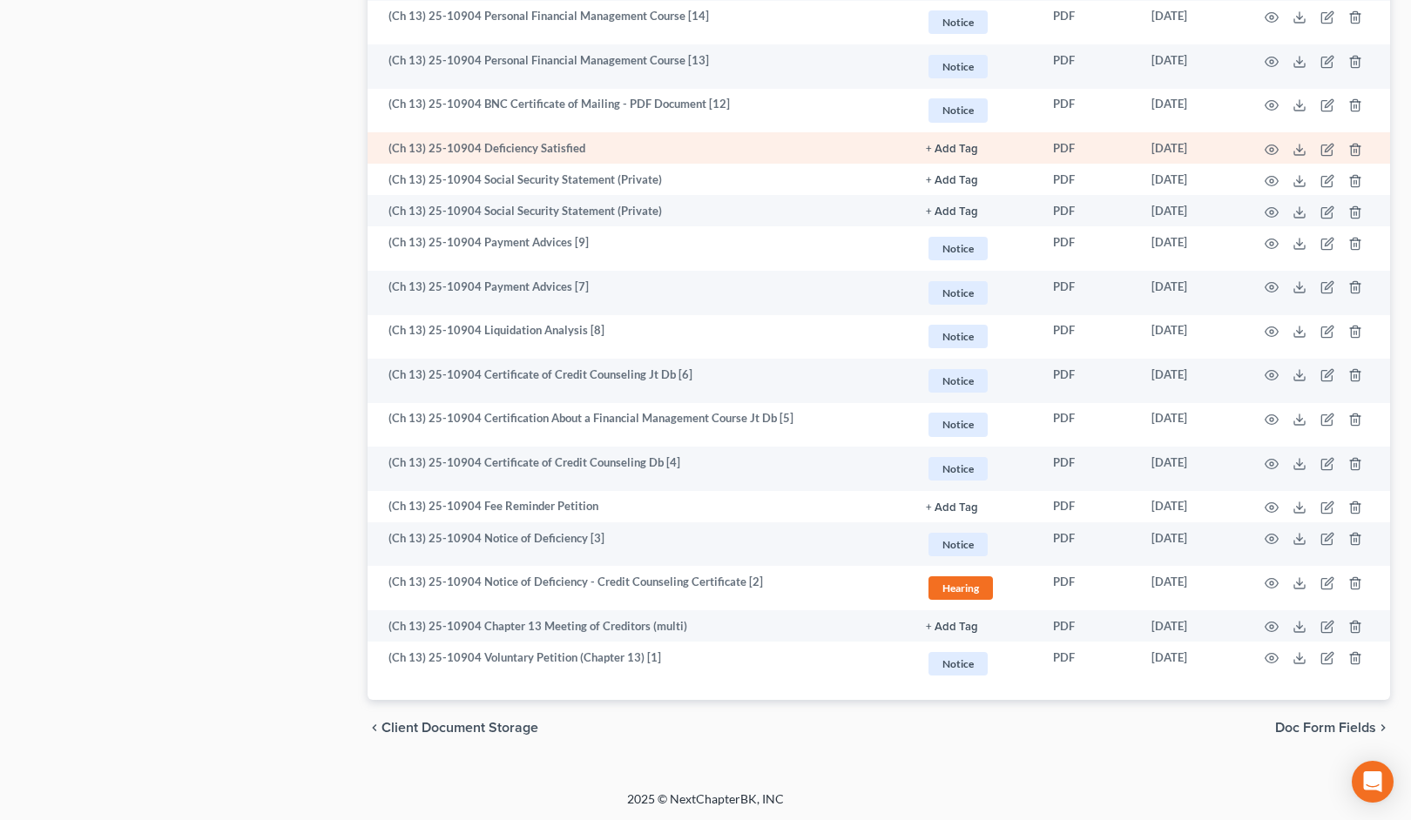
scroll to position [2249, 0]
click at [1271, 146] on icon "button" at bounding box center [1271, 150] width 13 height 10
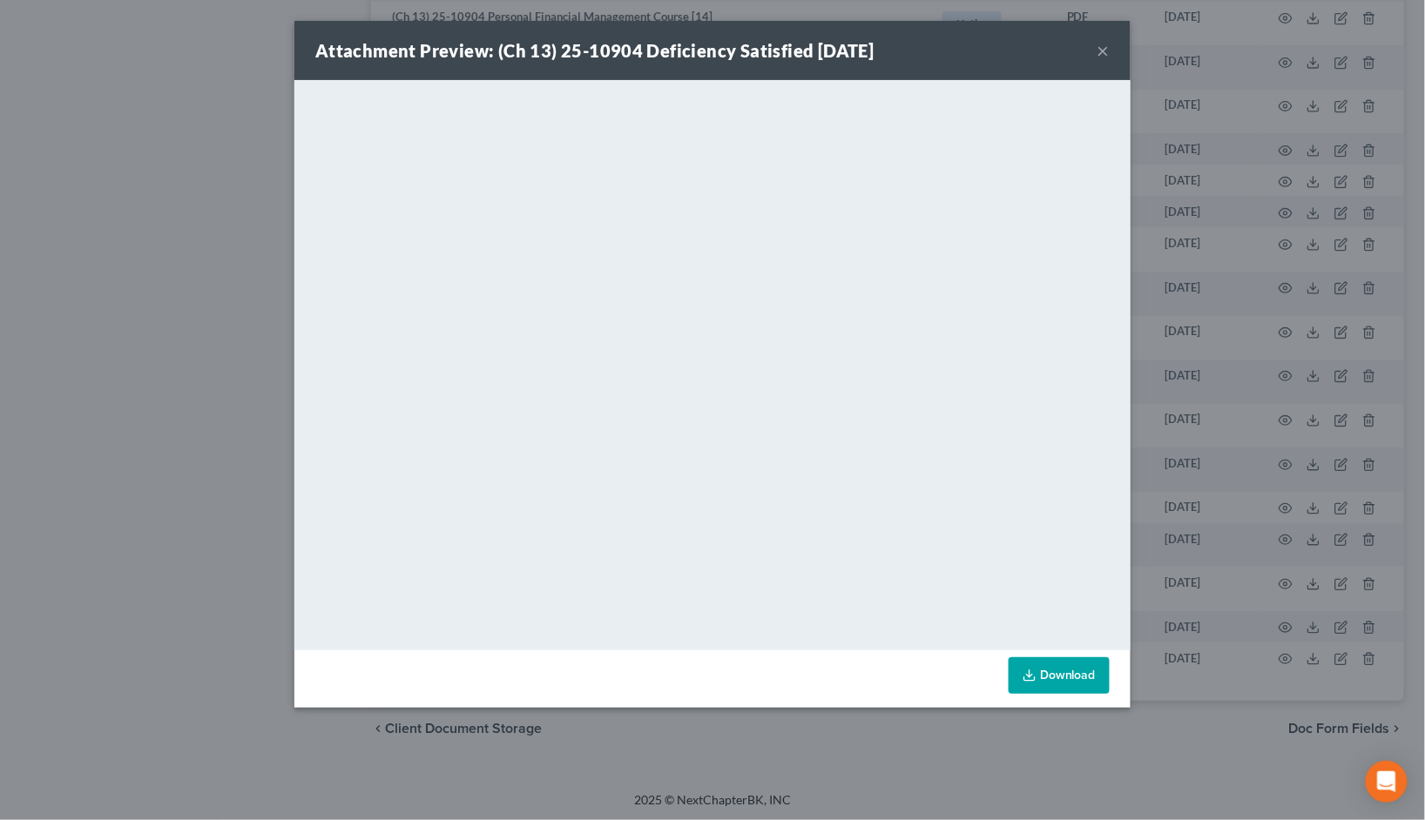
click at [1108, 46] on button "×" at bounding box center [1103, 50] width 12 height 21
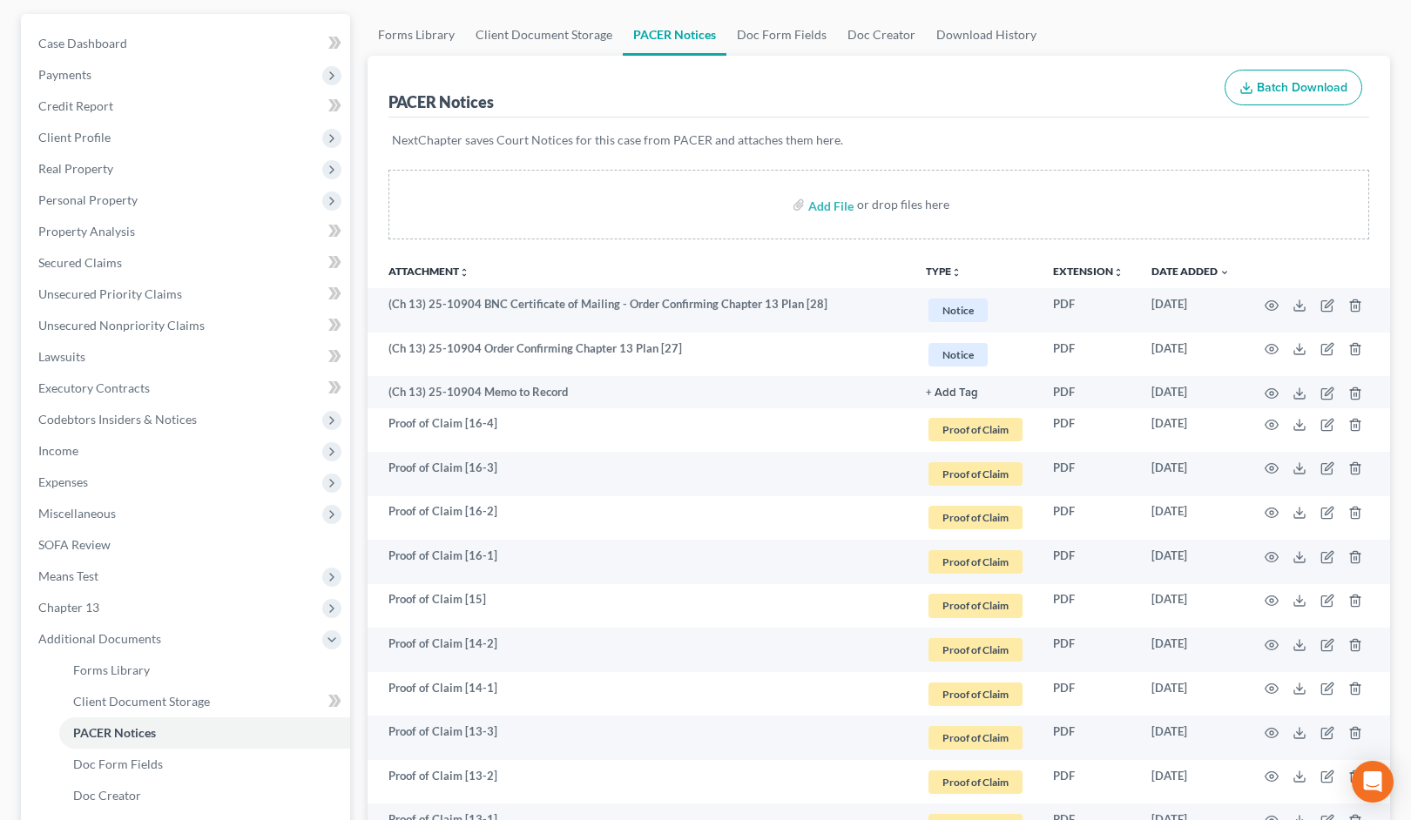
scroll to position [0, 0]
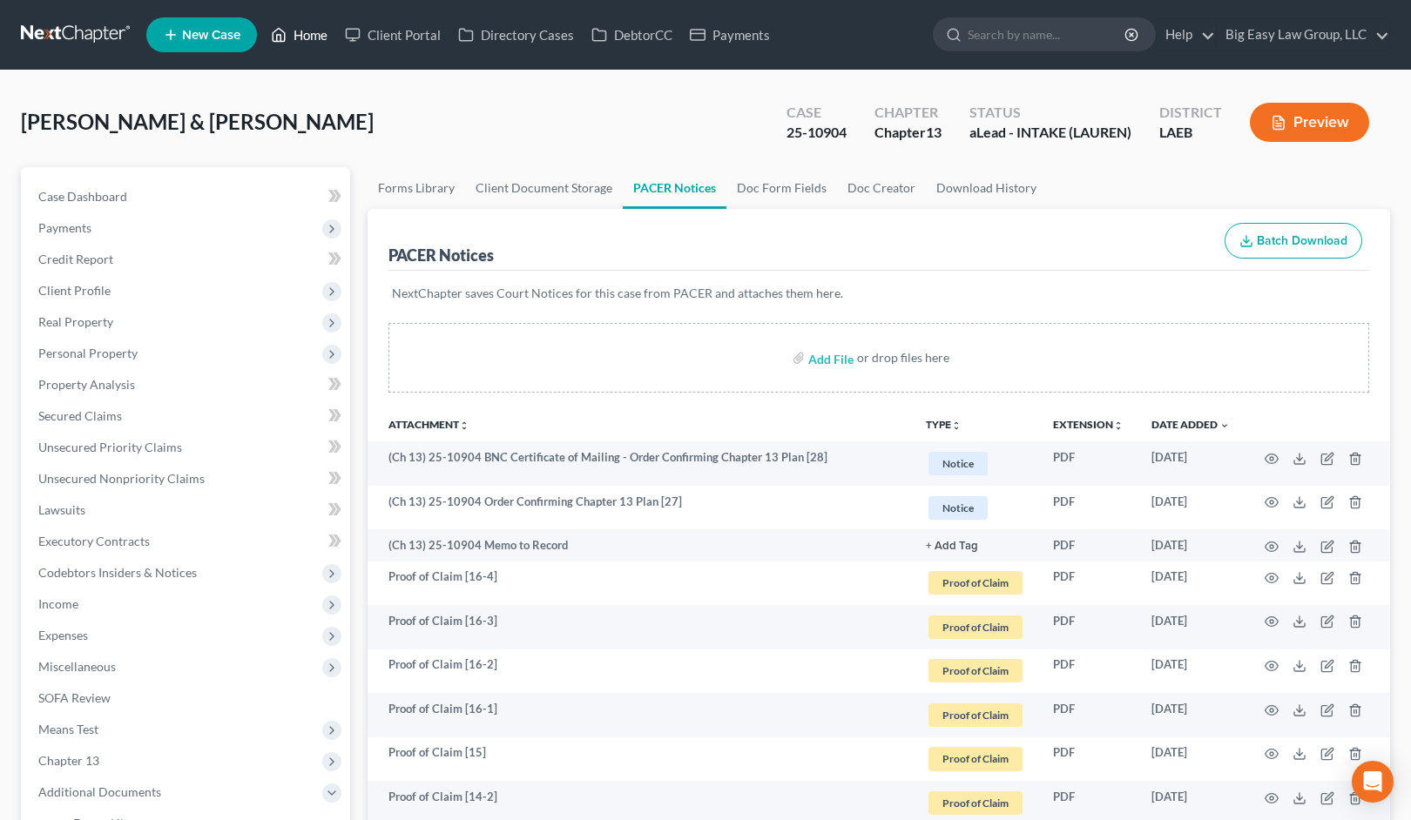
click at [322, 25] on link "Home" at bounding box center [299, 34] width 74 height 31
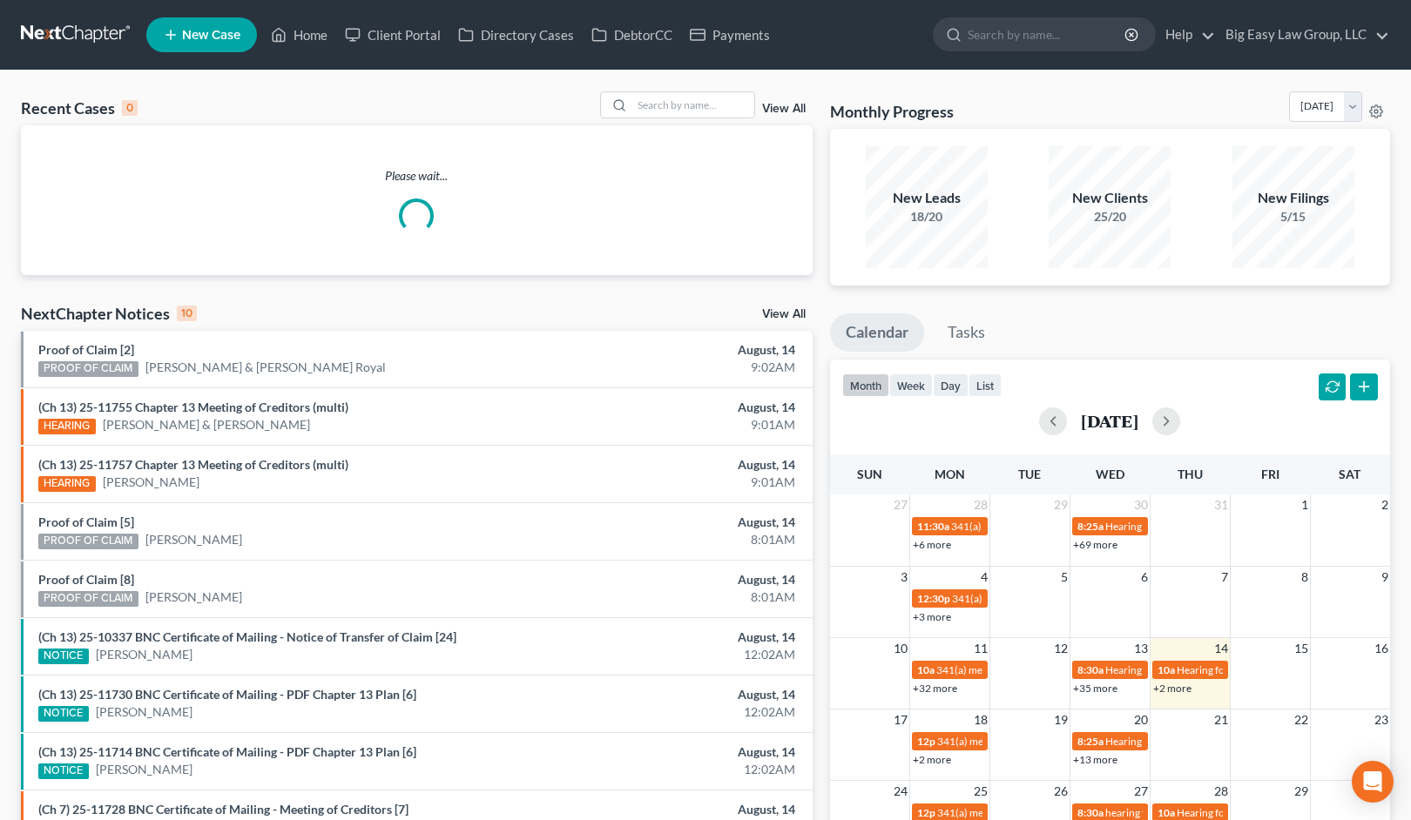
click at [684, 122] on div "Recent Cases 0 View All" at bounding box center [417, 108] width 792 height 34
click at [703, 92] on input "search" at bounding box center [693, 104] width 122 height 25
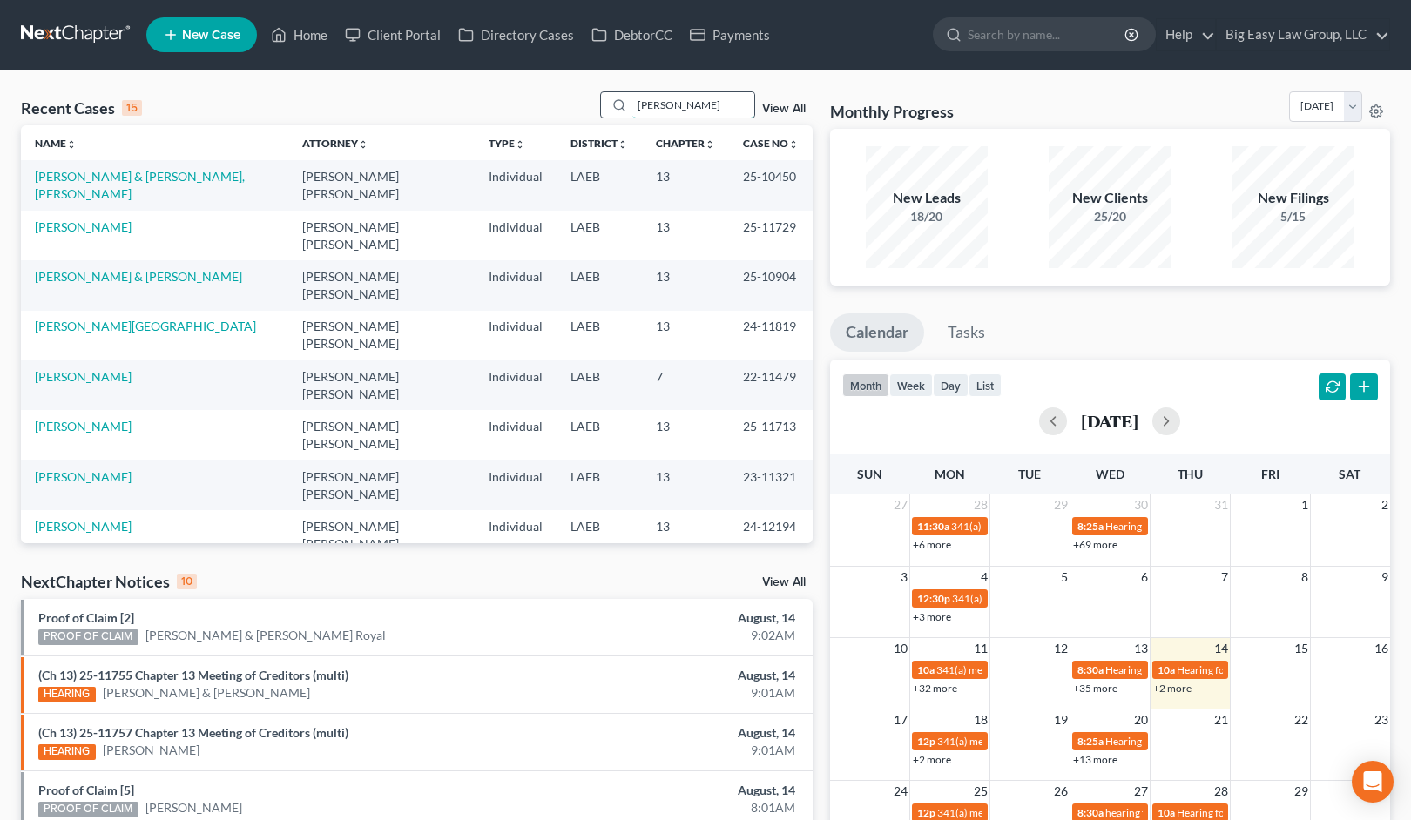
type input "[PERSON_NAME]"
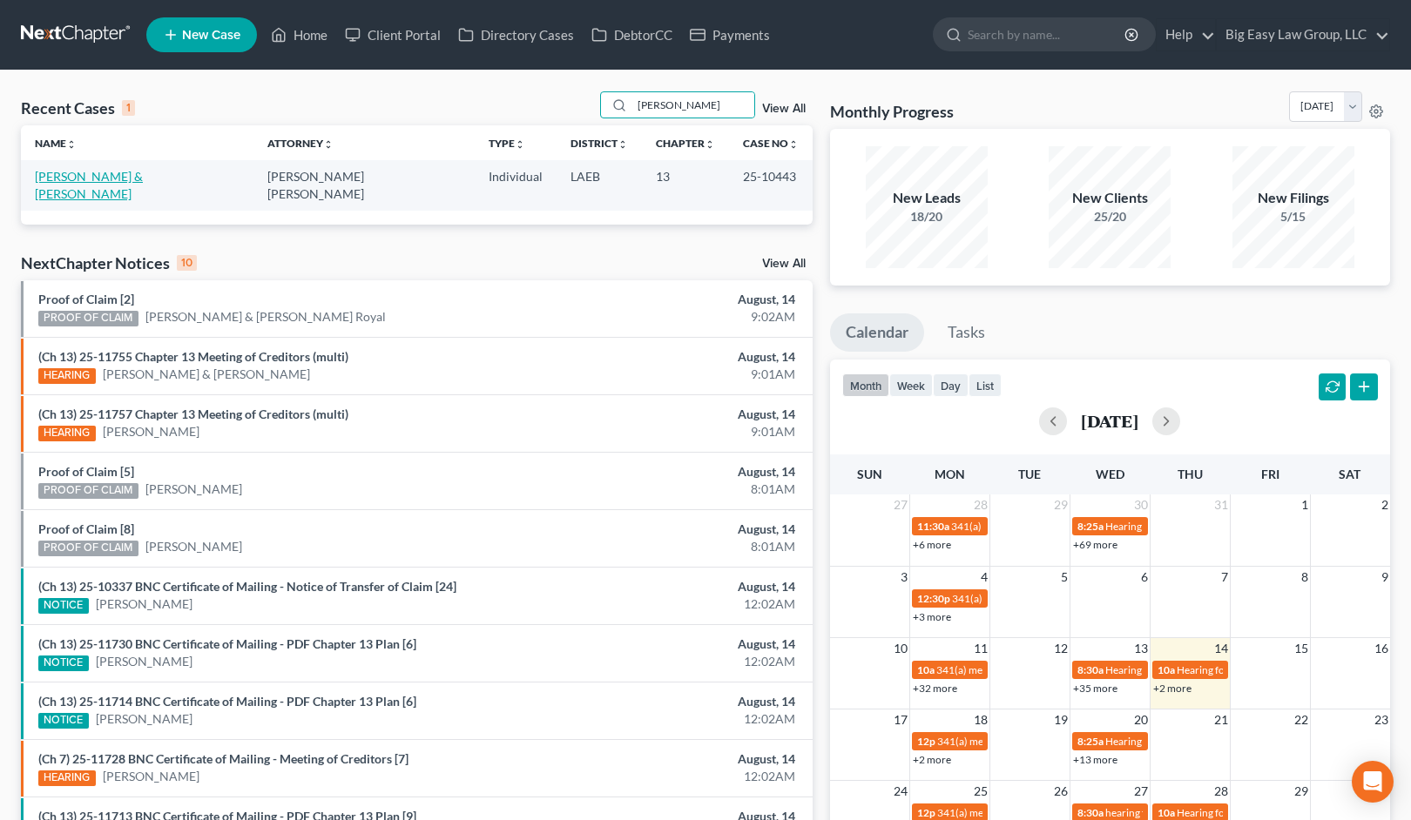
click at [93, 176] on link "[PERSON_NAME] & [PERSON_NAME]" at bounding box center [89, 185] width 108 height 32
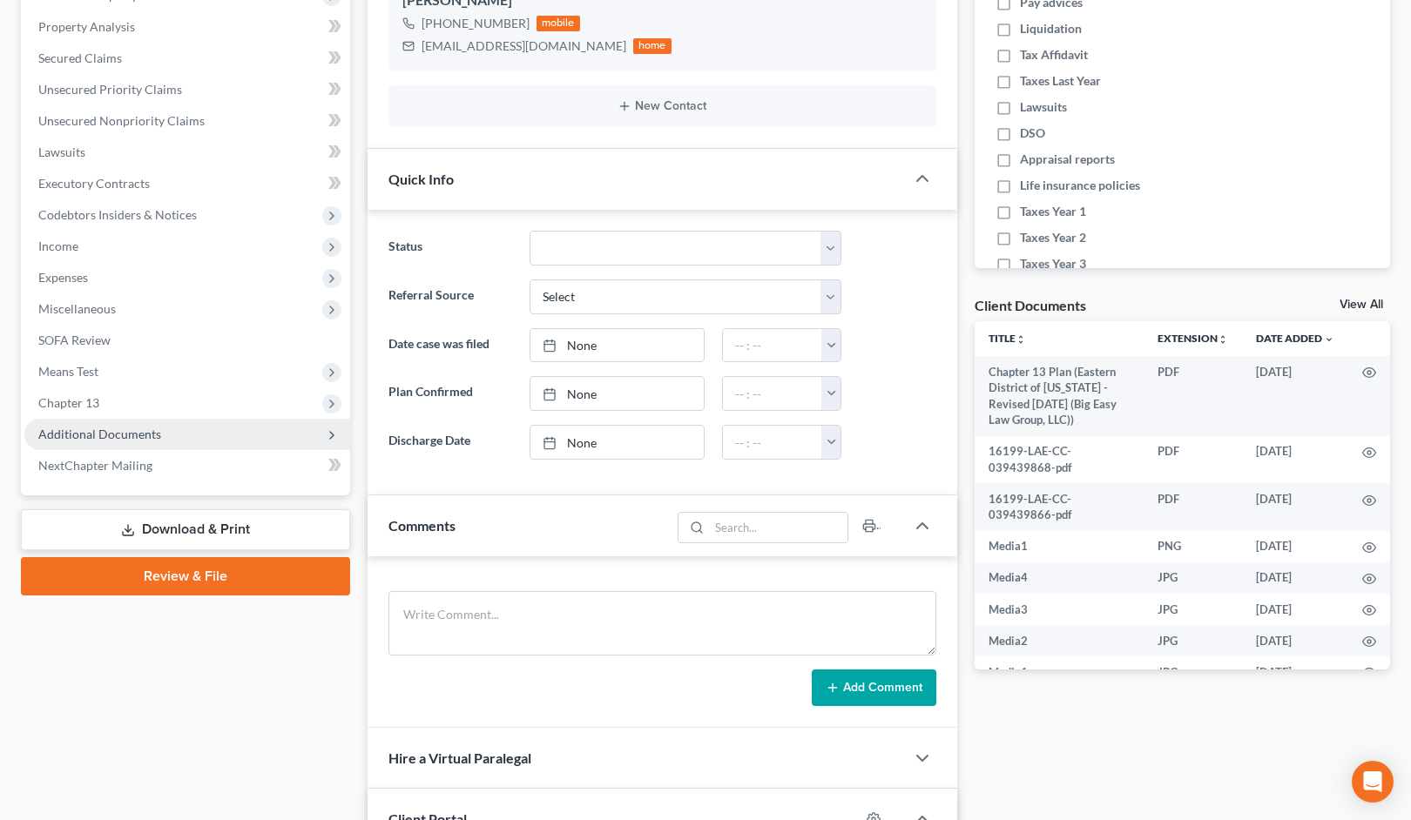
scroll to position [5684, 0]
click at [163, 440] on span "Additional Documents" at bounding box center [187, 434] width 326 height 31
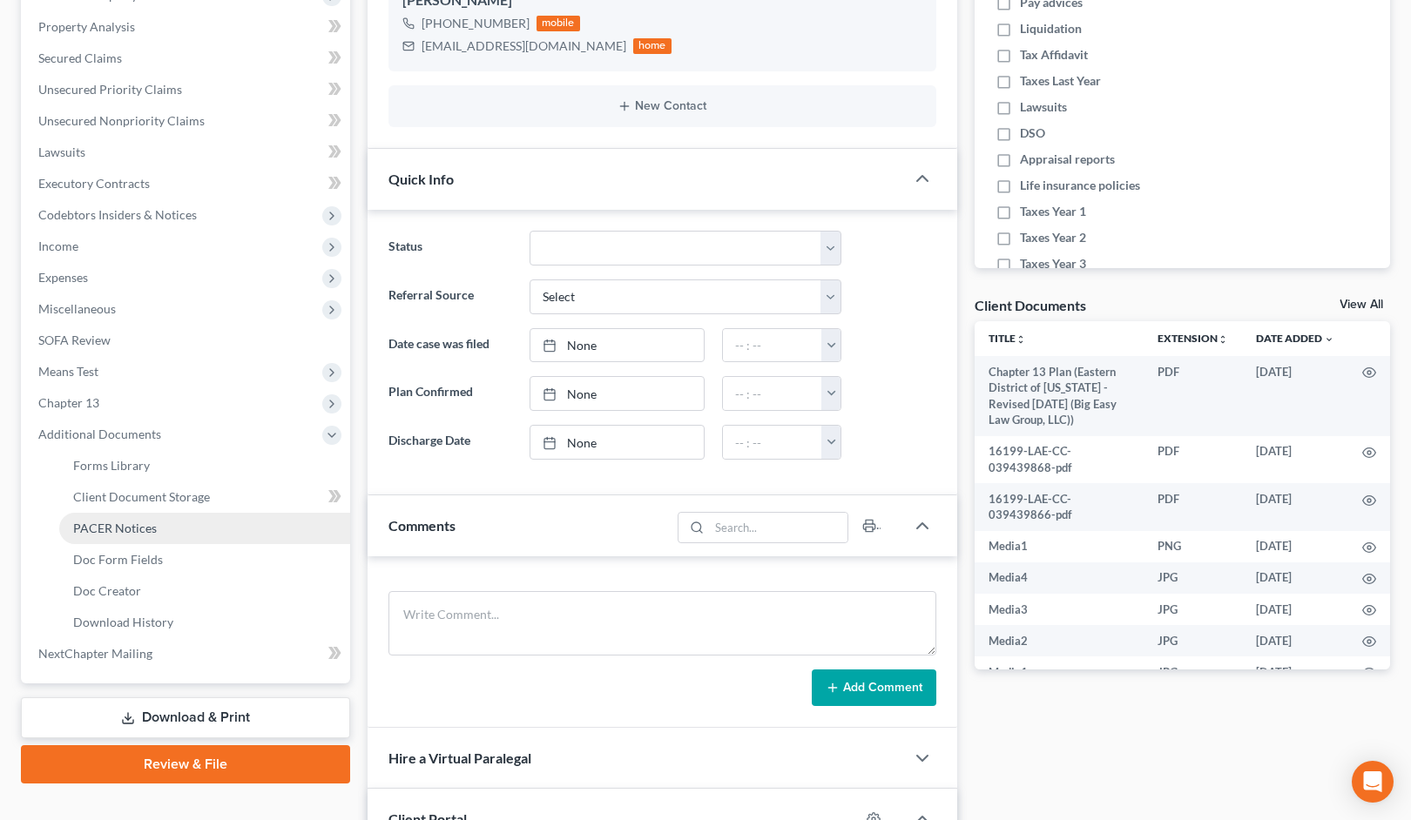
click at [202, 537] on link "PACER Notices" at bounding box center [204, 528] width 291 height 31
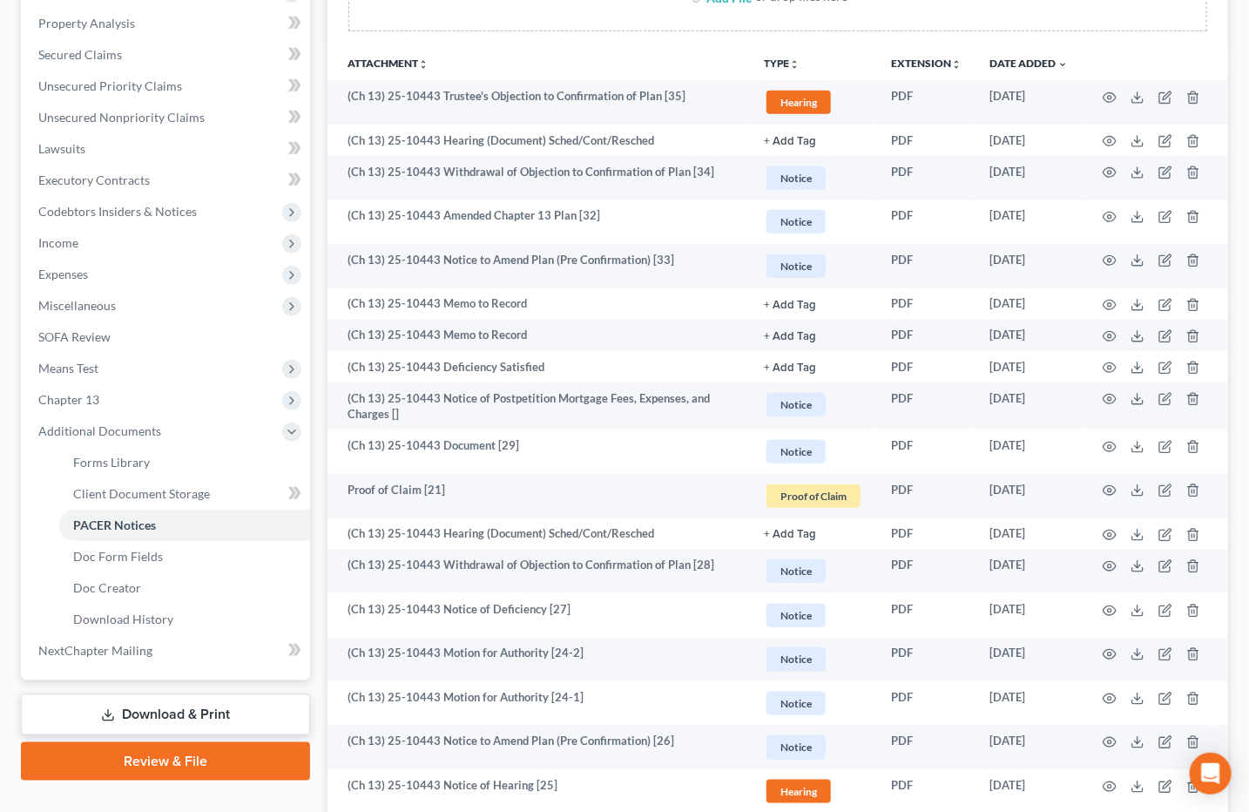
scroll to position [424, 0]
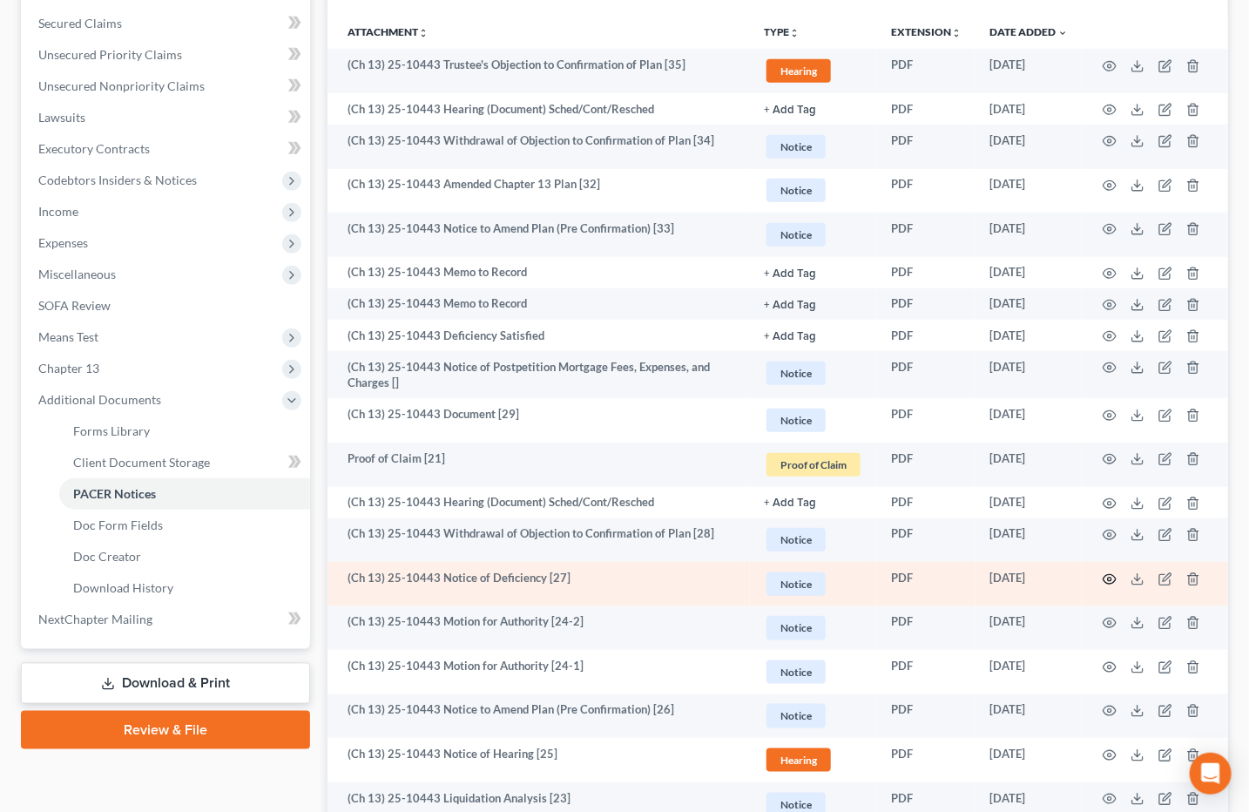
click at [1110, 577] on circle "button" at bounding box center [1109, 578] width 3 height 3
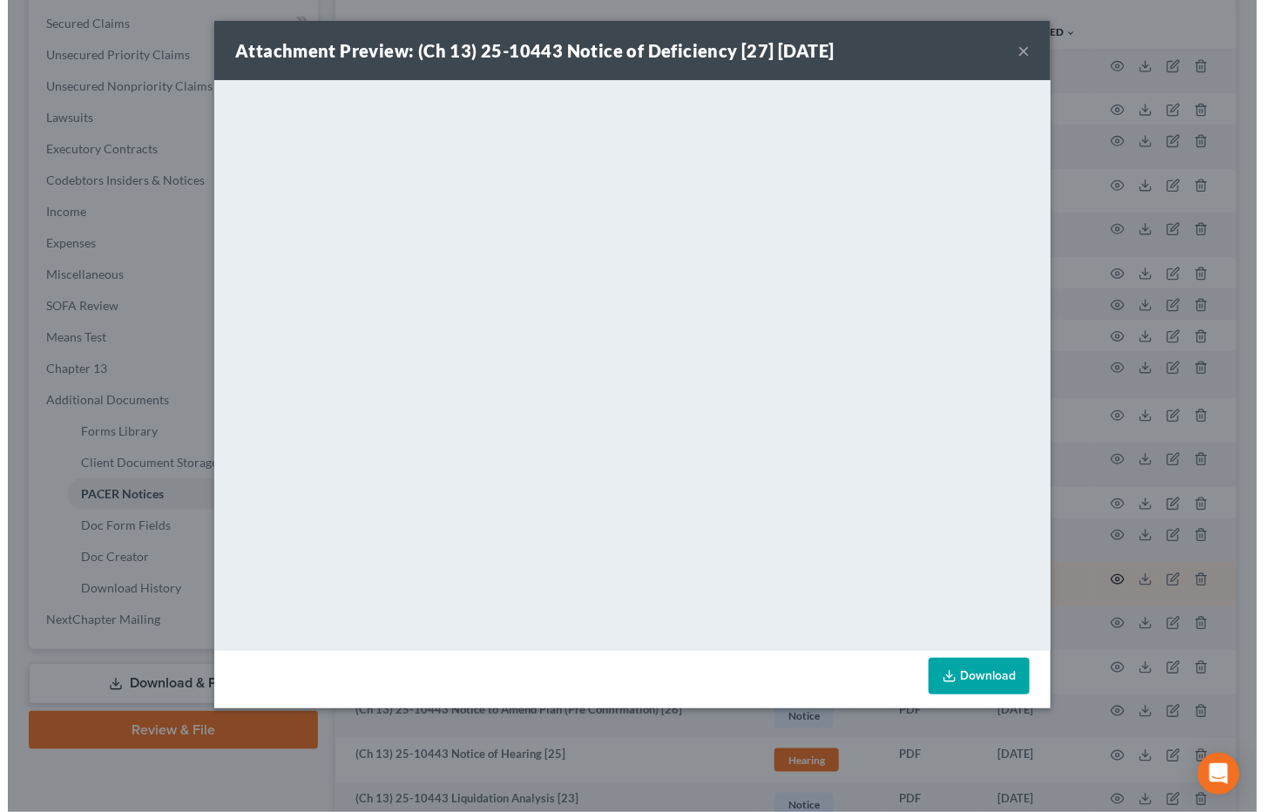
scroll to position [393, 0]
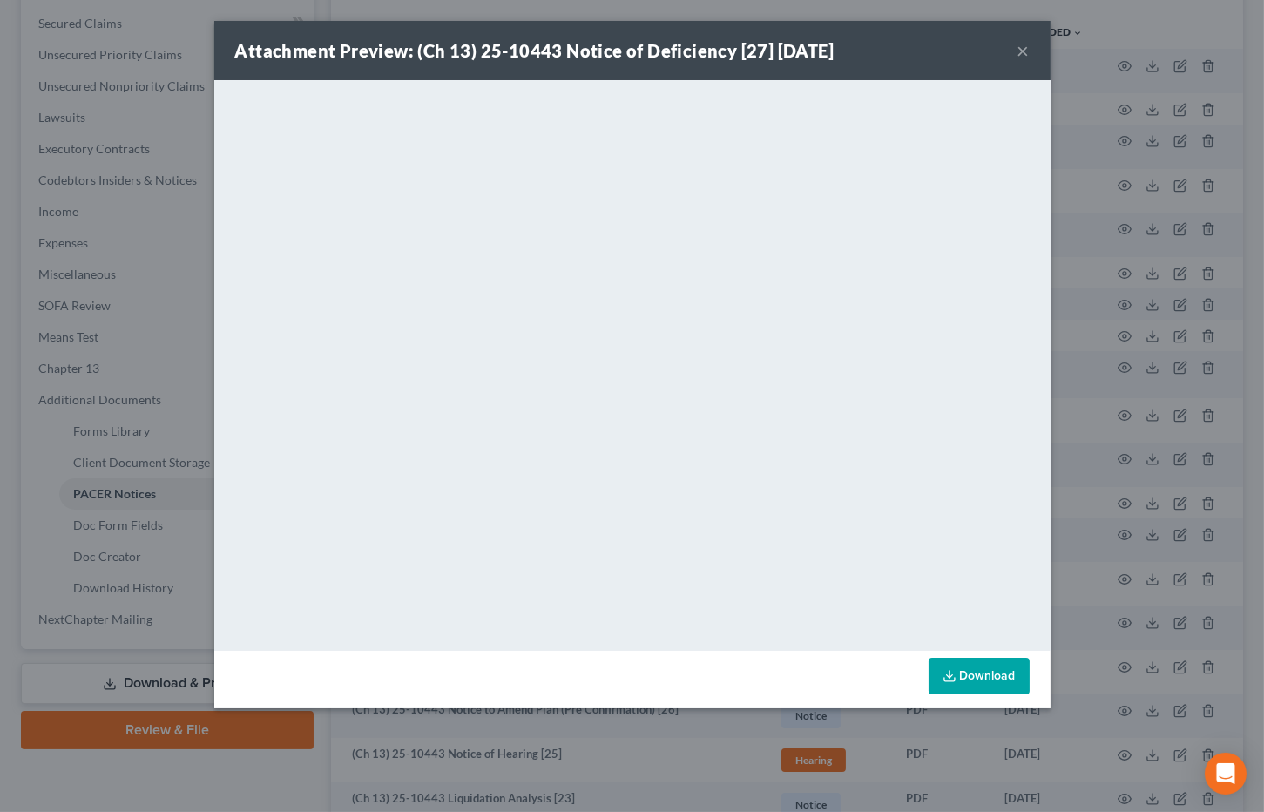
click at [1023, 46] on button "×" at bounding box center [1023, 50] width 12 height 21
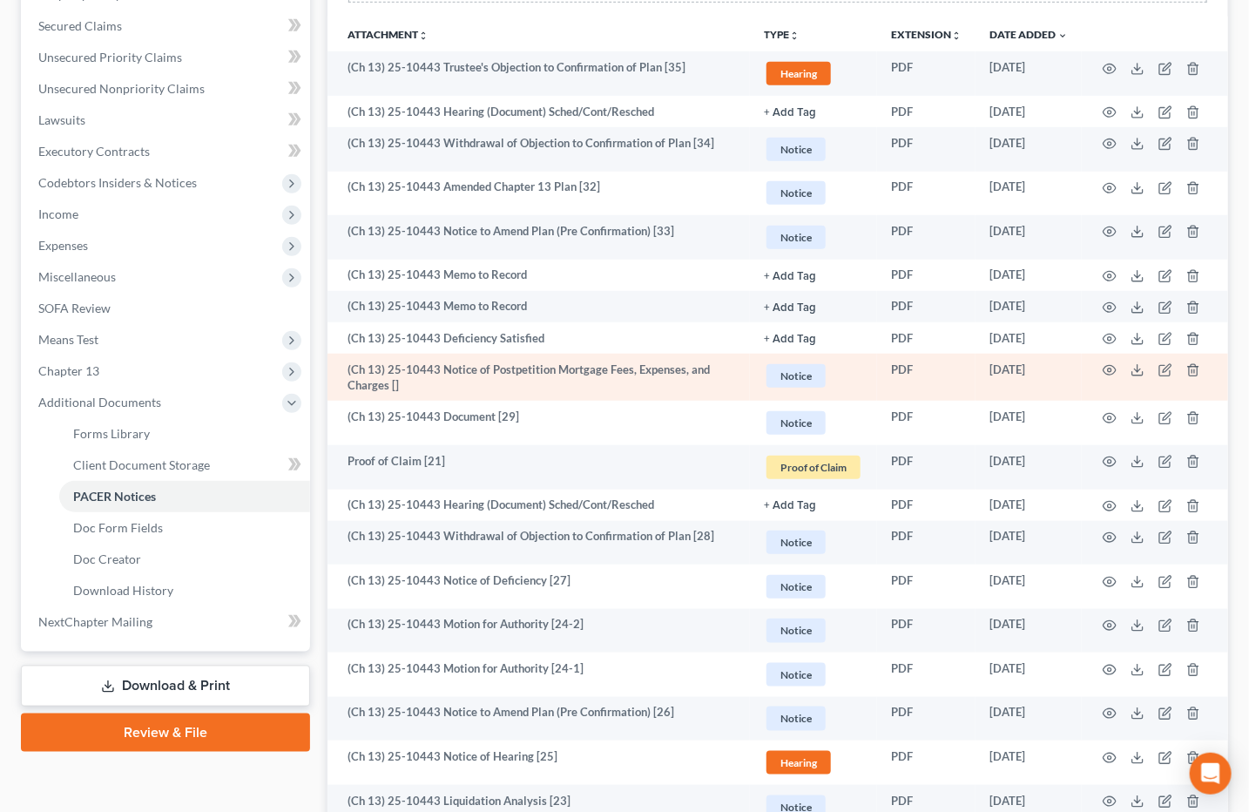
scroll to position [421, 0]
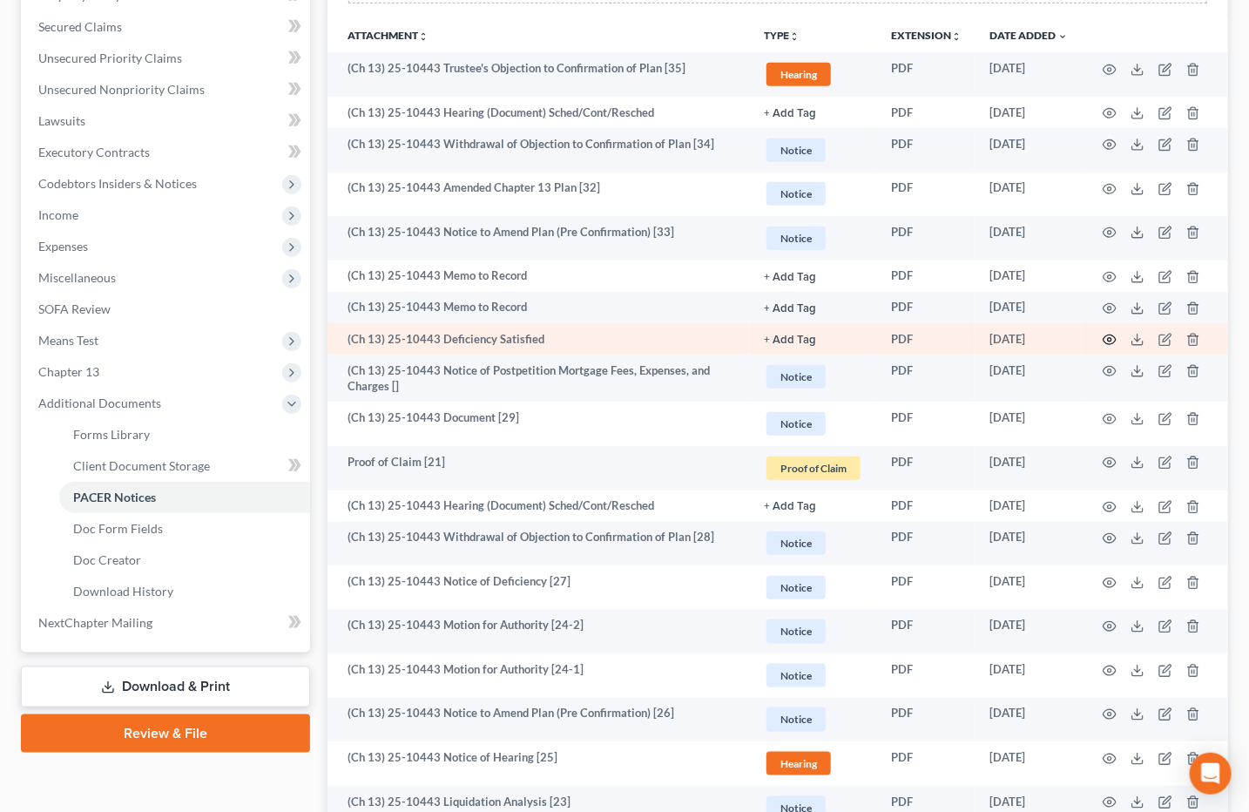
click at [1111, 338] on icon "button" at bounding box center [1109, 340] width 14 height 14
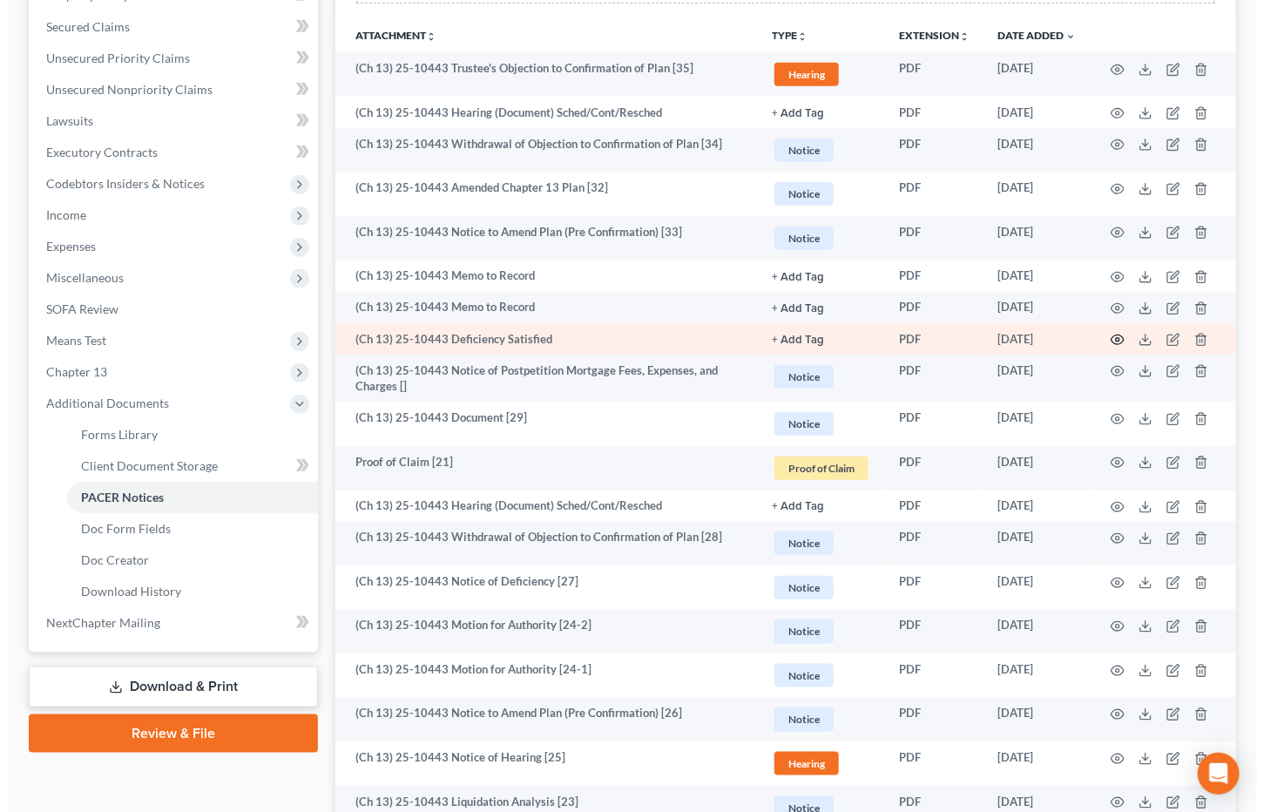
scroll to position [388, 0]
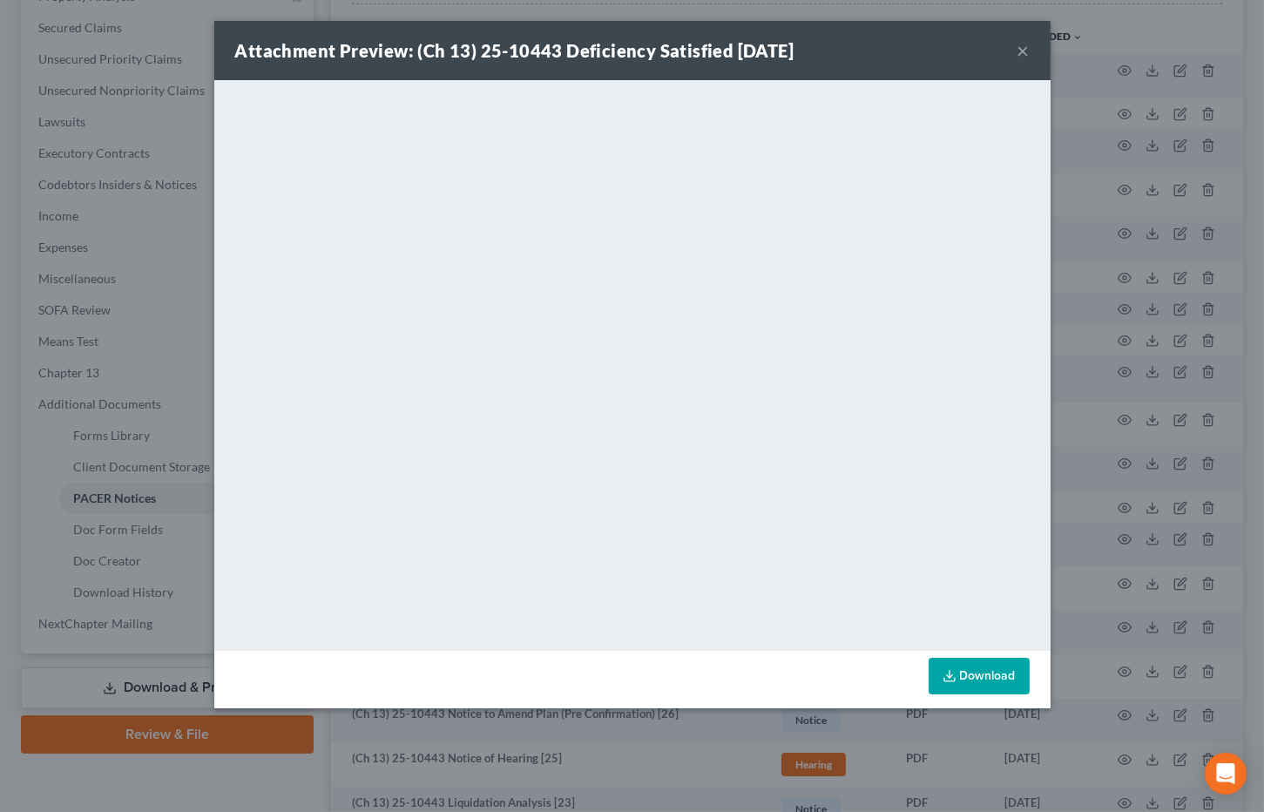
click at [1015, 53] on div "Attachment Preview: (Ch 13) 25-10443 Deficiency Satisfied [DATE] ×" at bounding box center [632, 50] width 836 height 59
click at [1018, 51] on button "×" at bounding box center [1023, 50] width 12 height 21
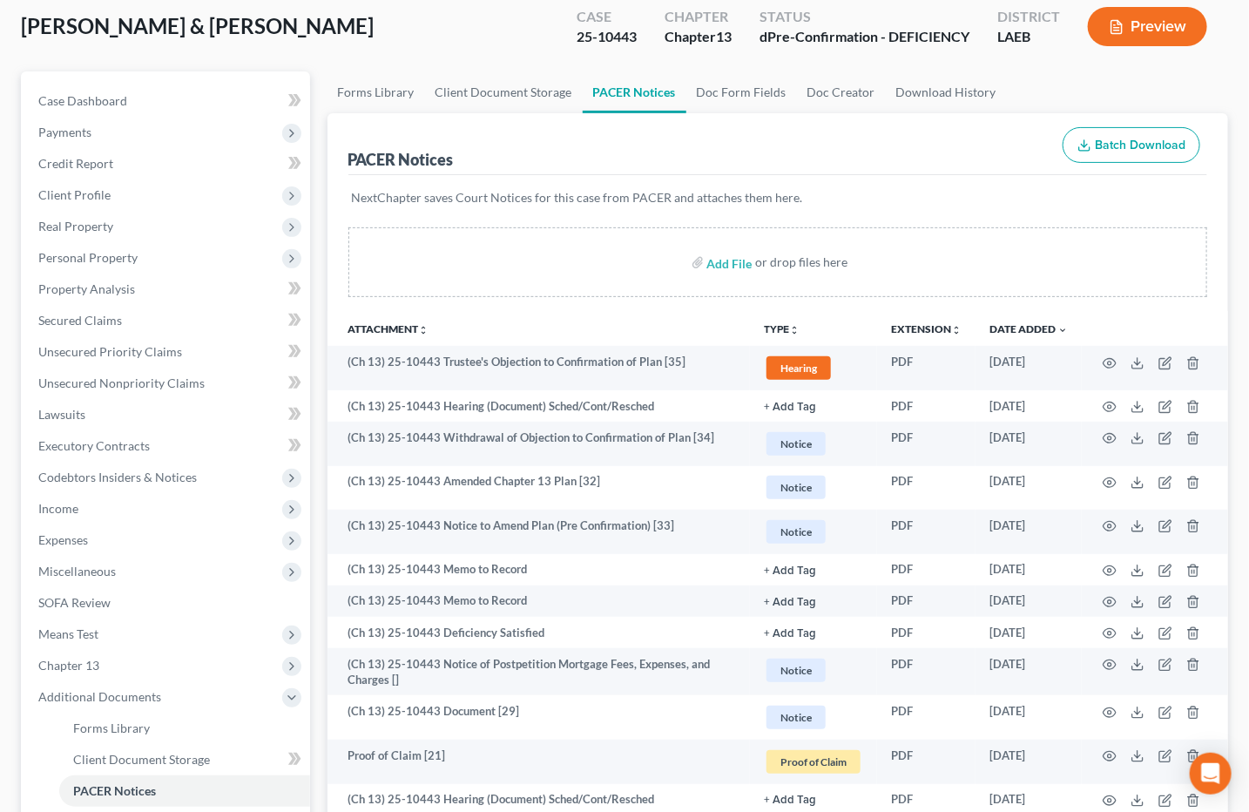
scroll to position [0, 0]
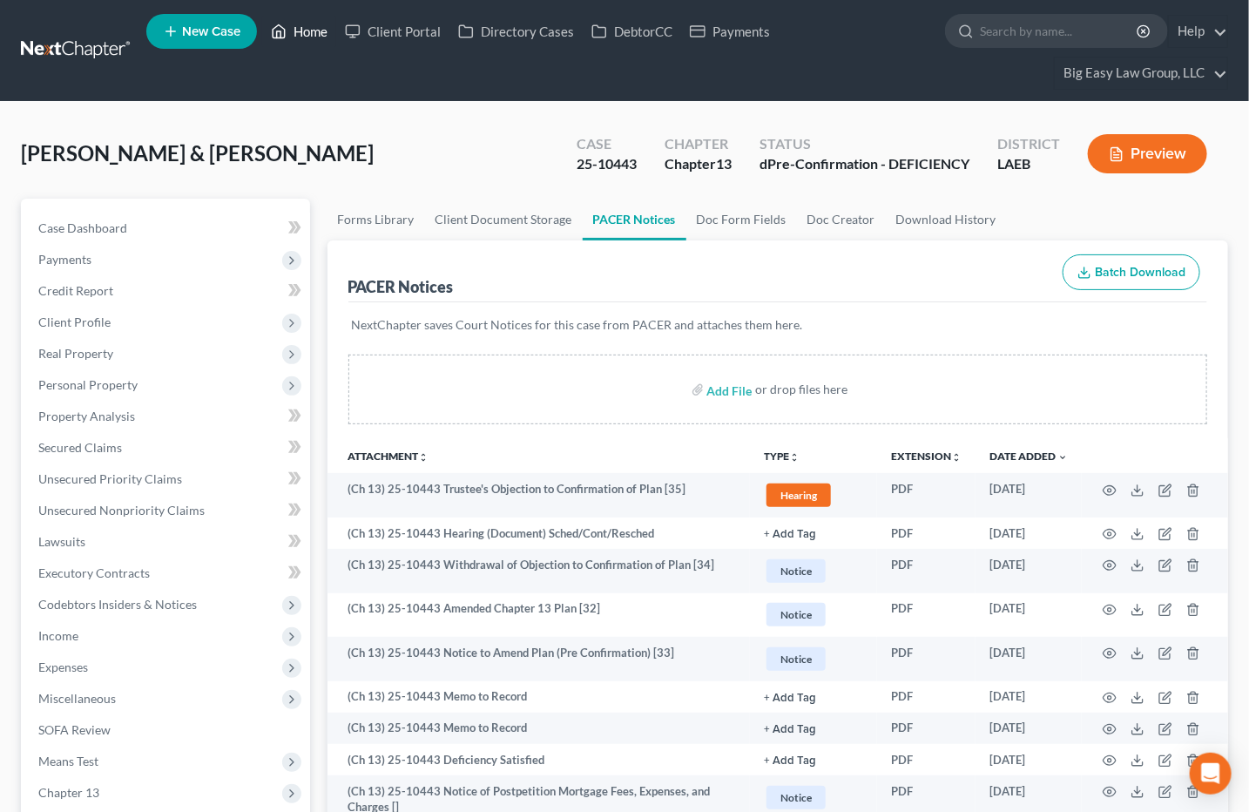
click at [322, 31] on link "Home" at bounding box center [299, 31] width 74 height 31
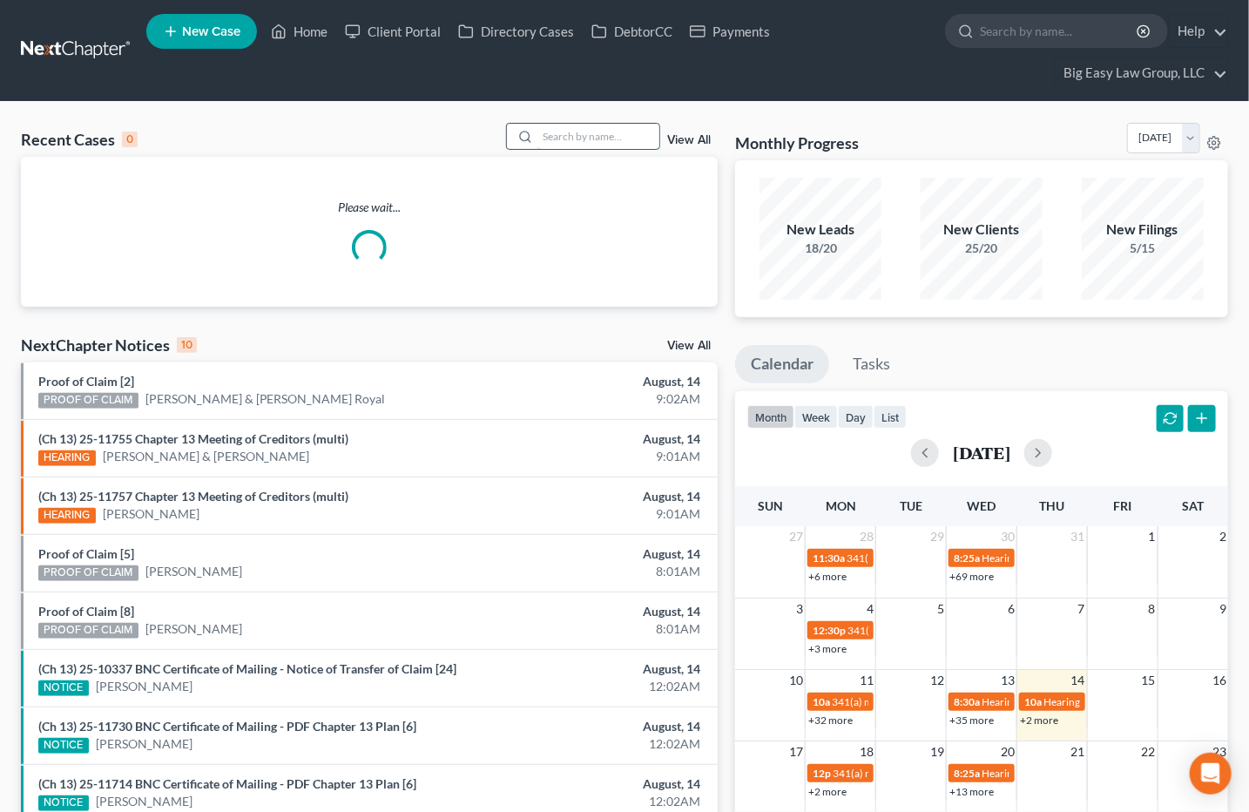
click at [638, 138] on input "search" at bounding box center [598, 136] width 122 height 25
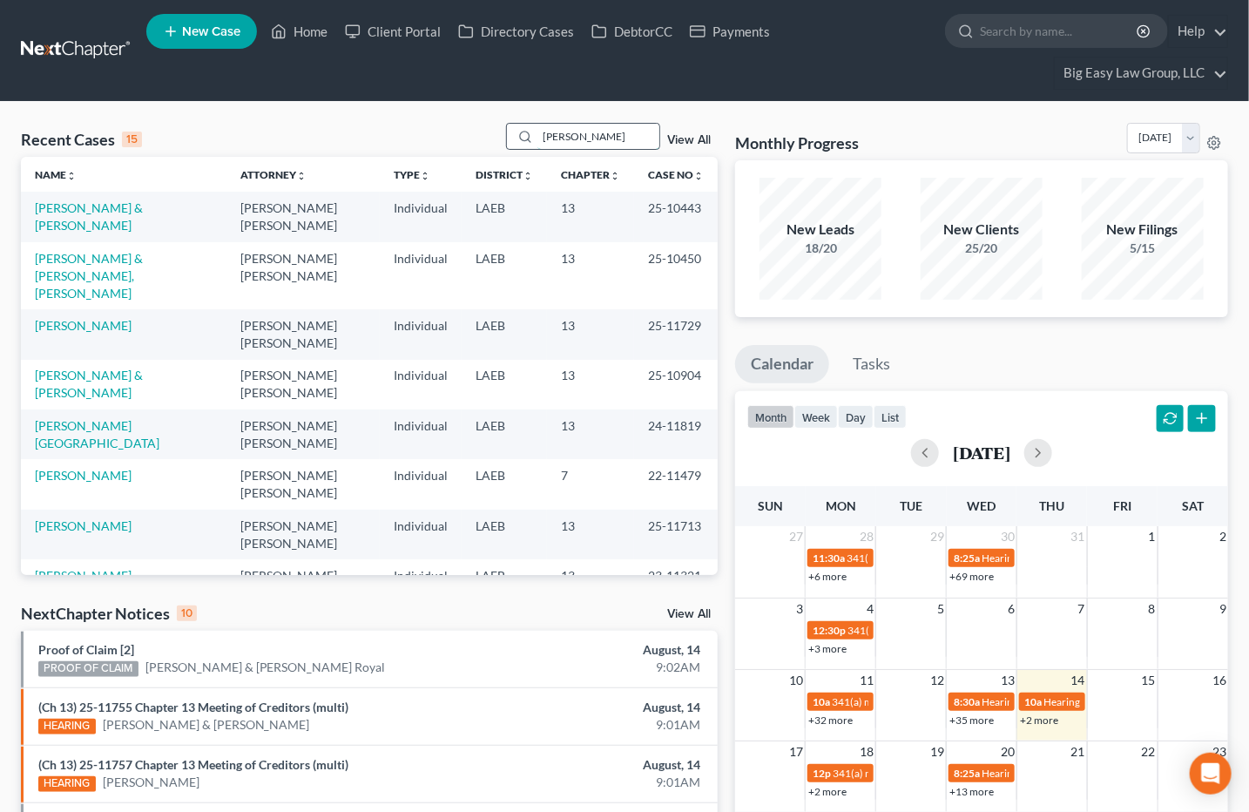
type input "[PERSON_NAME]"
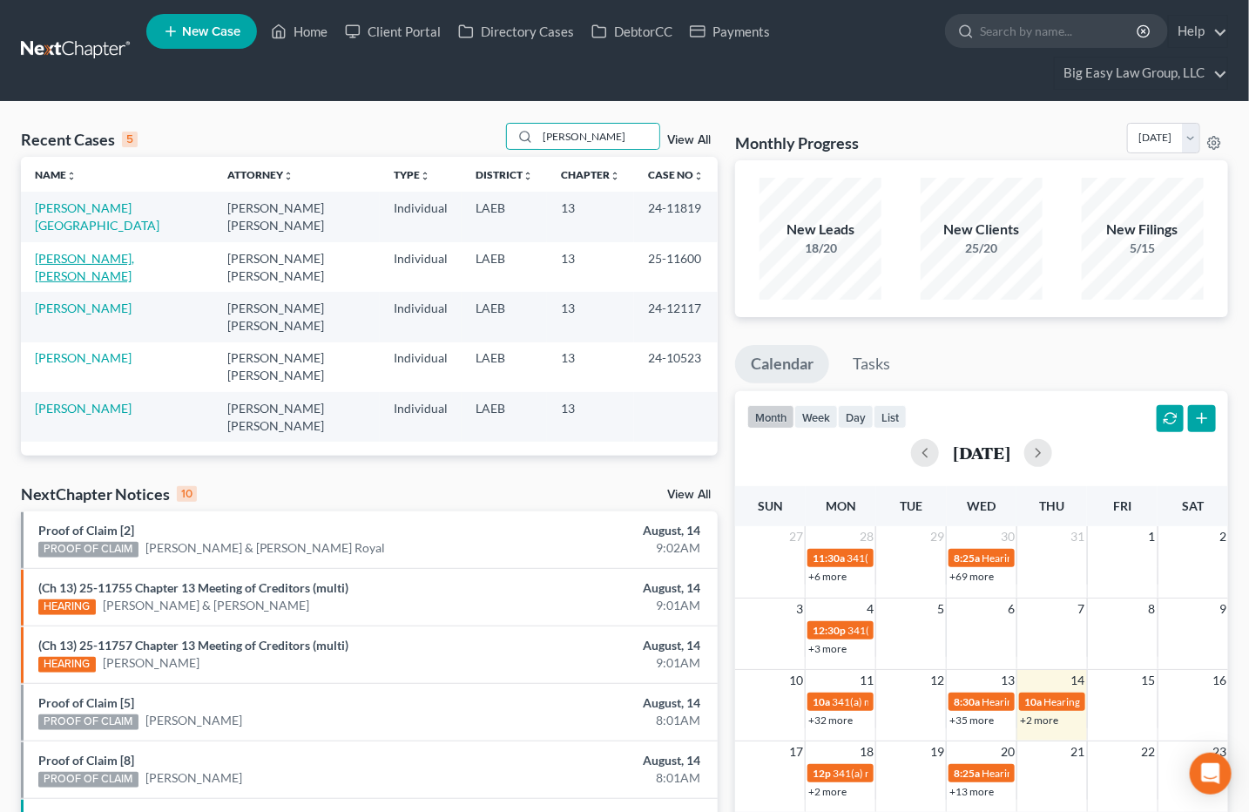
click at [111, 251] on link "[PERSON_NAME], [PERSON_NAME]" at bounding box center [84, 267] width 99 height 32
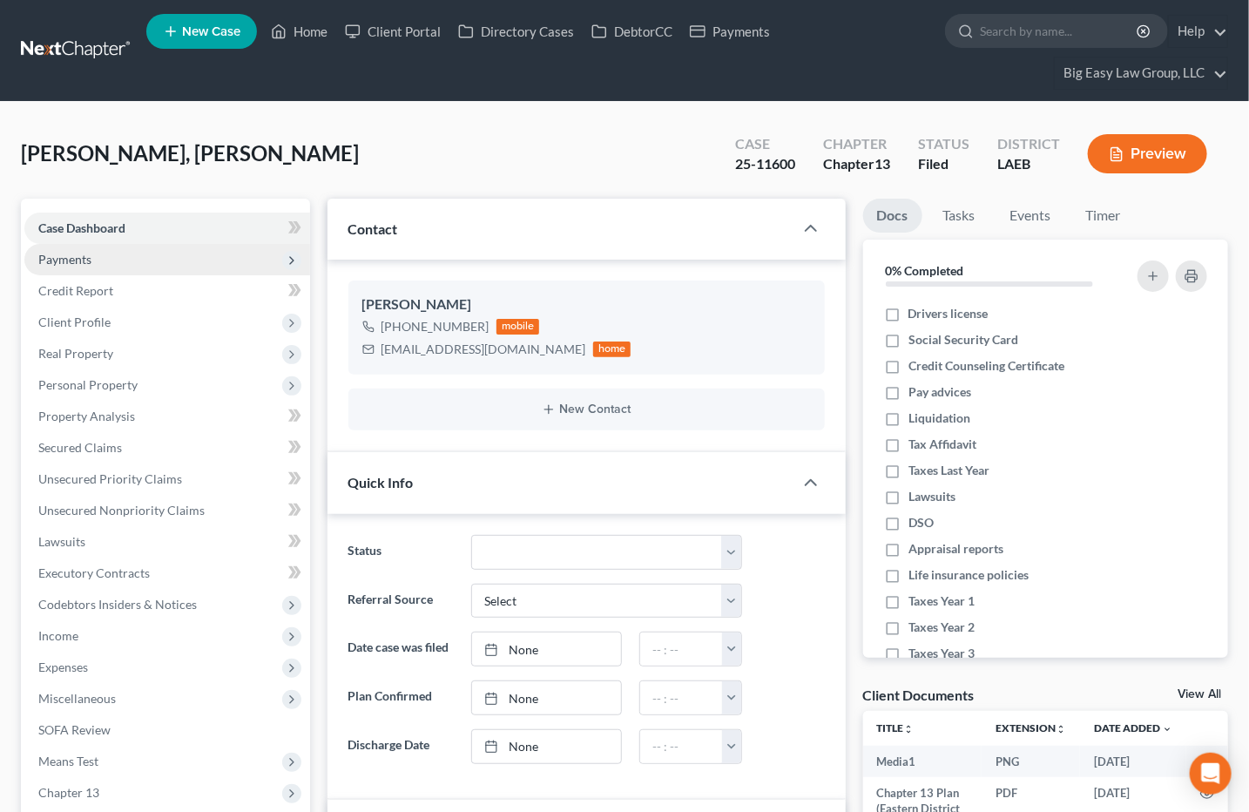
scroll to position [6388, 0]
click at [100, 266] on span "Payments" at bounding box center [167, 259] width 286 height 31
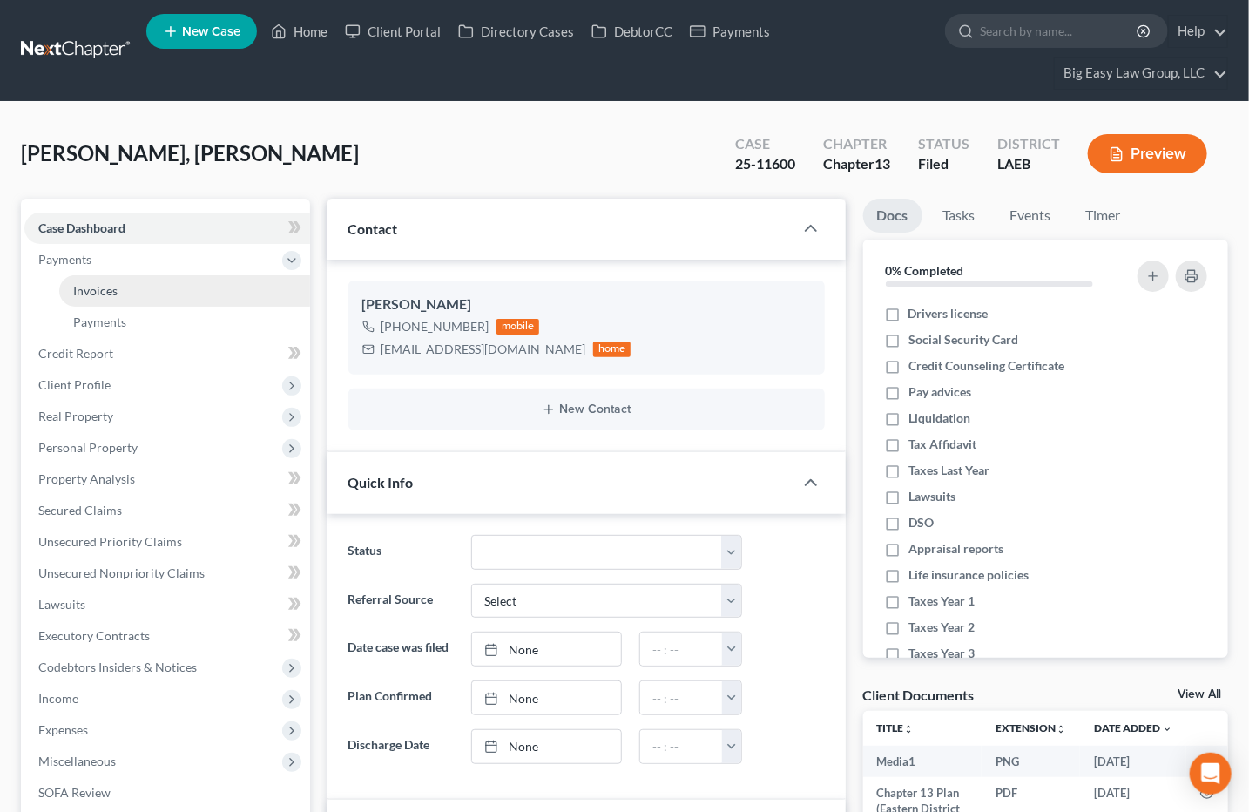
click at [104, 277] on link "Invoices" at bounding box center [184, 290] width 251 height 31
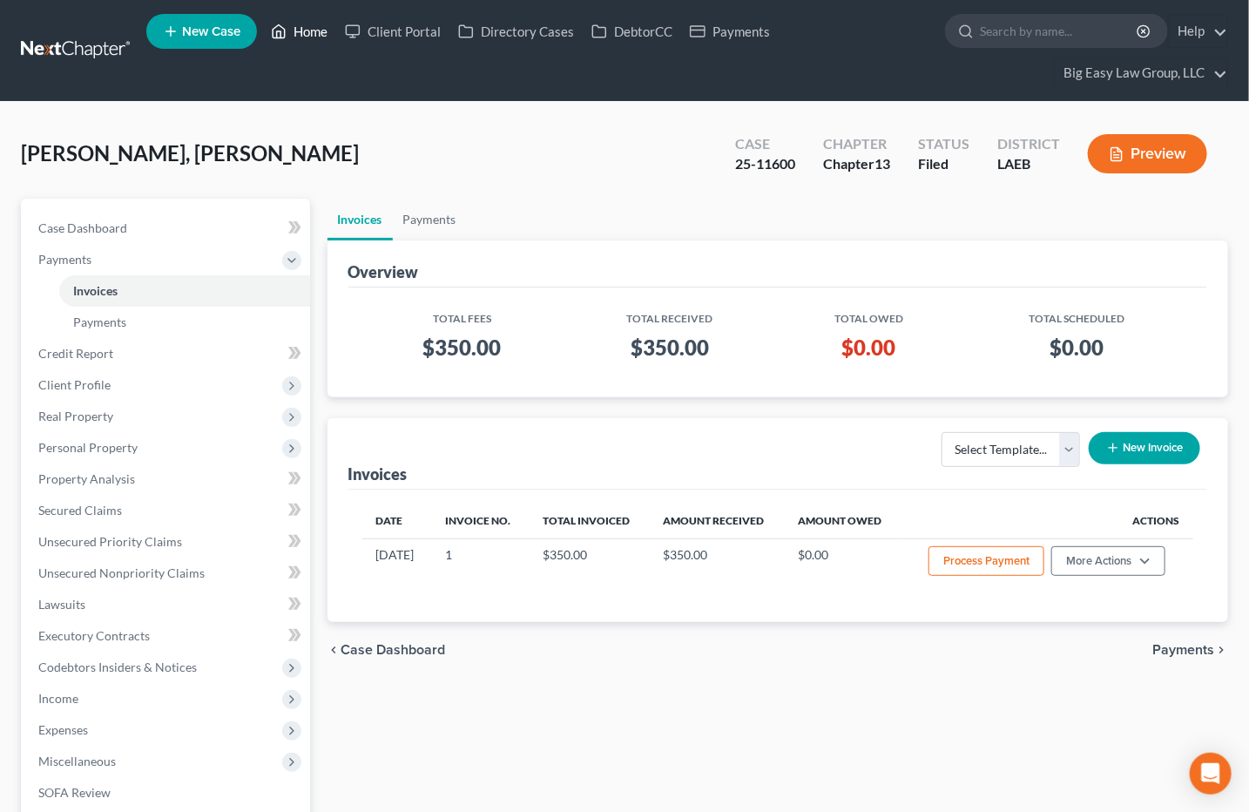
click at [307, 33] on link "Home" at bounding box center [299, 31] width 74 height 31
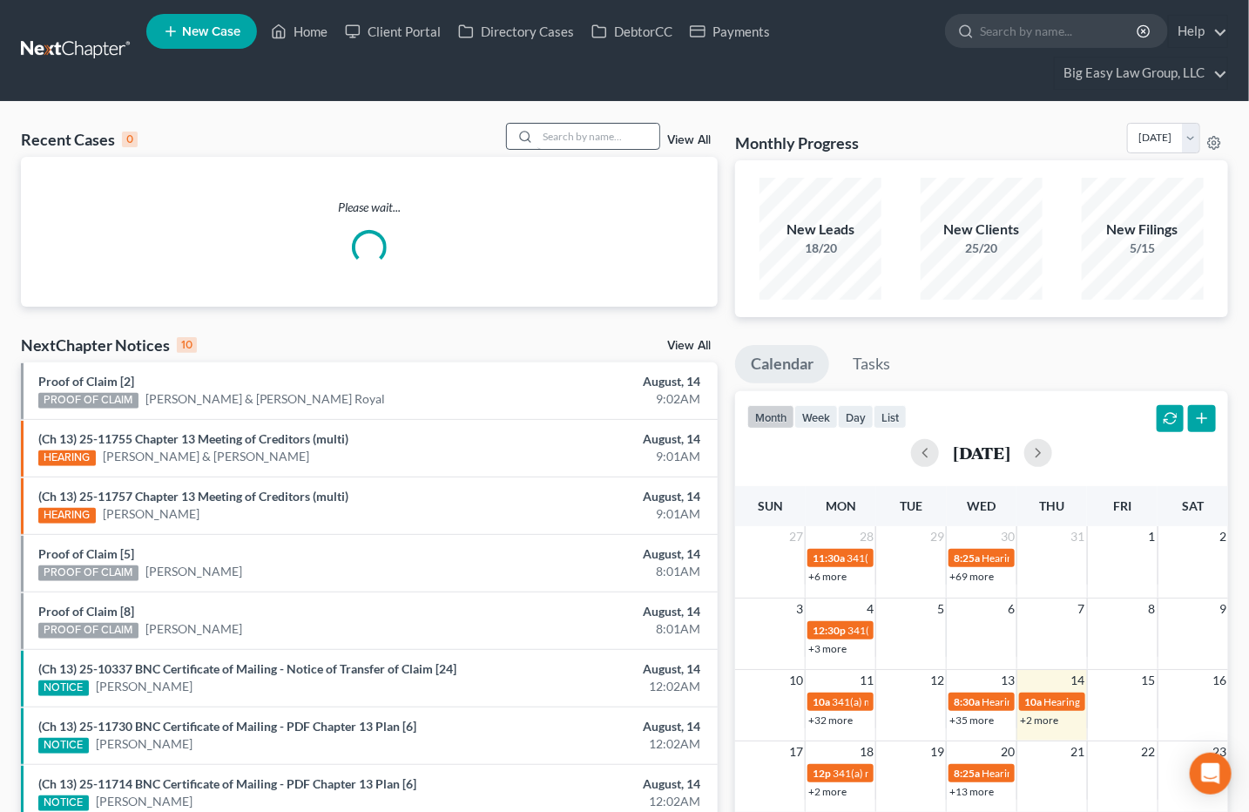
click at [560, 152] on div "Recent Cases 0 View All" at bounding box center [369, 140] width 697 height 34
click at [561, 145] on input "search" at bounding box center [598, 136] width 122 height 25
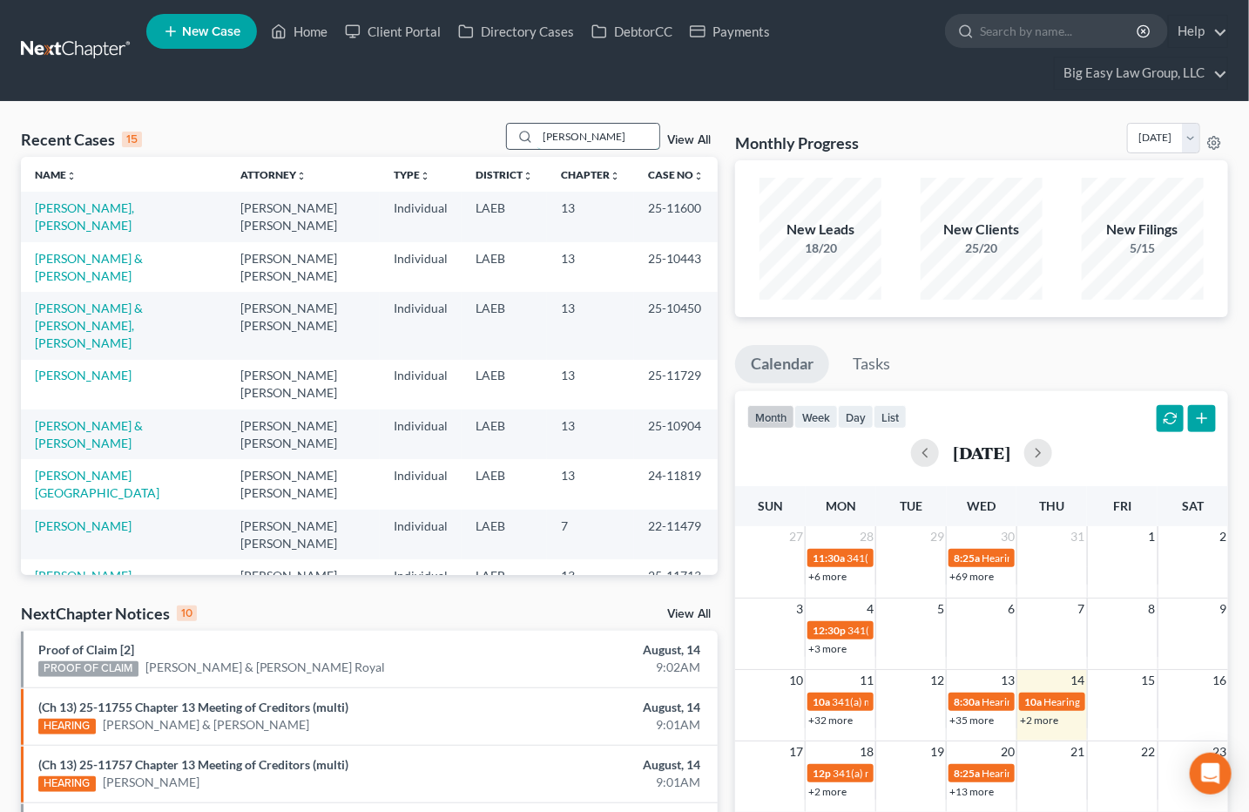
type input "[PERSON_NAME]"
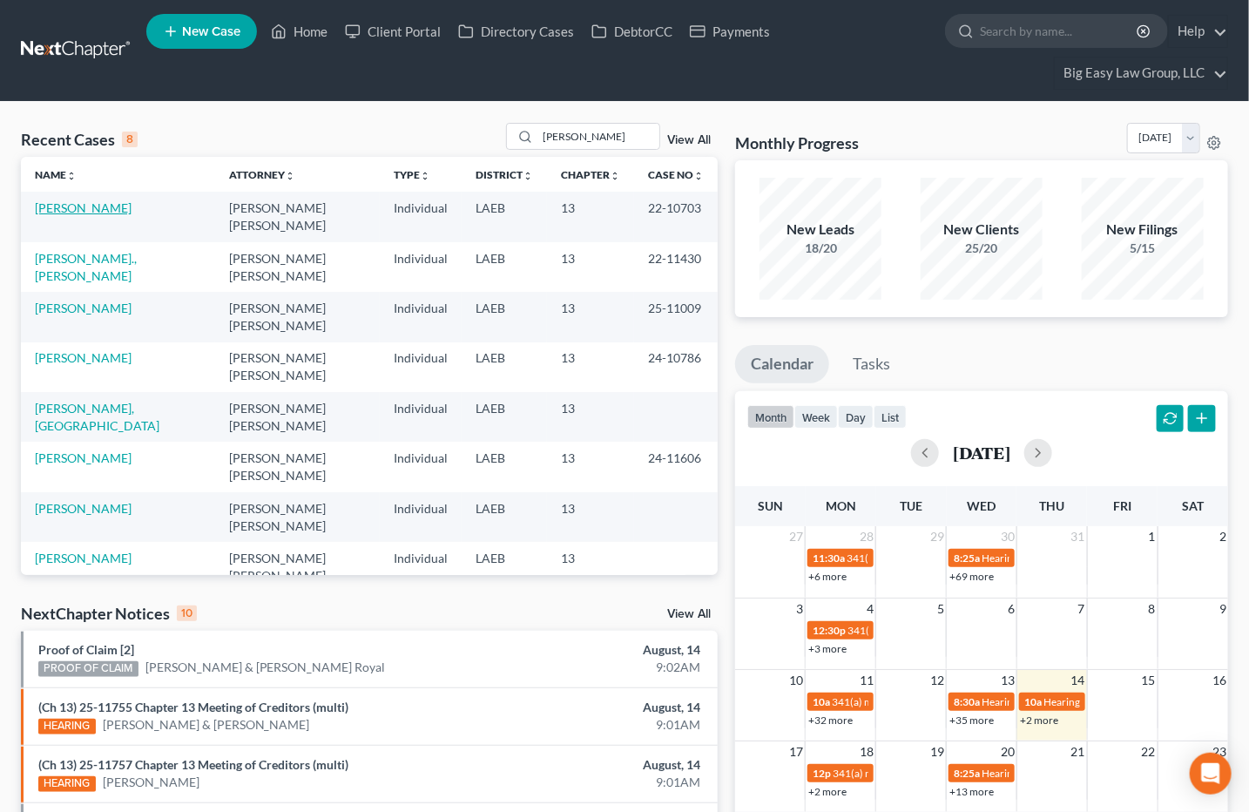
drag, startPoint x: 98, startPoint y: 208, endPoint x: 385, endPoint y: 225, distance: 287.9
click at [98, 208] on link "[PERSON_NAME]" at bounding box center [83, 207] width 97 height 15
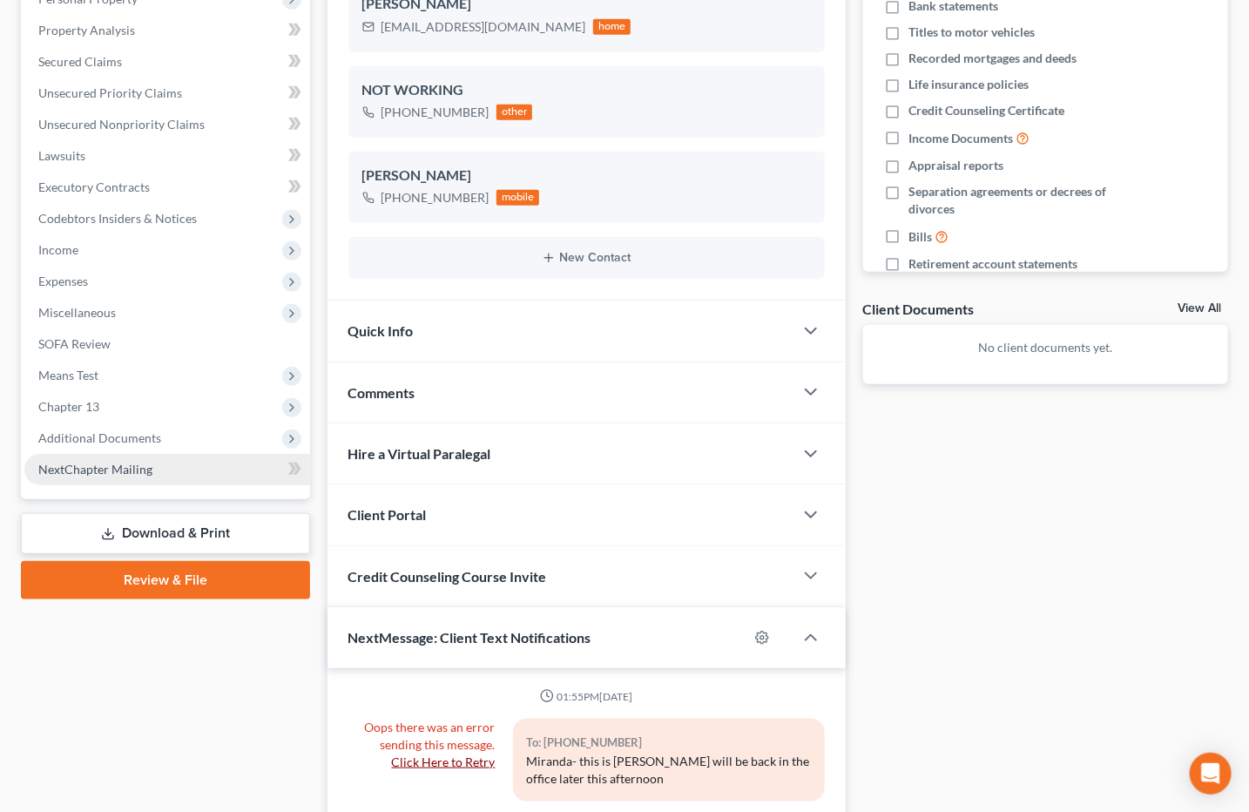
scroll to position [12335, 0]
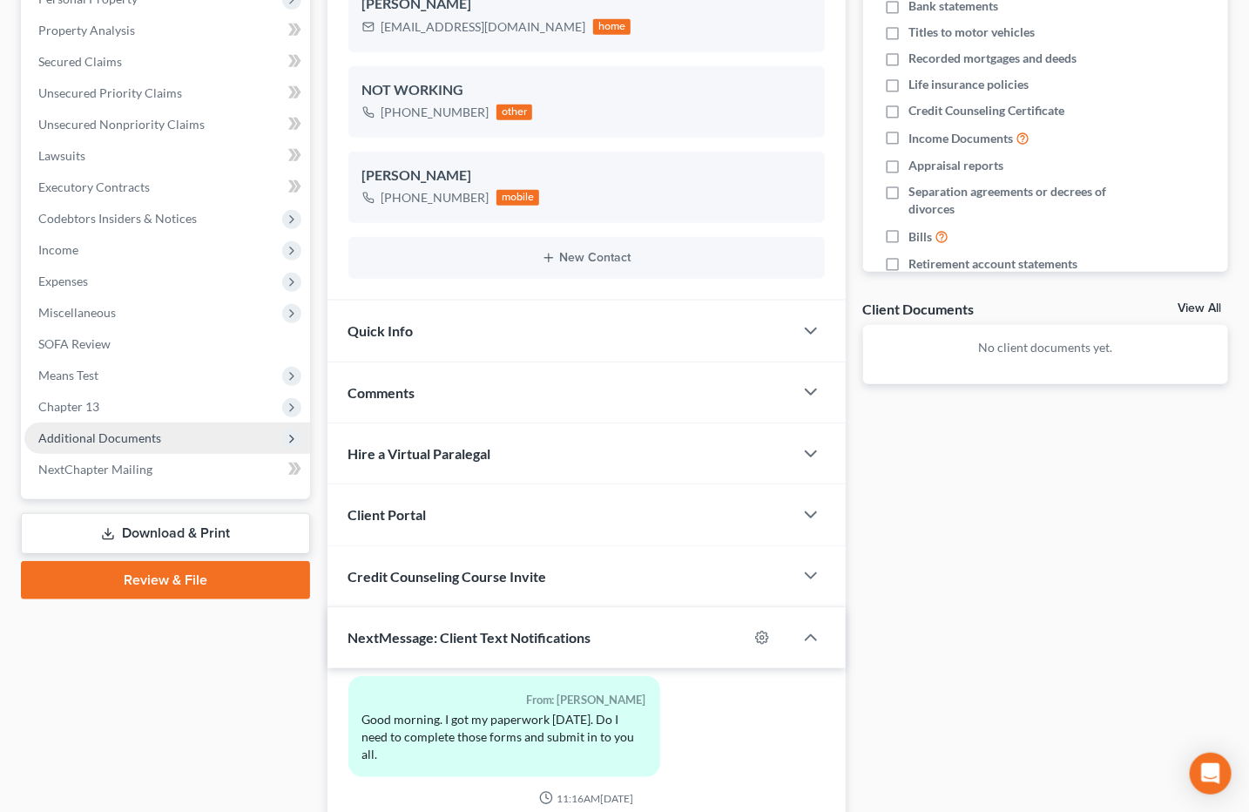
click at [207, 439] on span "Additional Documents" at bounding box center [167, 437] width 286 height 31
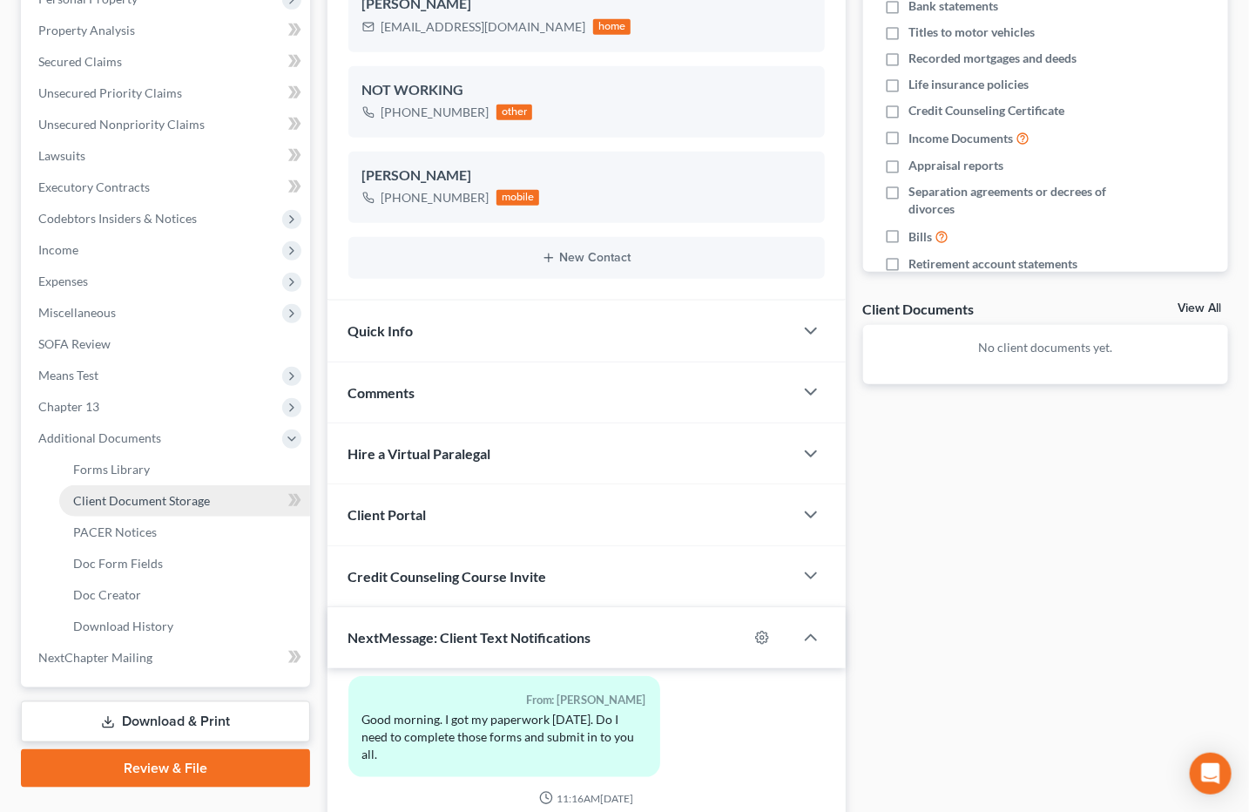
click at [212, 492] on link "Client Document Storage" at bounding box center [184, 500] width 251 height 31
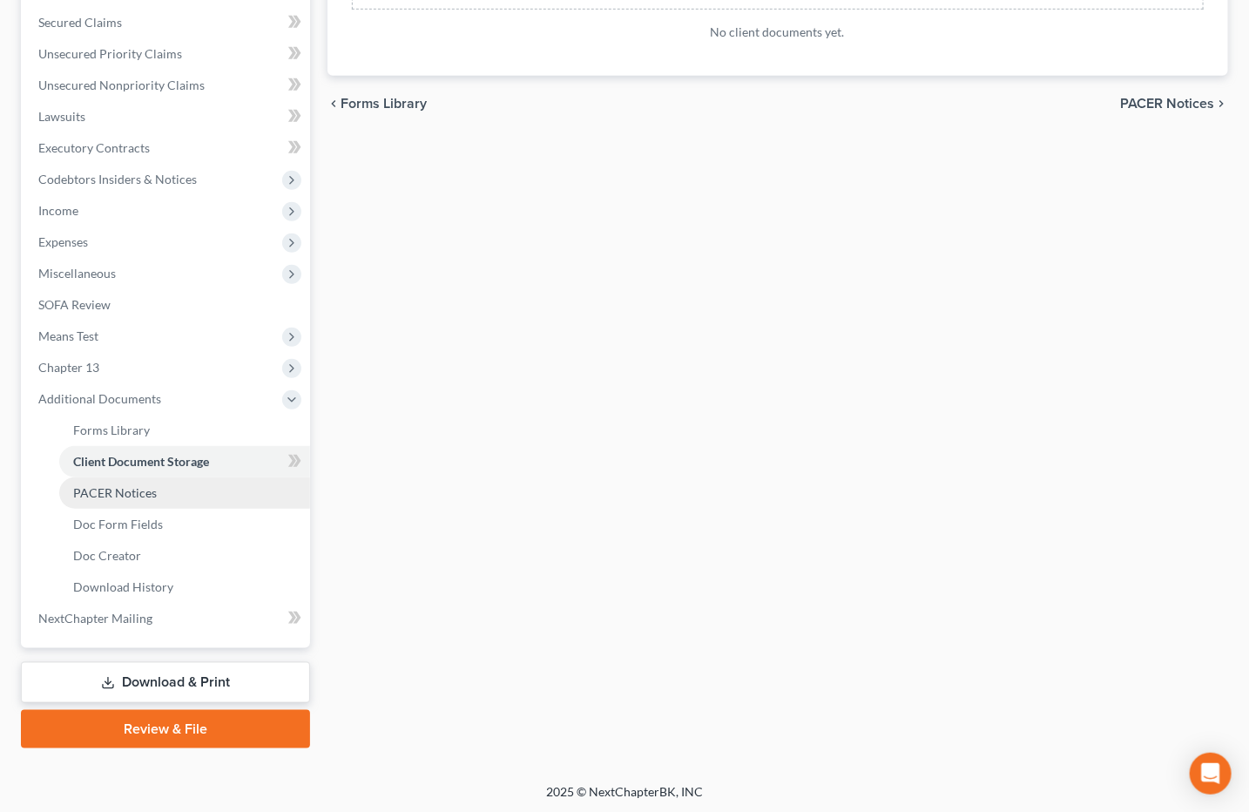
click at [238, 492] on link "PACER Notices" at bounding box center [184, 492] width 251 height 31
